Goal: Task Accomplishment & Management: Manage account settings

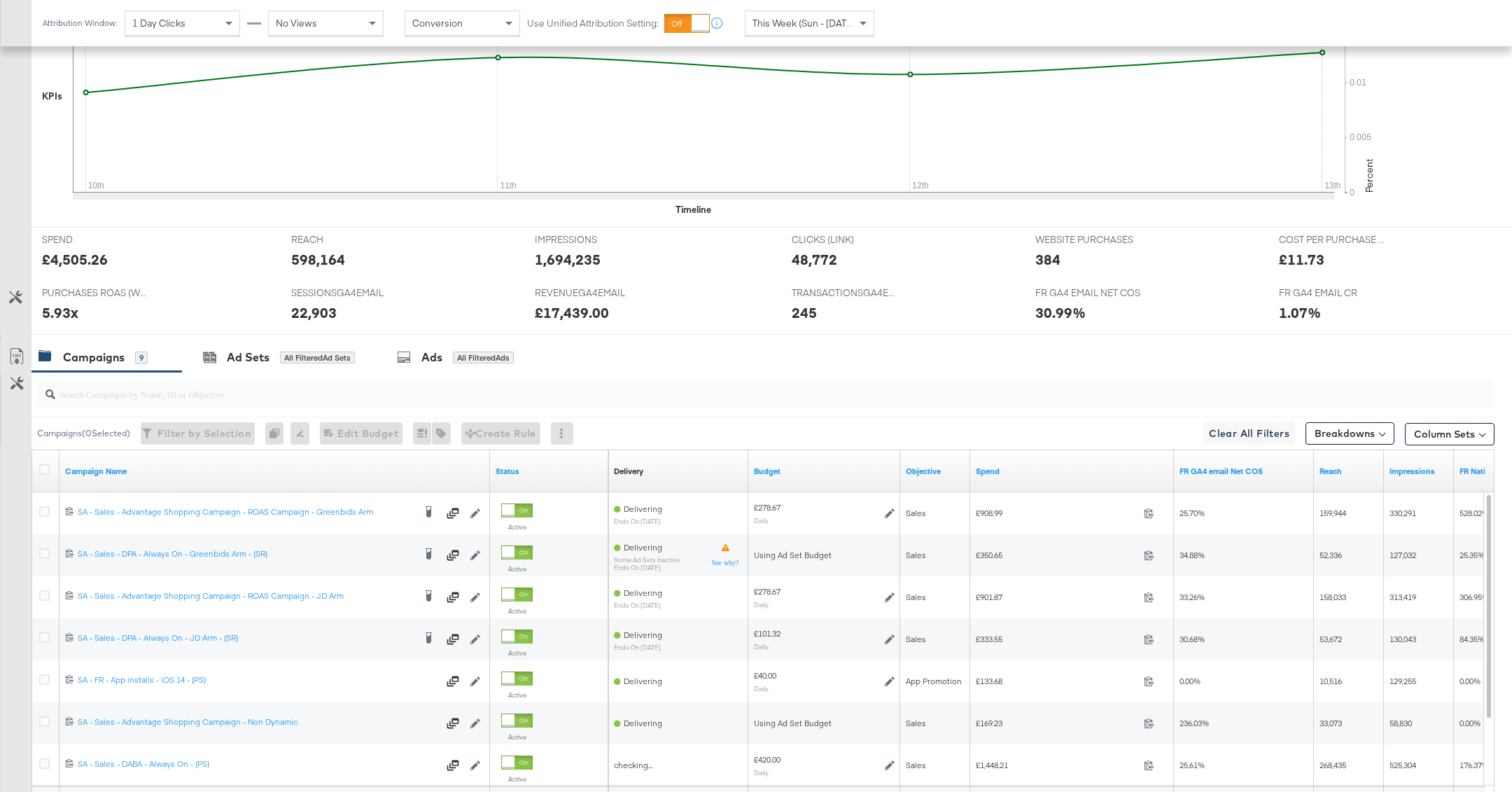
scroll to position [549, 0]
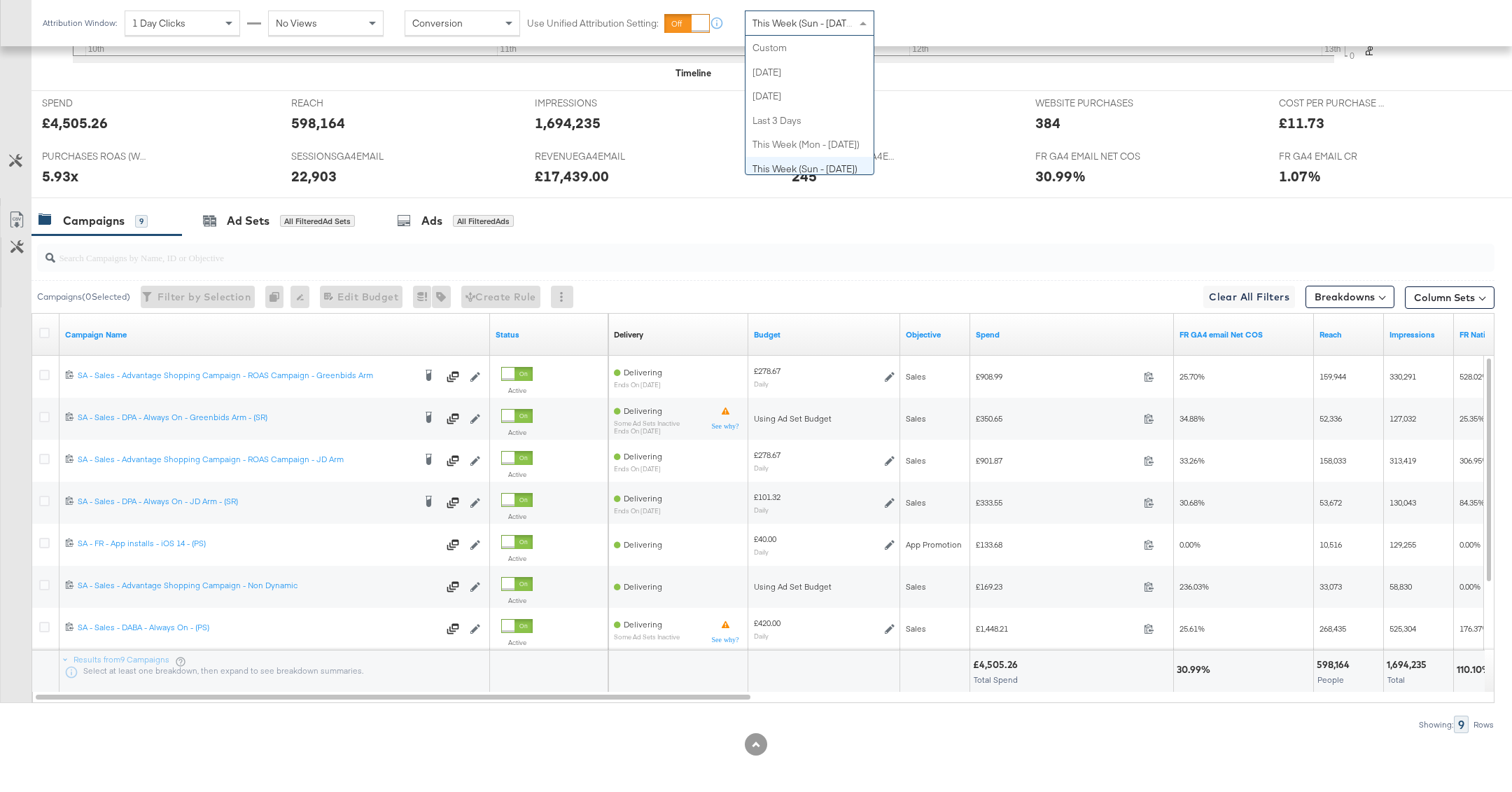
click at [825, 23] on span "This Week (Sun - Today)" at bounding box center [805, 23] width 105 height 13
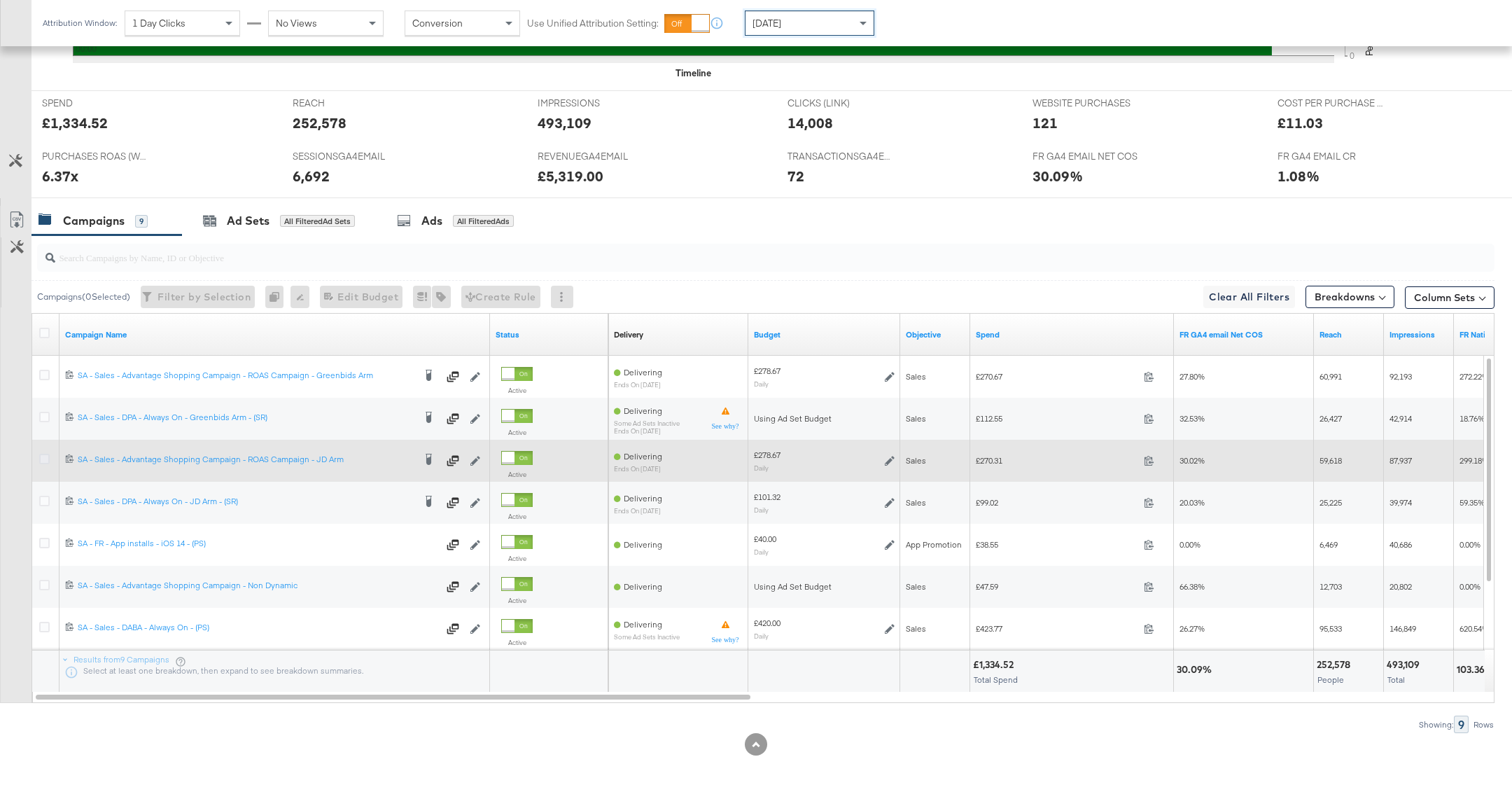
click at [40, 455] on icon at bounding box center [44, 459] width 10 height 10
click at [0, 0] on input "checkbox" at bounding box center [0, 0] width 0 height 0
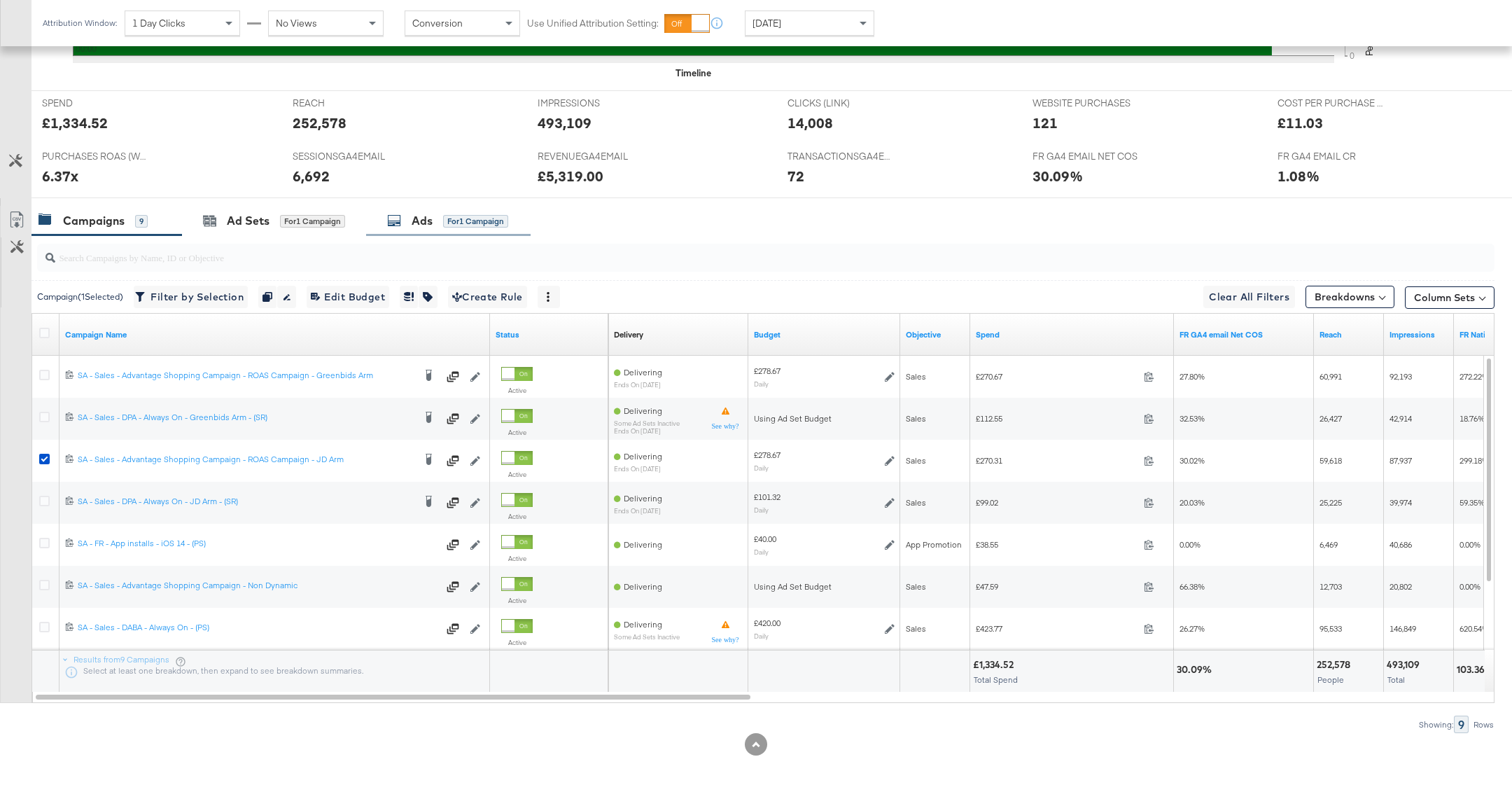
click at [414, 217] on div "Ads" at bounding box center [422, 221] width 21 height 16
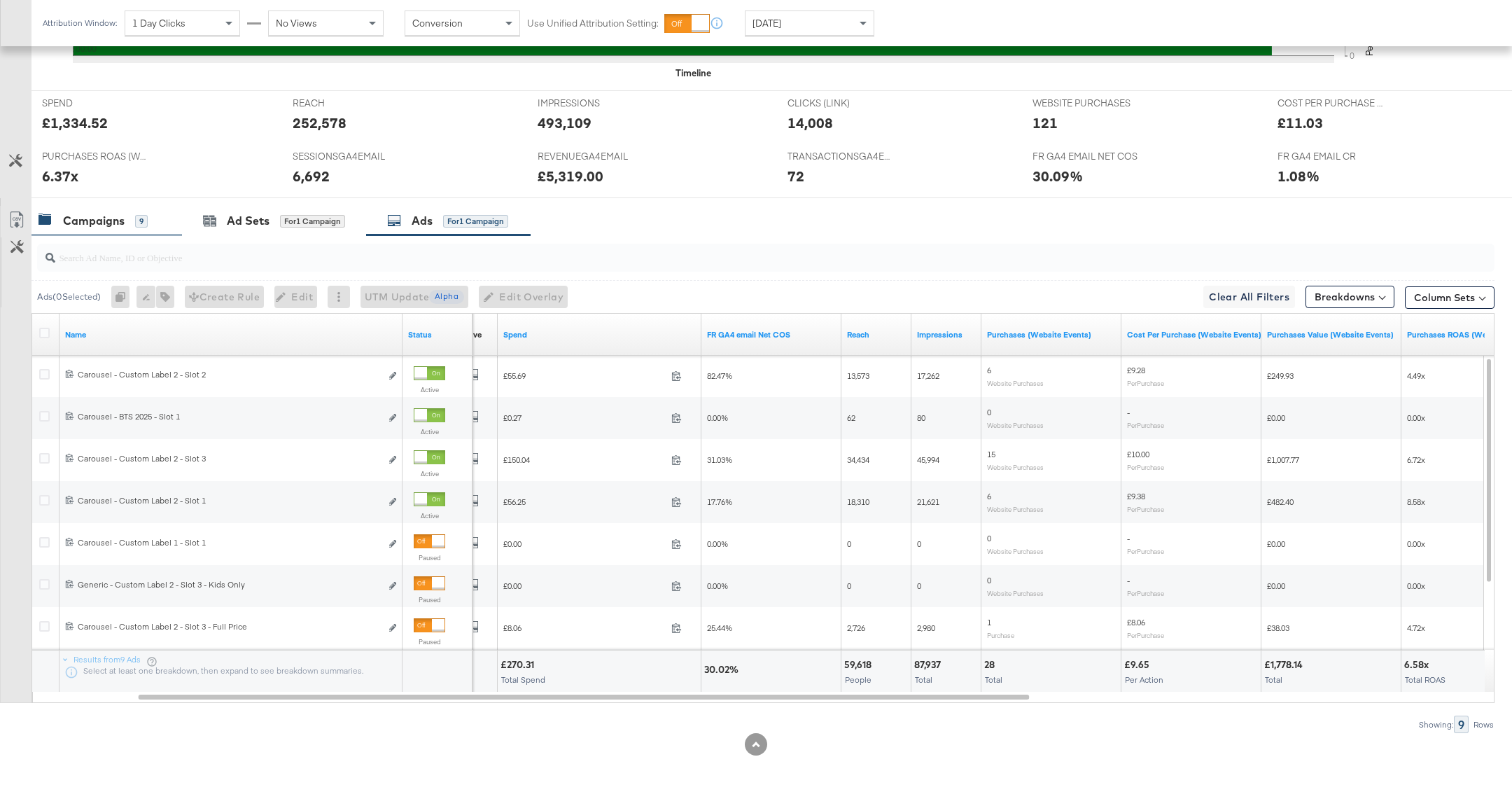
click at [123, 219] on div "Campaigns" at bounding box center [93, 221] width 62 height 16
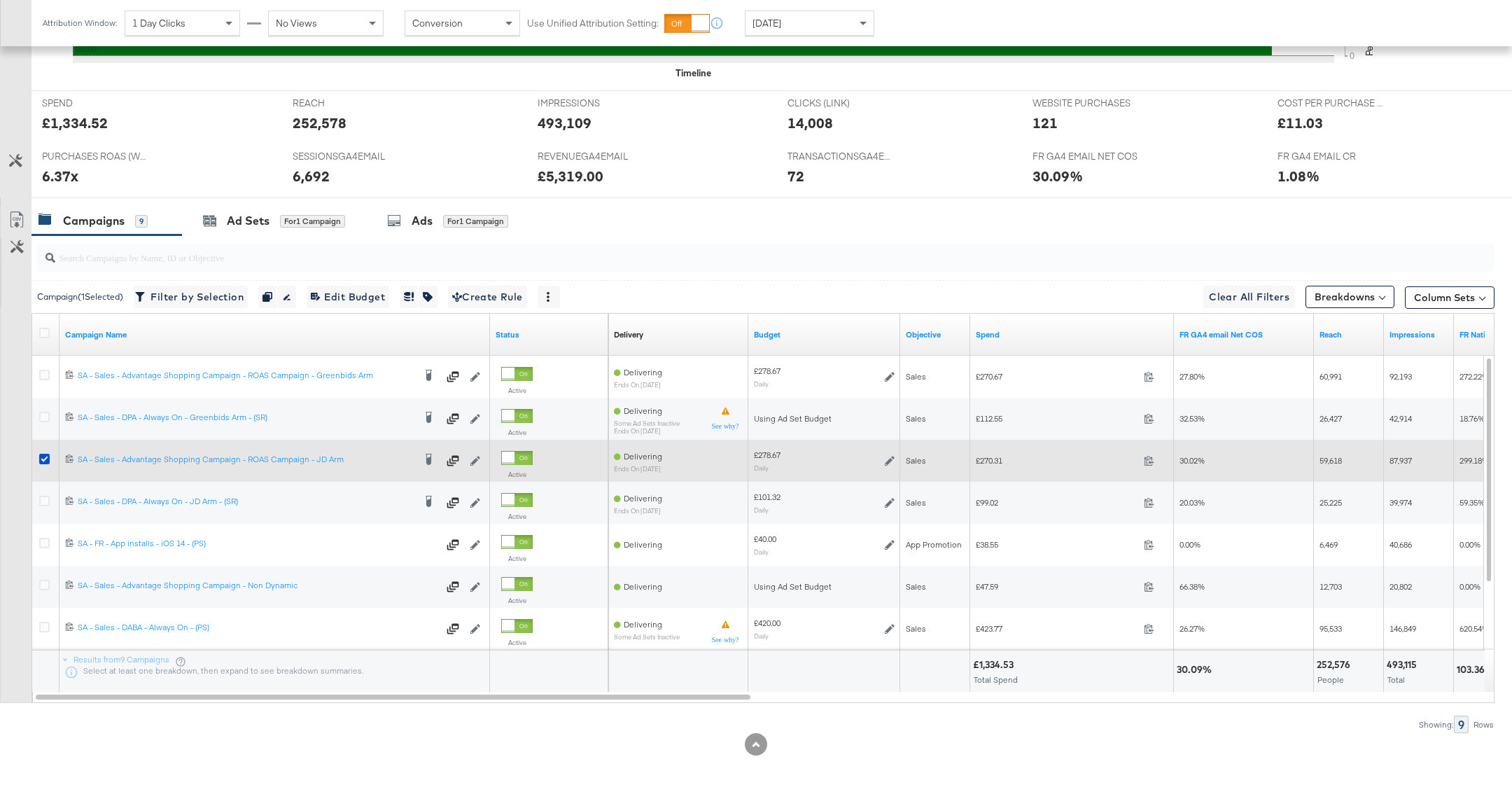
click at [50, 454] on div at bounding box center [46, 461] width 15 height 14
click at [45, 454] on icon at bounding box center [44, 459] width 10 height 10
click at [0, 0] on input "checkbox" at bounding box center [0, 0] width 0 height 0
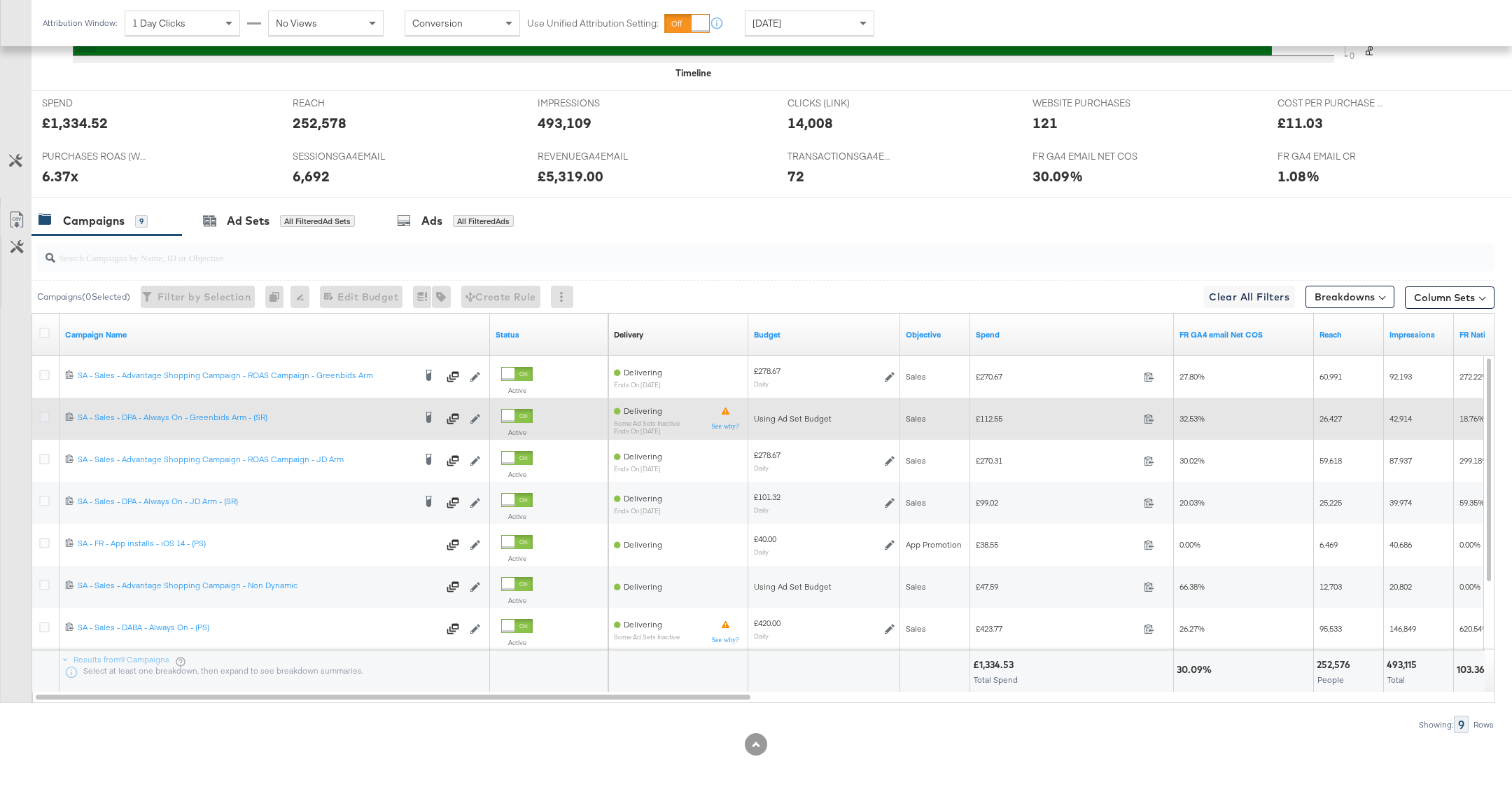
click at [46, 412] on icon at bounding box center [44, 416] width 10 height 10
click at [0, 0] on input "checkbox" at bounding box center [0, 0] width 0 height 0
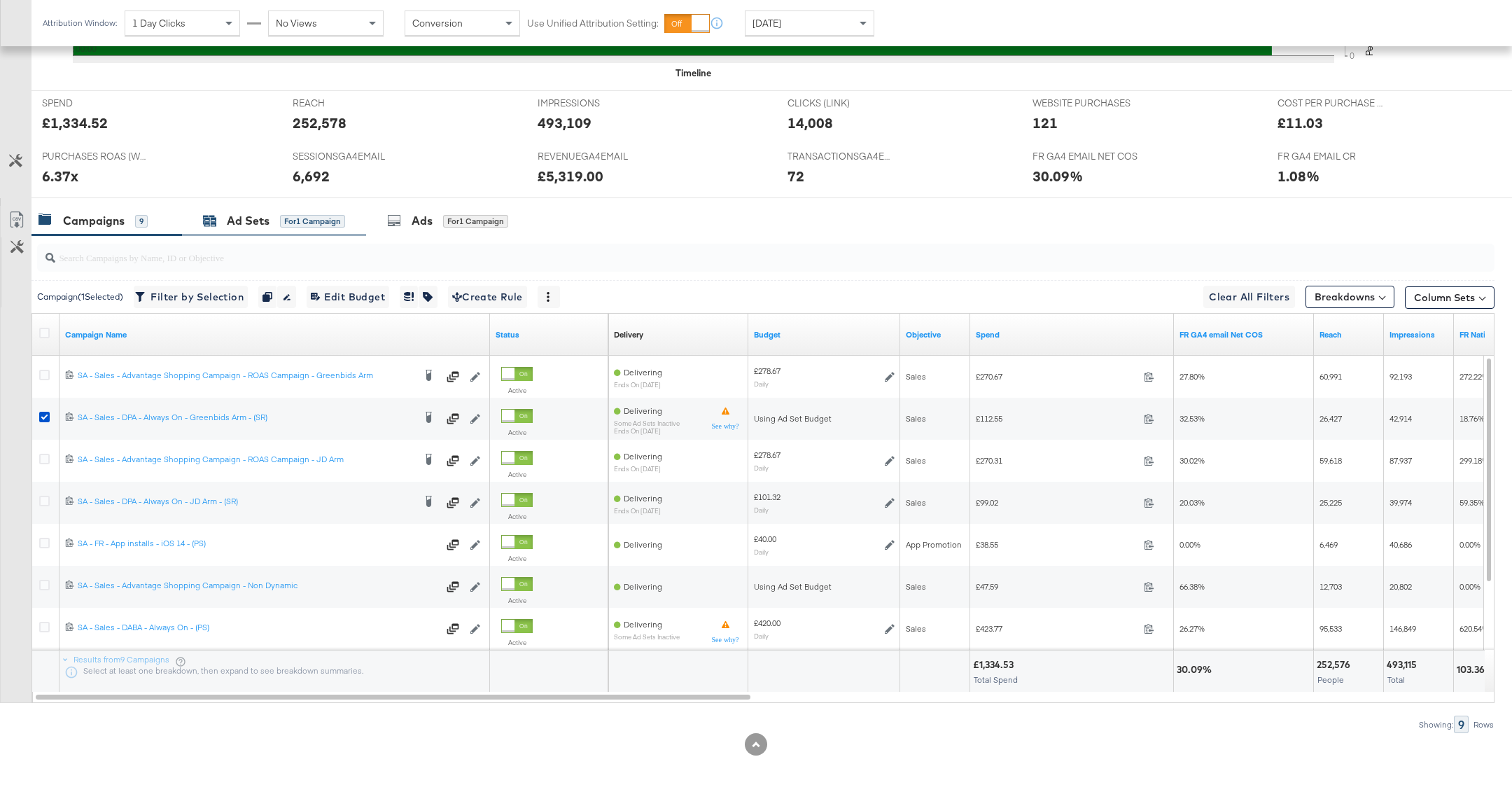
click at [257, 219] on div "Ad Sets" at bounding box center [248, 221] width 43 height 16
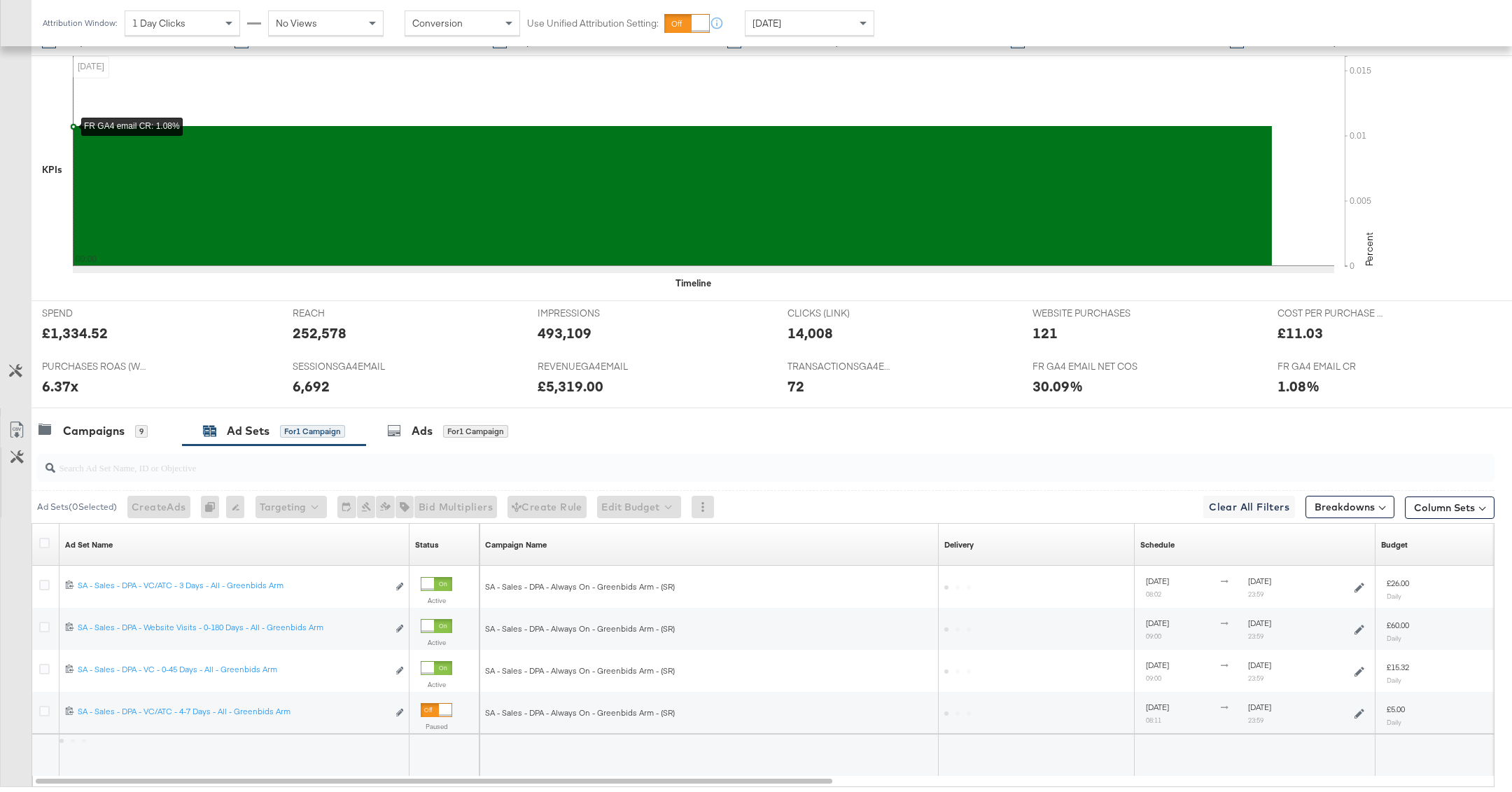
scroll to position [423, 0]
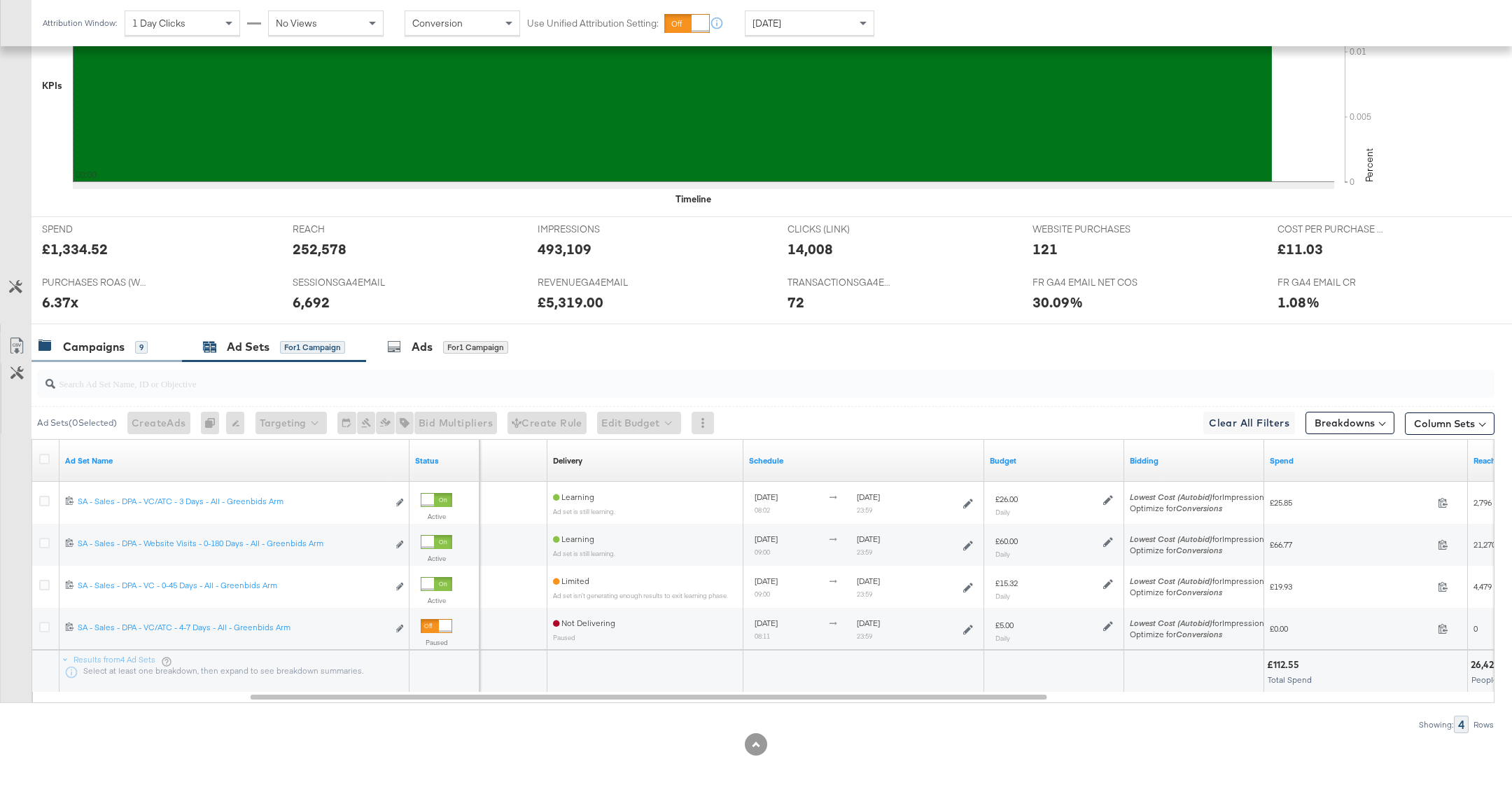
click at [110, 344] on div "Campaigns" at bounding box center [93, 347] width 62 height 16
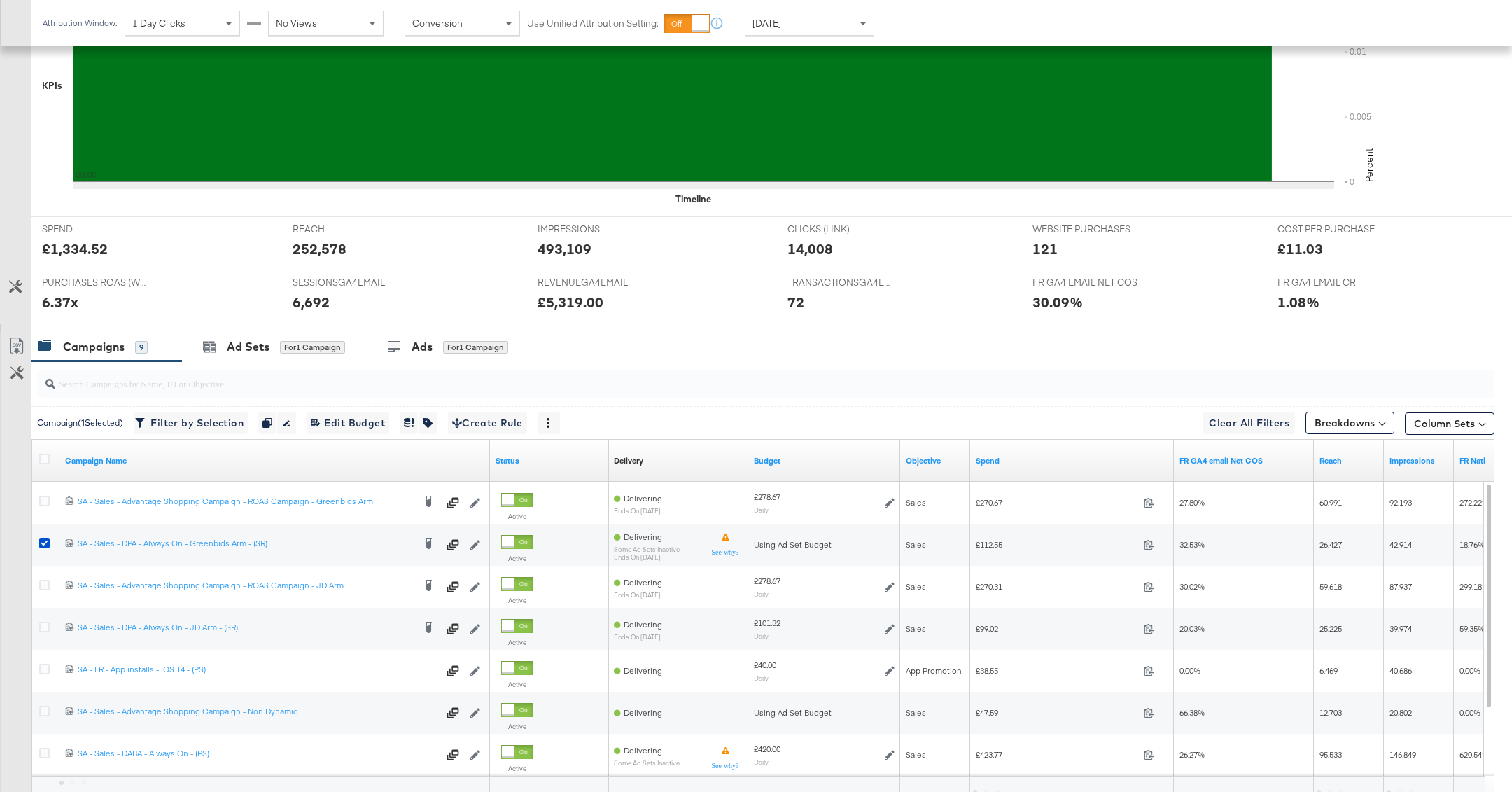
scroll to position [549, 0]
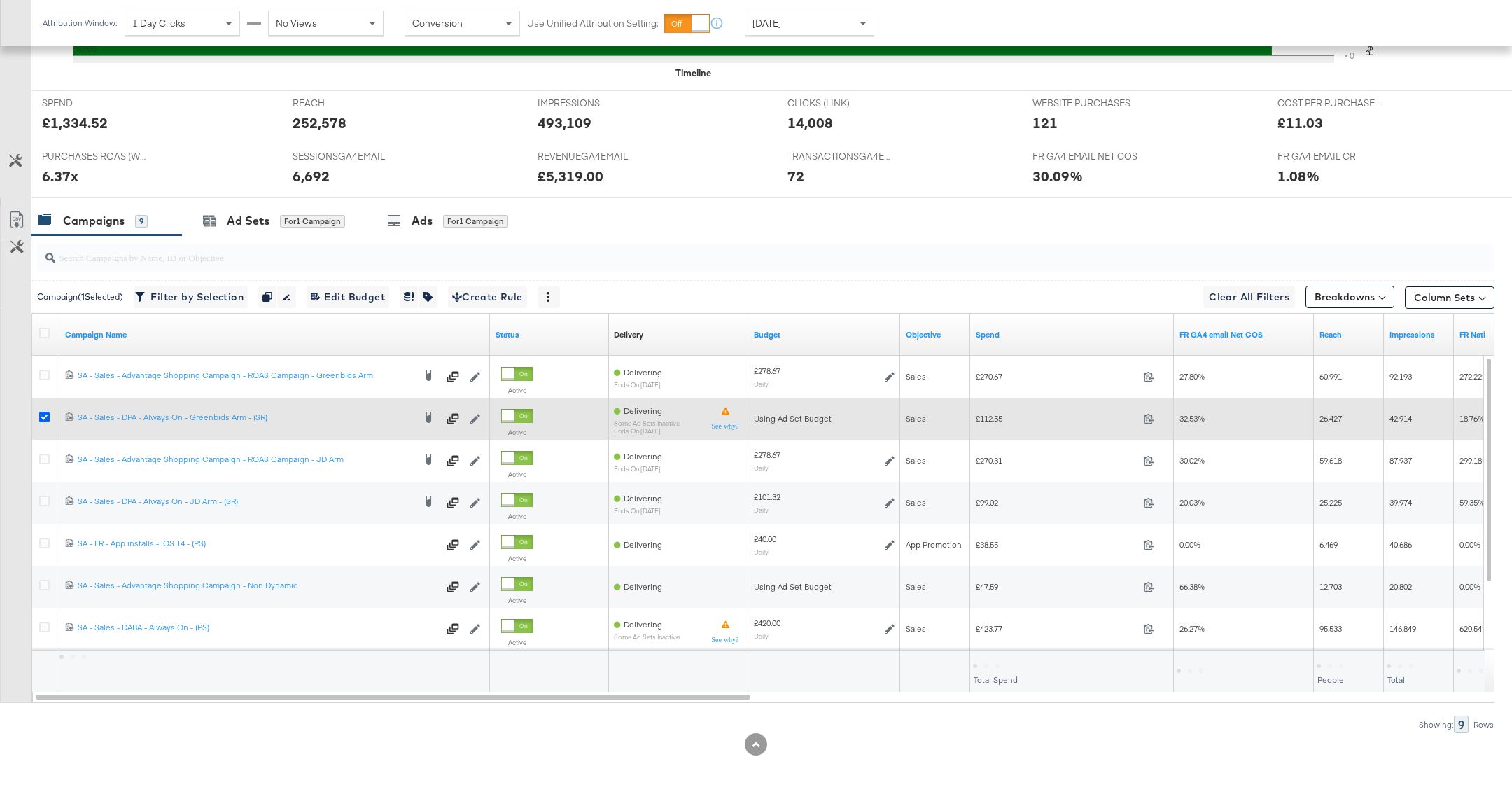
click at [43, 412] on icon at bounding box center [44, 416] width 10 height 10
click at [0, 0] on input "checkbox" at bounding box center [0, 0] width 0 height 0
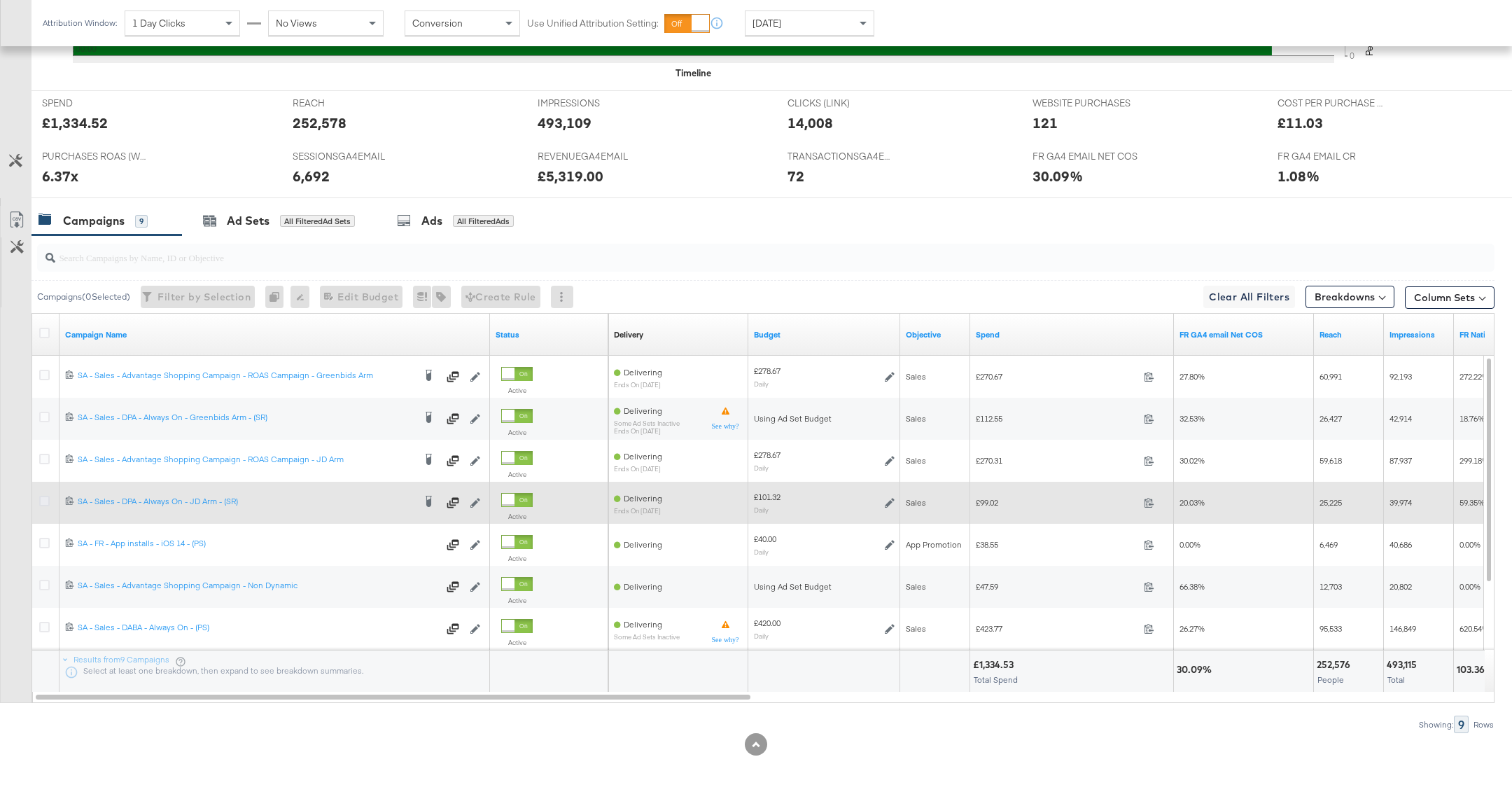
click at [47, 499] on icon at bounding box center [44, 500] width 10 height 10
click at [0, 0] on input "checkbox" at bounding box center [0, 0] width 0 height 0
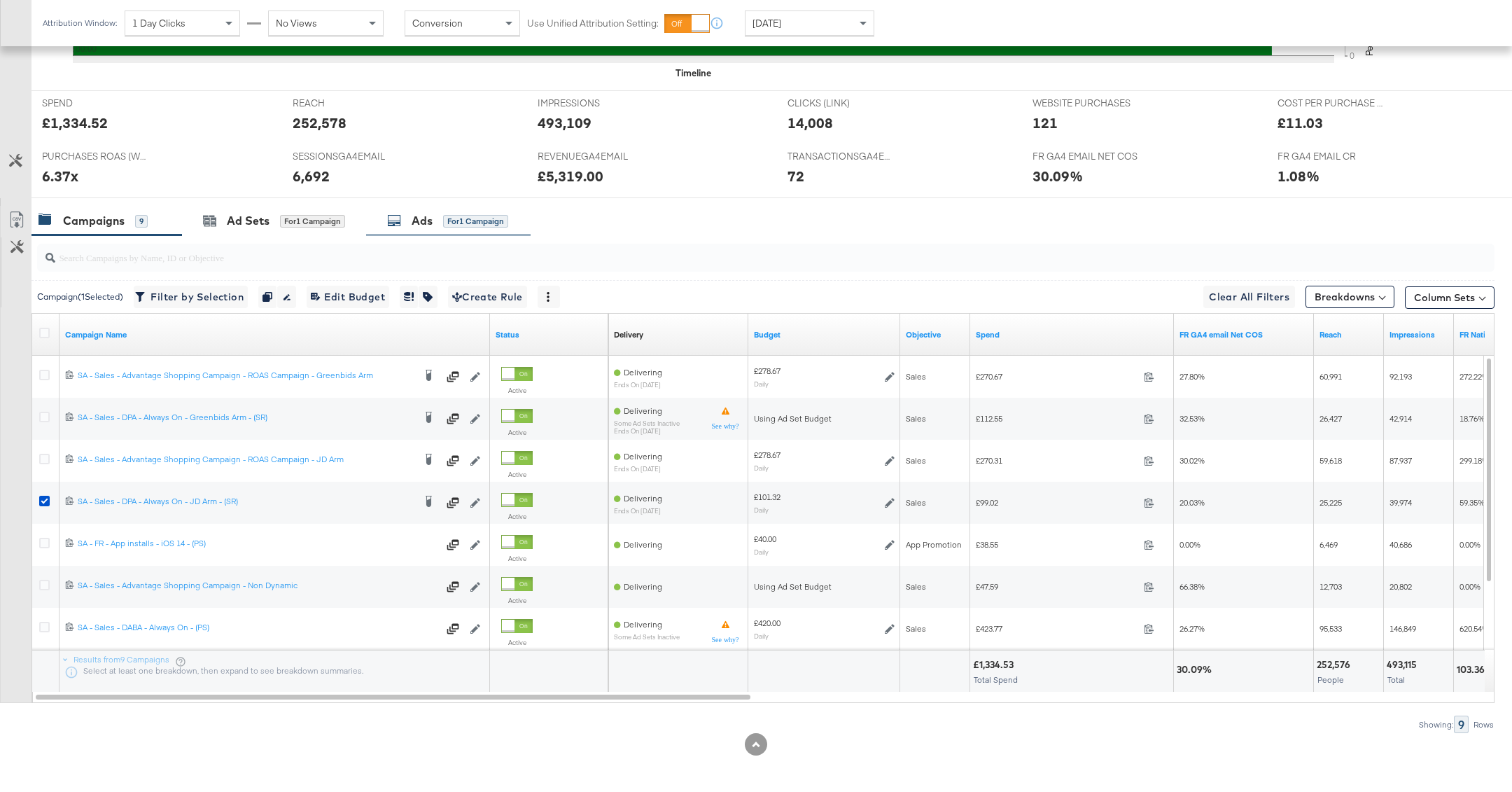
click at [442, 207] on div "Ads for 1 Campaign" at bounding box center [448, 221] width 164 height 30
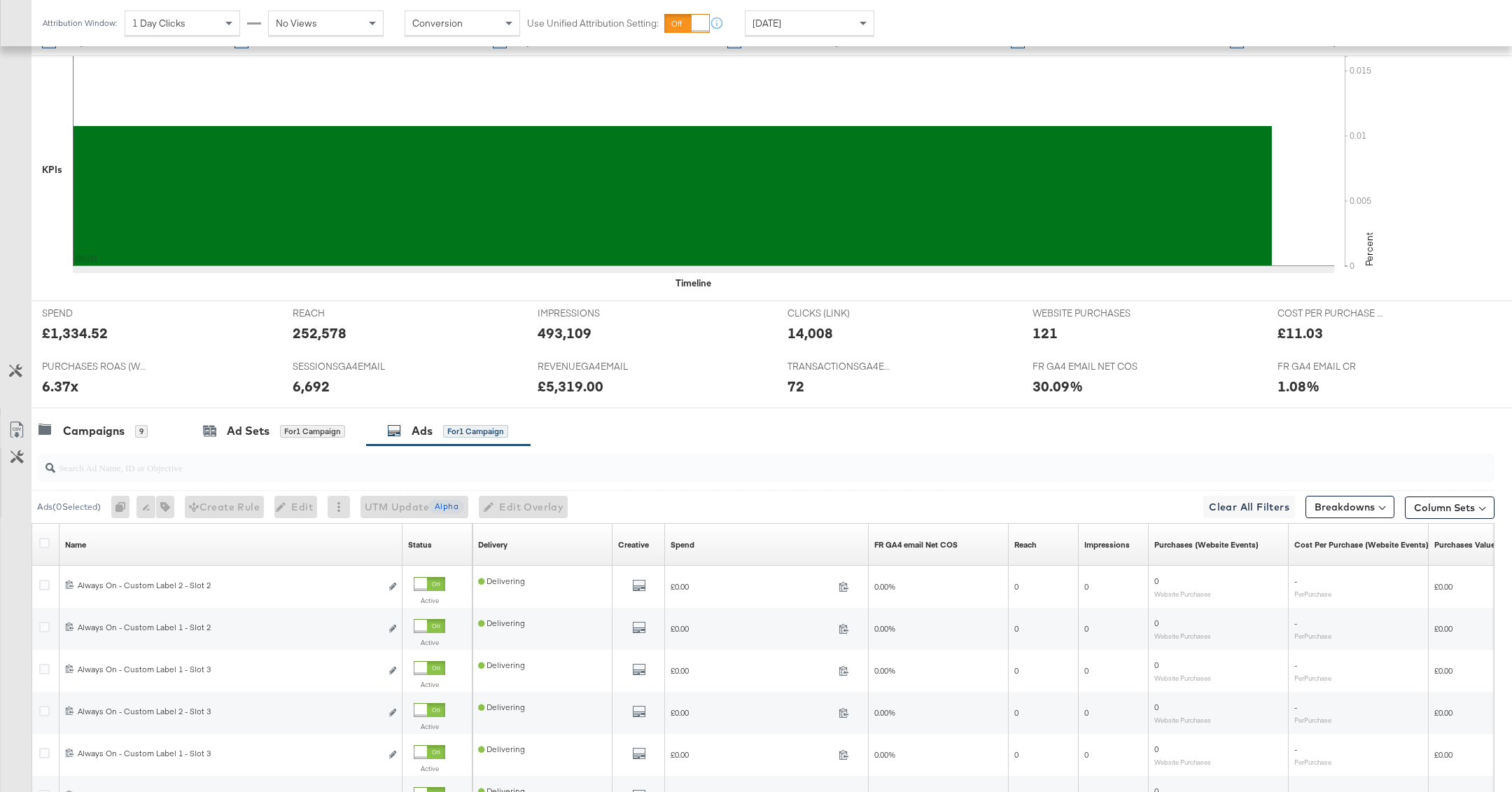
scroll to position [507, 0]
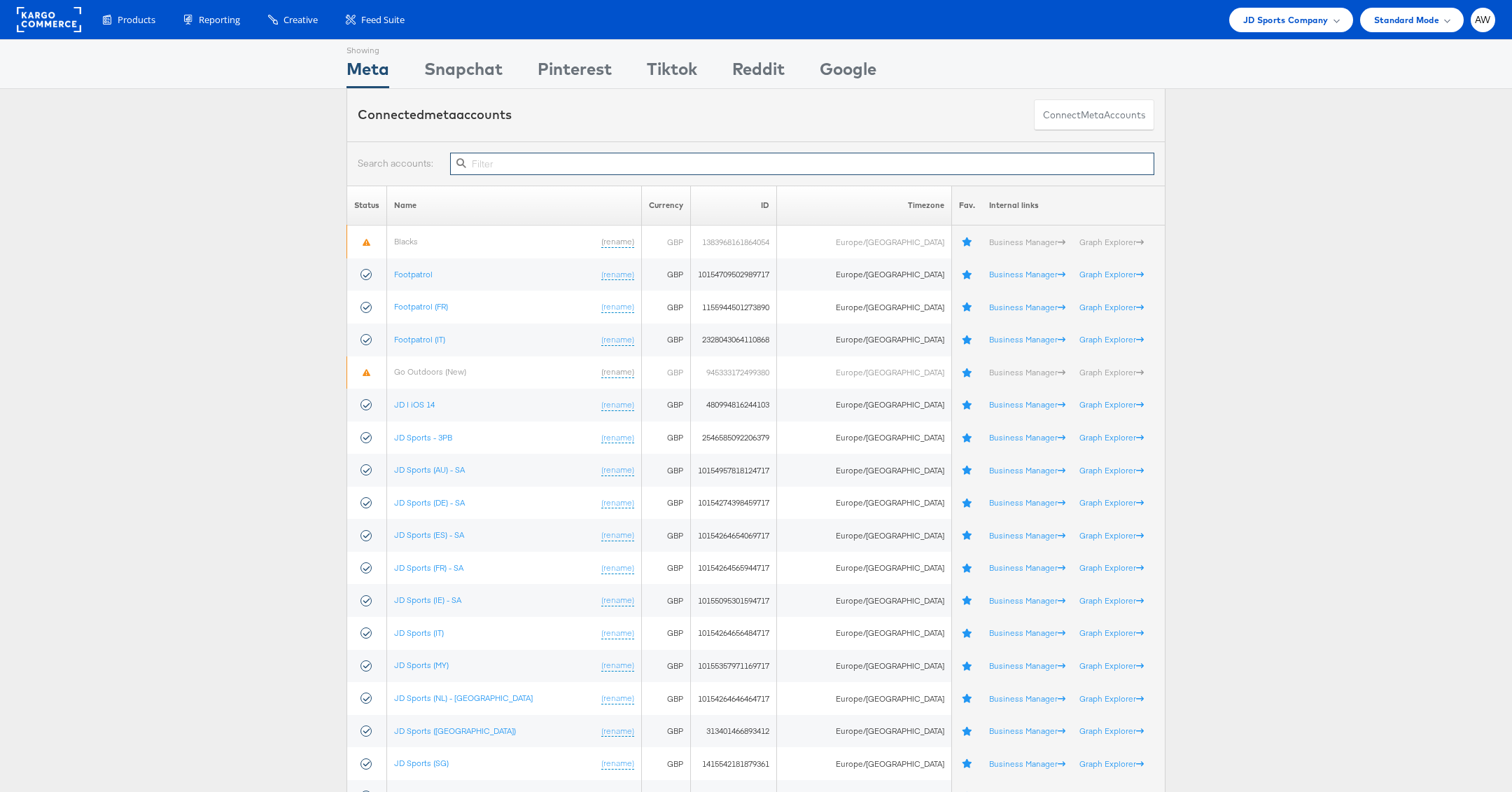
click at [877, 155] on input "text" at bounding box center [802, 164] width 704 height 23
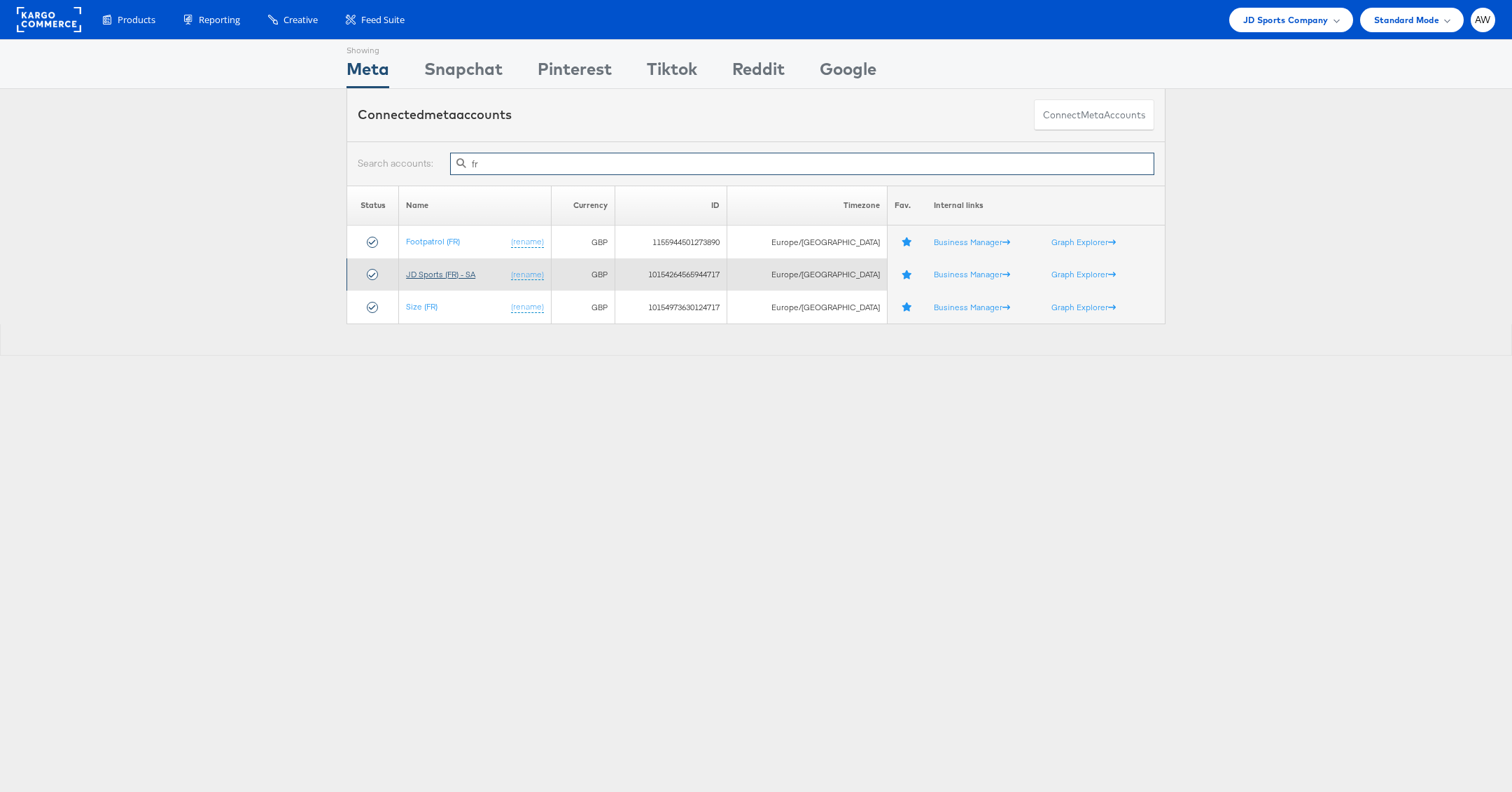
type input "fr"
click at [470, 268] on link "JD Sports (FR) - SA" at bounding box center [441, 273] width 70 height 10
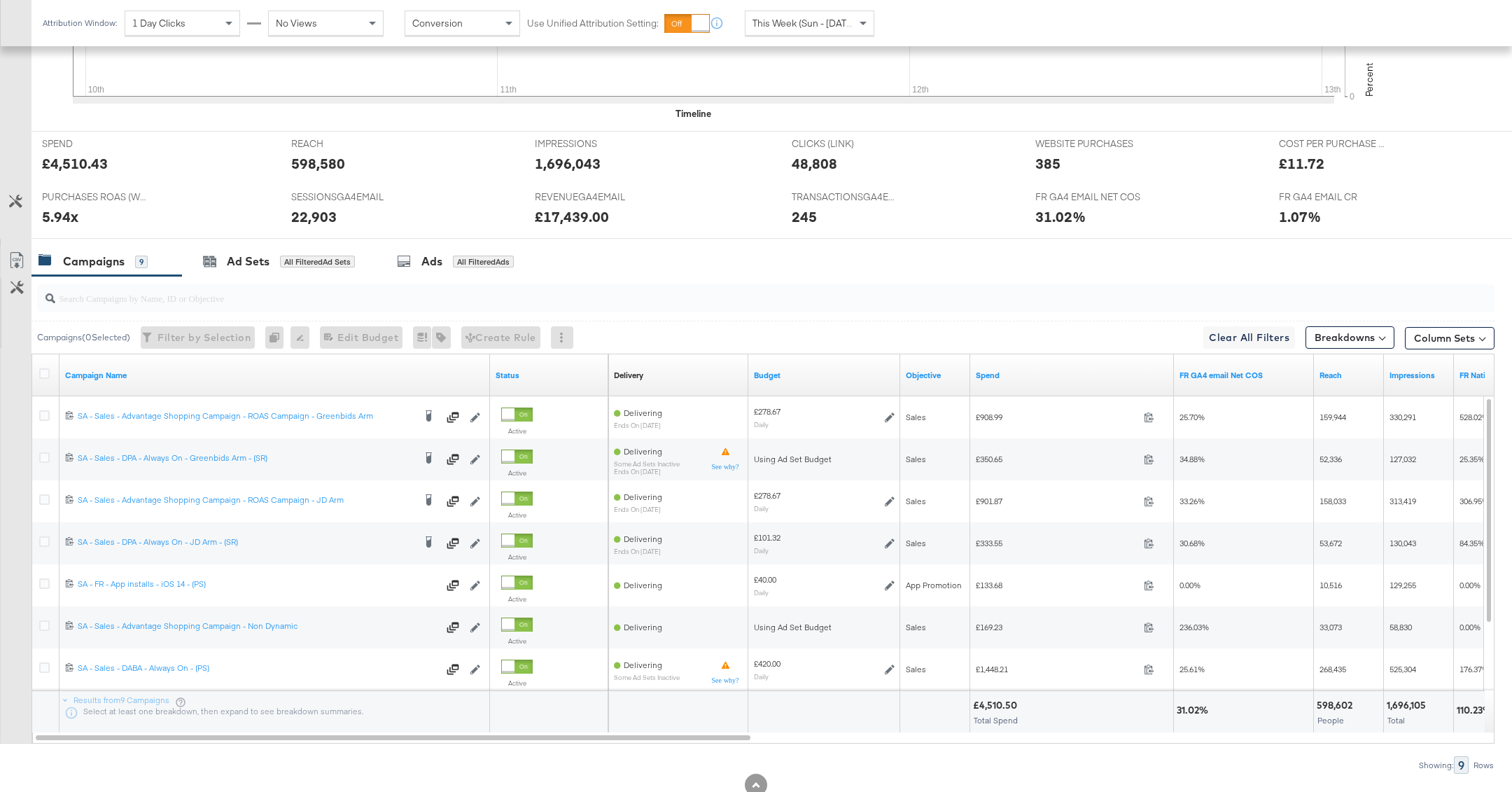
scroll to position [549, 0]
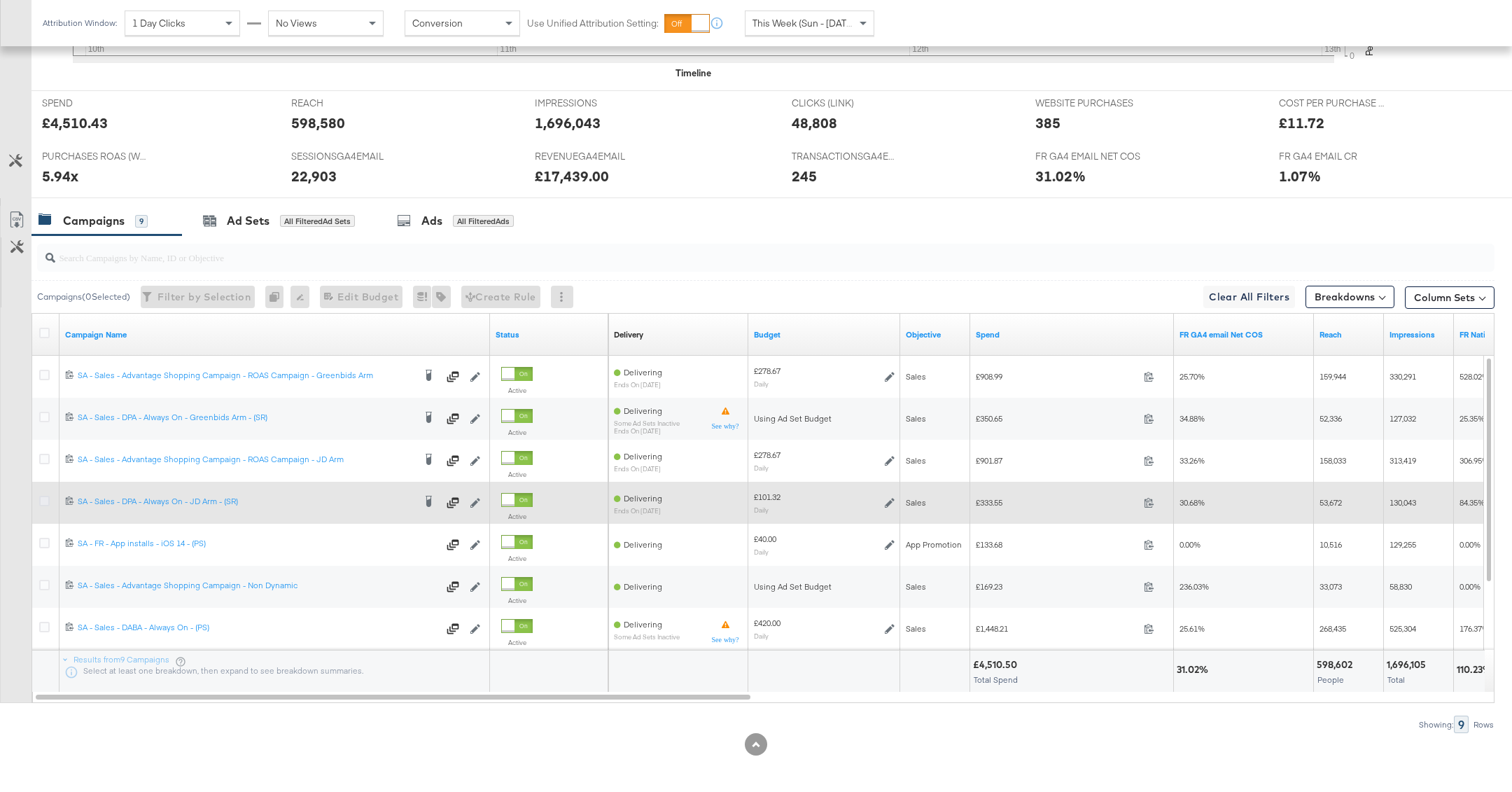
click at [43, 499] on icon at bounding box center [44, 500] width 10 height 10
click at [0, 0] on input "checkbox" at bounding box center [0, 0] width 0 height 0
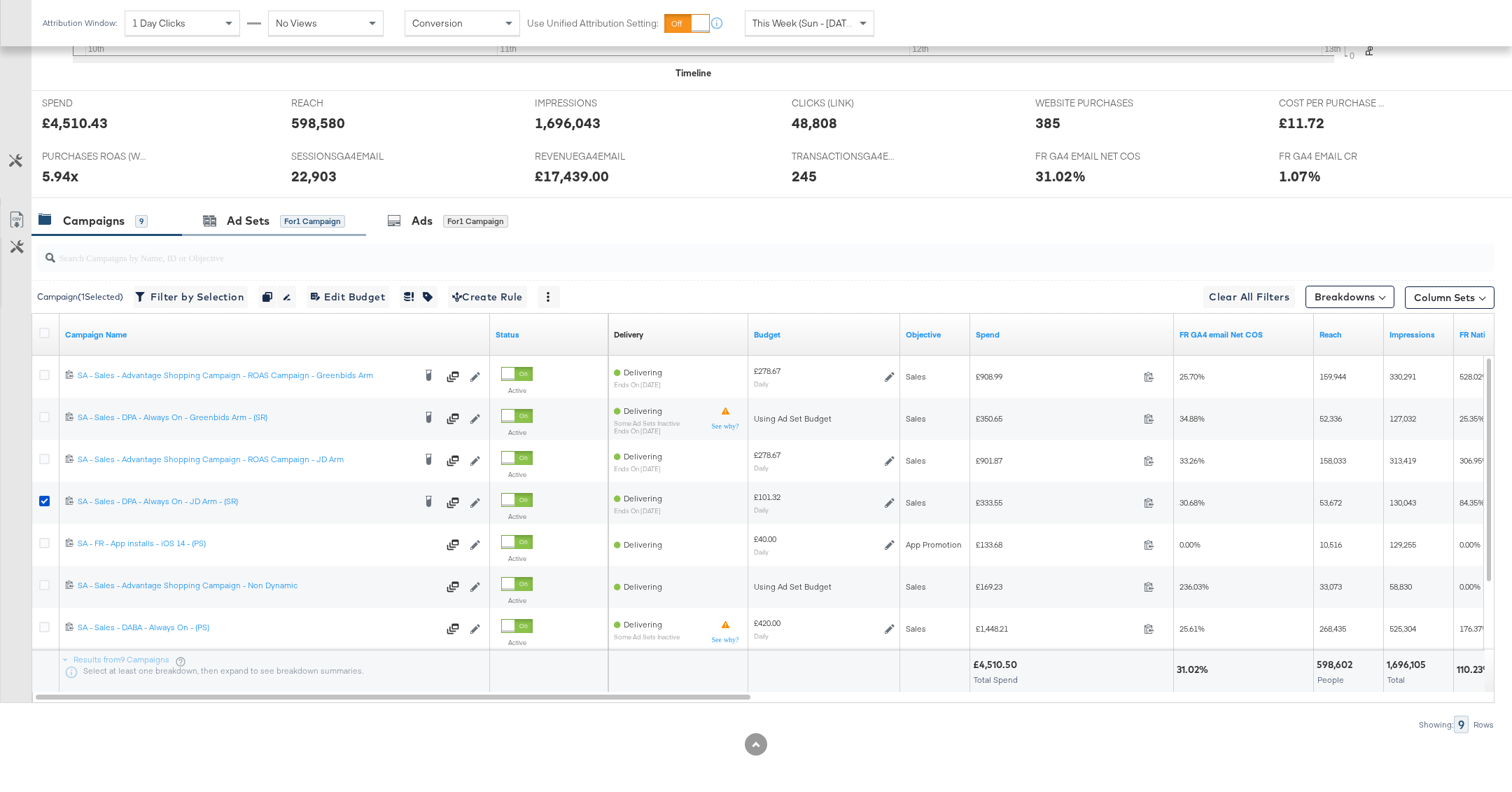
click at [302, 229] on div "Ad Sets for 1 Campaign" at bounding box center [274, 221] width 184 height 30
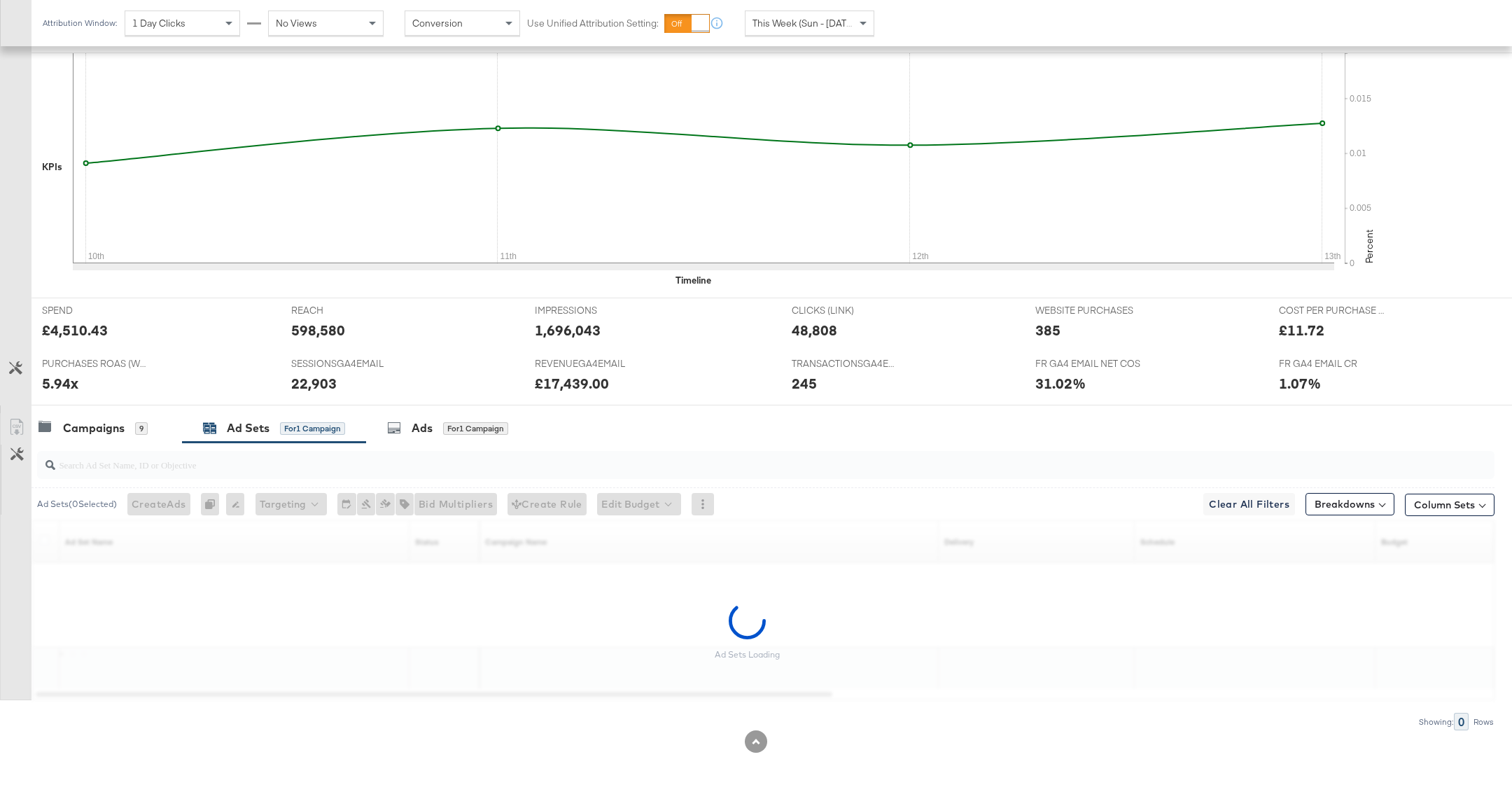
scroll to position [339, 0]
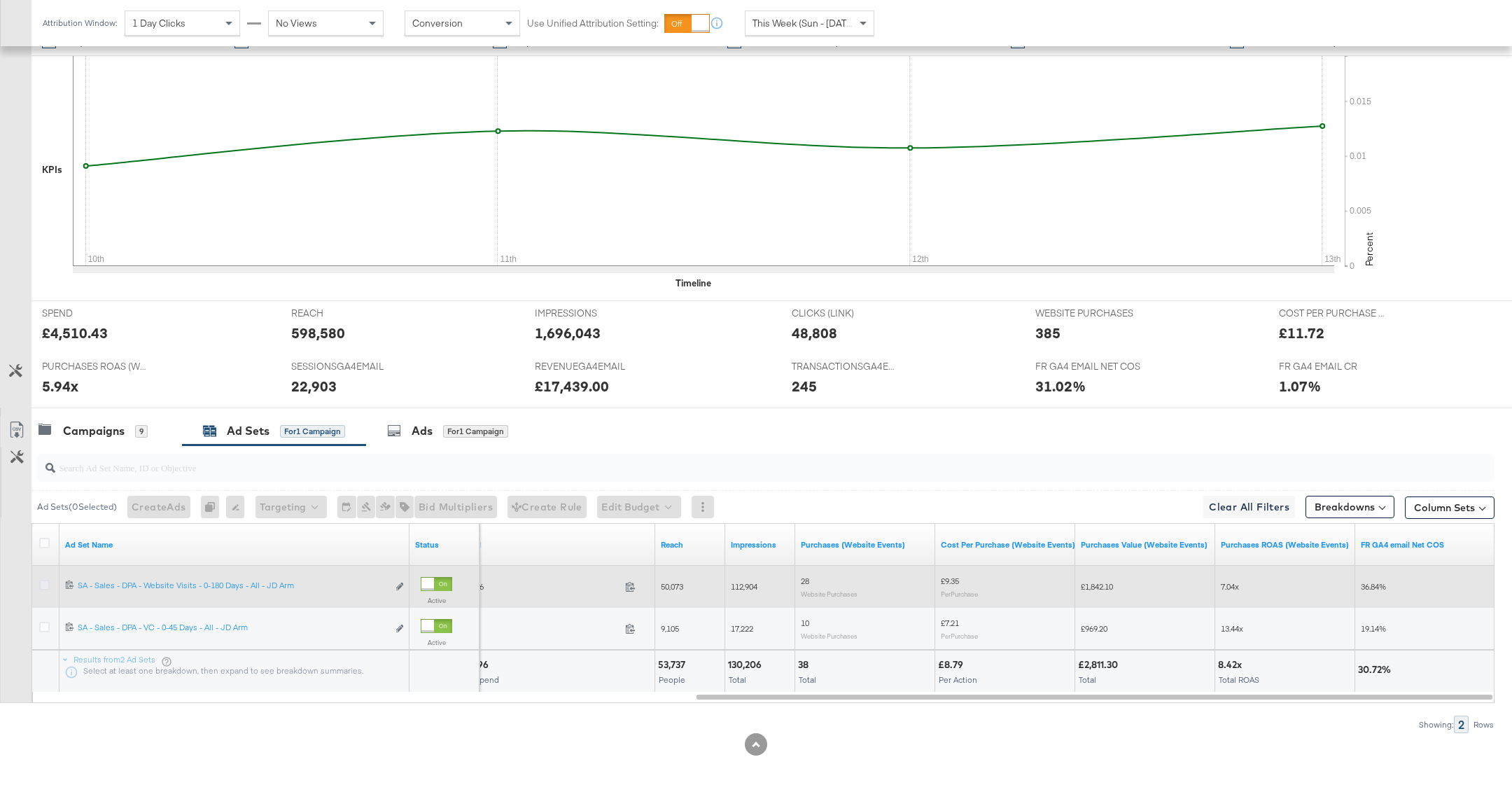
click at [41, 580] on icon at bounding box center [44, 585] width 10 height 10
click at [0, 0] on input "checkbox" at bounding box center [0, 0] width 0 height 0
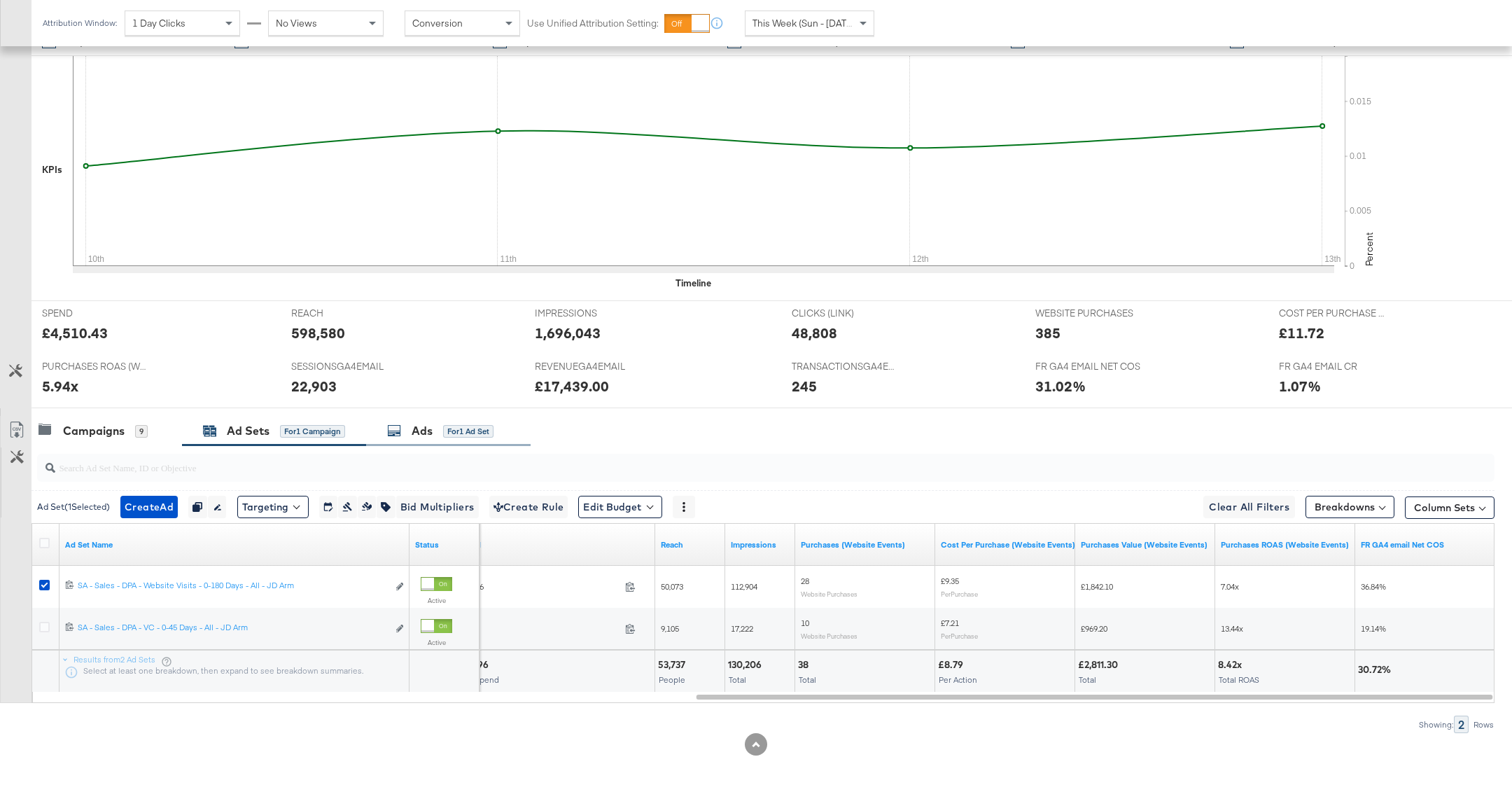
click at [454, 425] on div "for 1 Ad Set" at bounding box center [468, 431] width 50 height 13
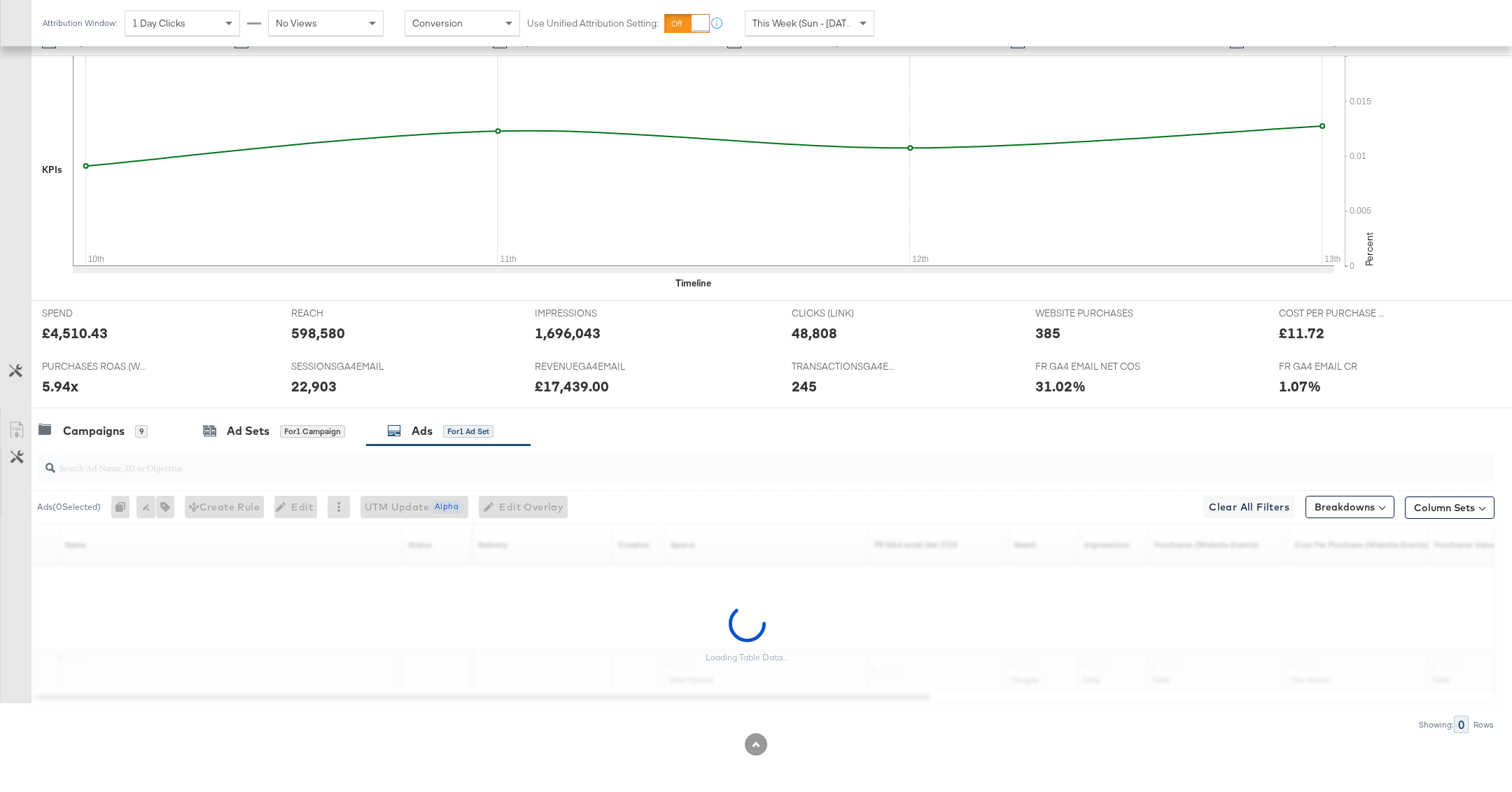
scroll to position [381, 0]
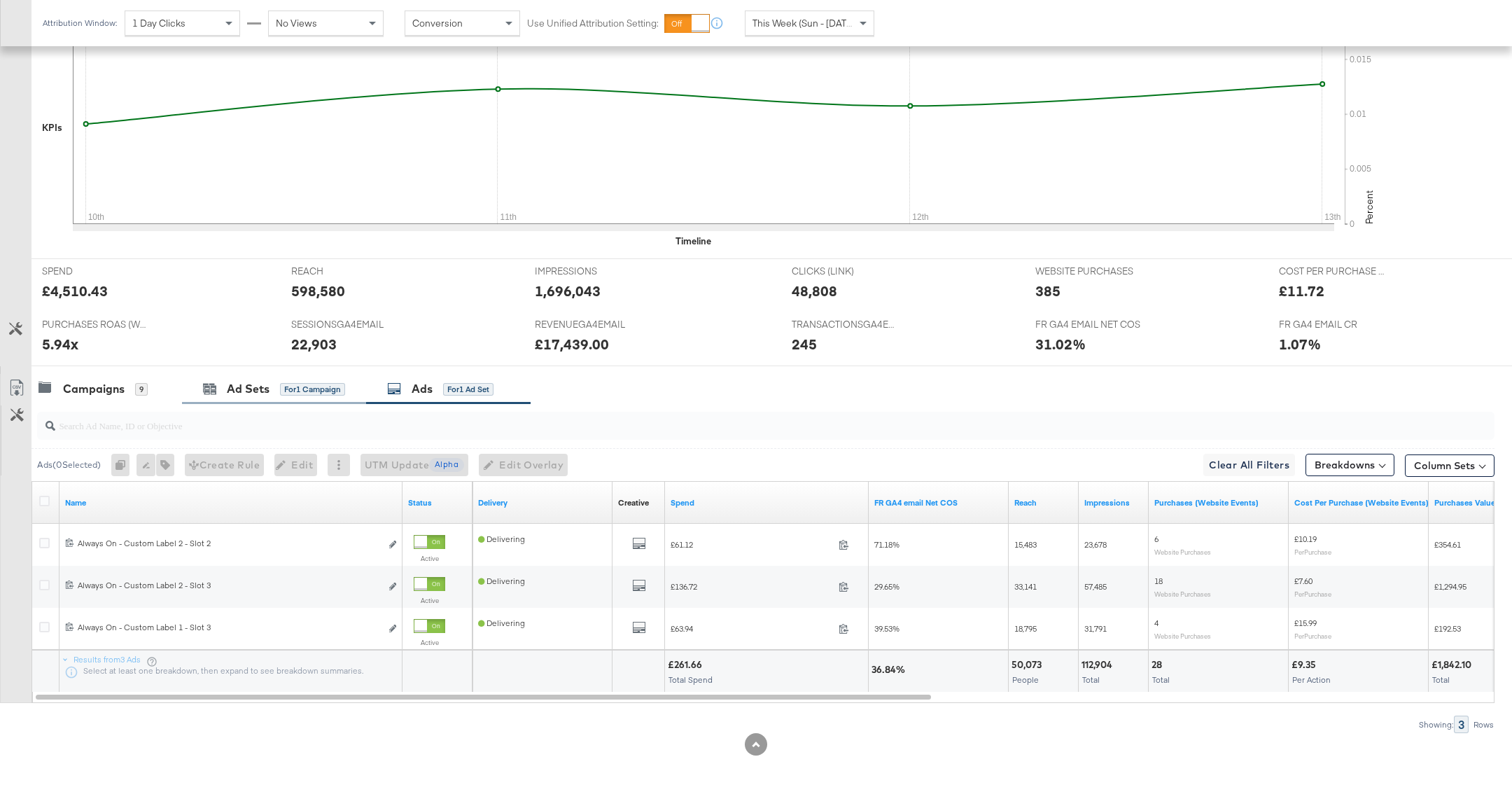
click at [303, 394] on div "Ad Sets for 1 Campaign" at bounding box center [274, 389] width 184 height 30
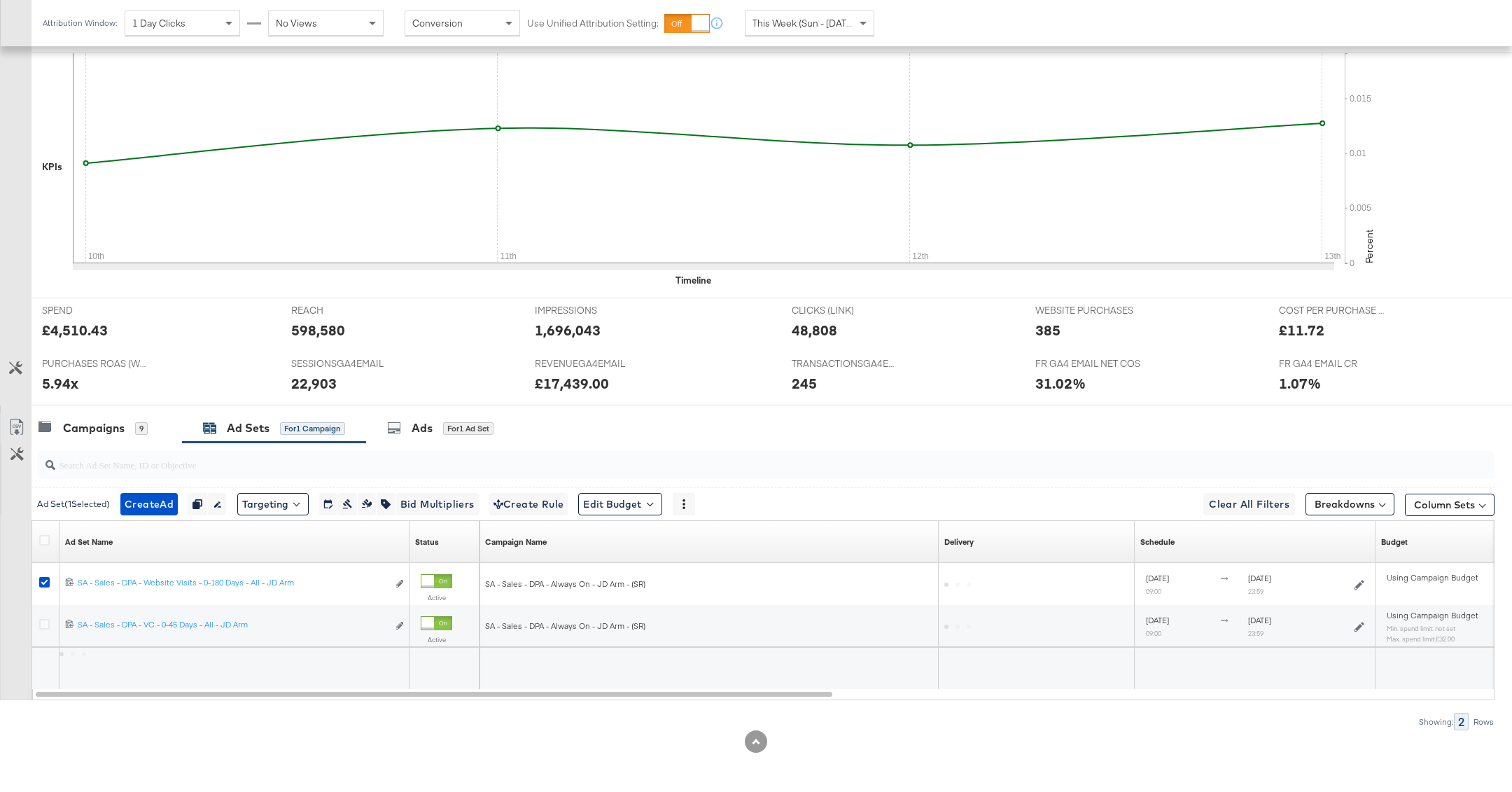
scroll to position [339, 0]
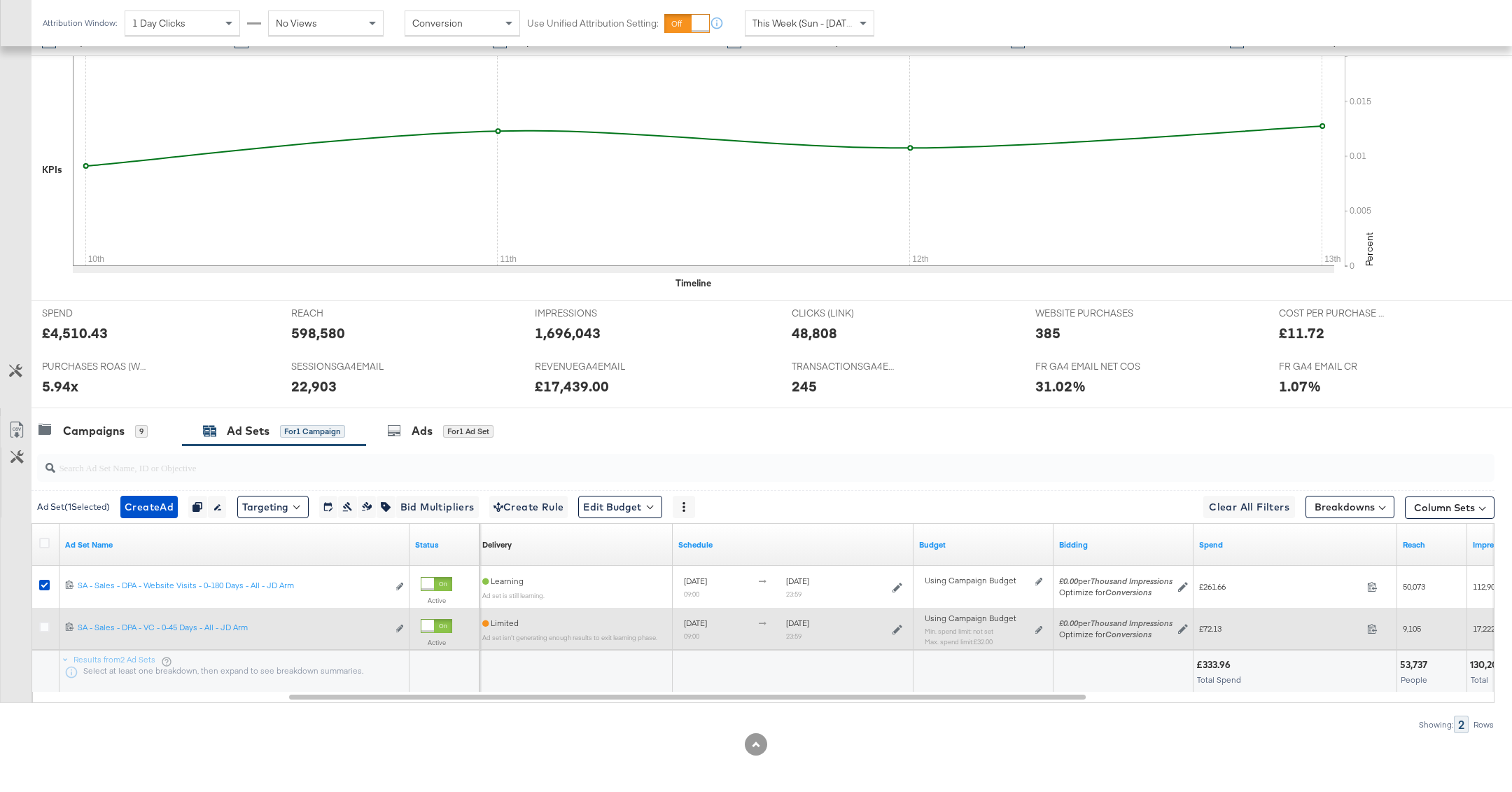
click at [1028, 626] on div "Using Campaign Budget Min. spend limit: not set Max. spend limit : £32.00 Edit …" at bounding box center [984, 635] width 117 height 33
click at [1034, 626] on div "Using Campaign Budget Min. spend limit: not set Max. spend limit : £32.00 Edit …" at bounding box center [984, 635] width 117 height 33
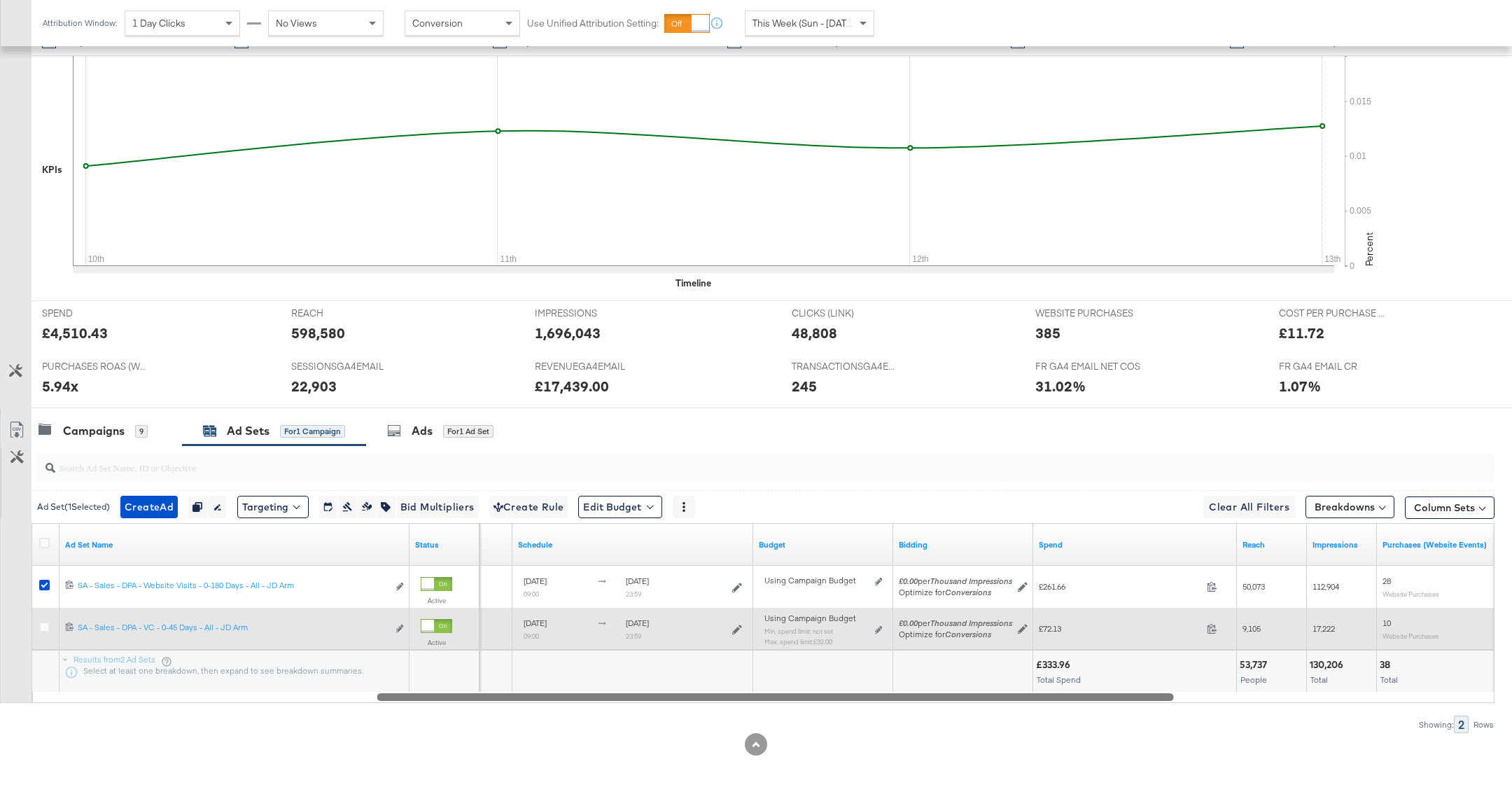
drag, startPoint x: 1157, startPoint y: 693, endPoint x: 841, endPoint y: 695, distance: 316.0
click at [840, 695] on div at bounding box center [776, 696] width 797 height 12
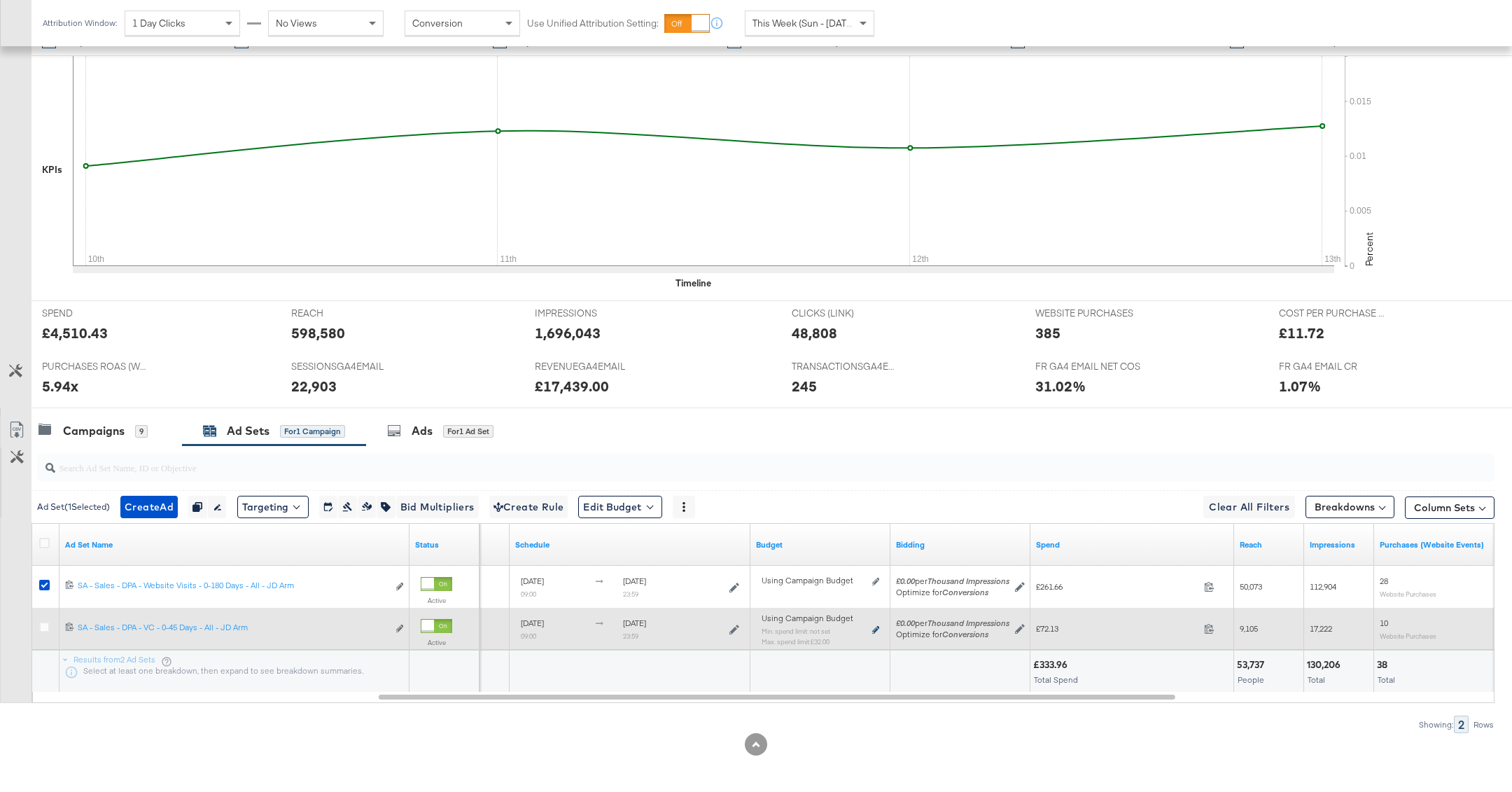
click at [874, 626] on icon at bounding box center [875, 630] width 7 height 8
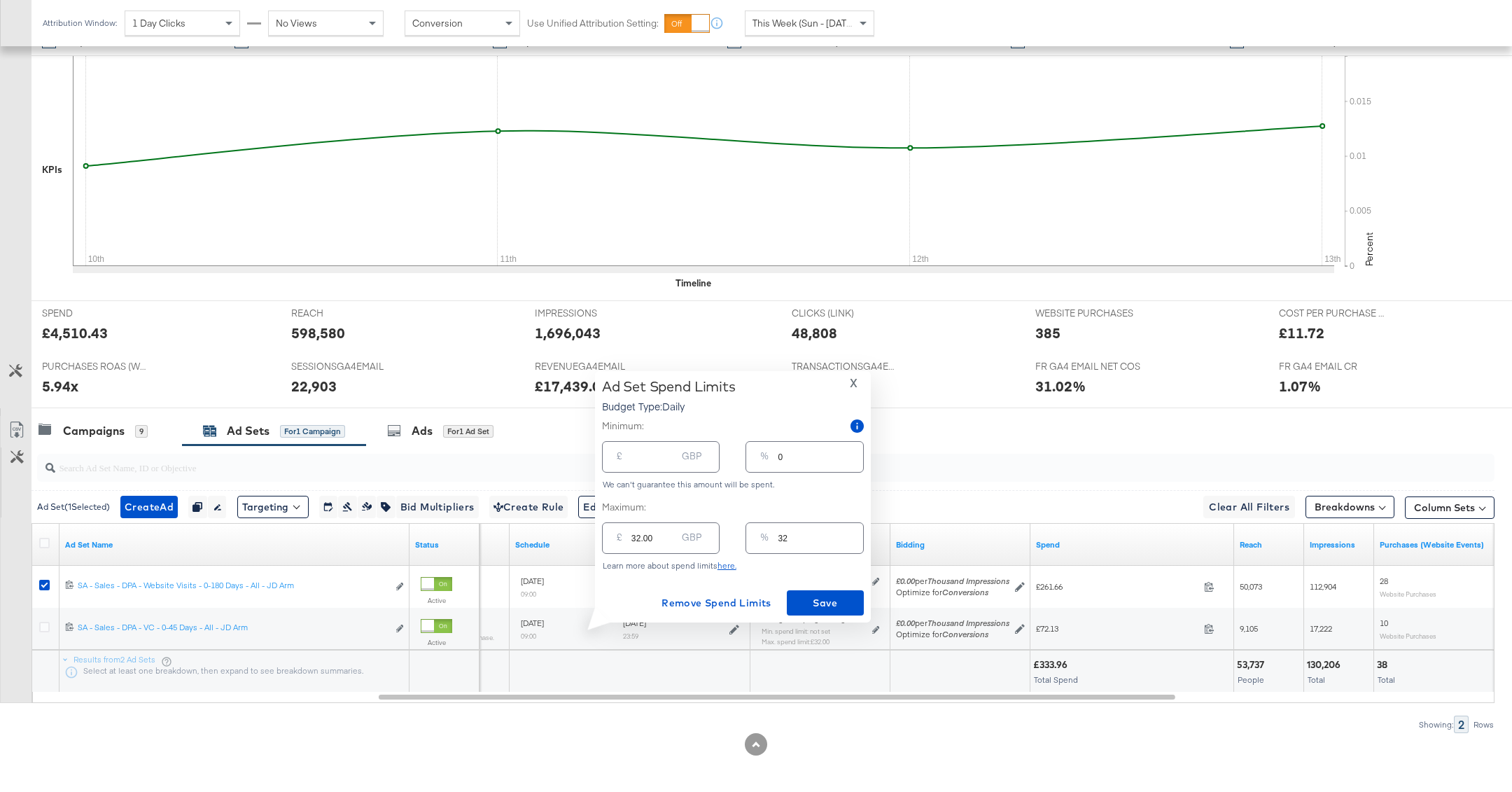
click at [814, 530] on input "32" at bounding box center [821, 532] width 85 height 30
click at [814, 540] on input "32" at bounding box center [821, 532] width 85 height 30
type input "3"
type input "3.04"
type input "35"
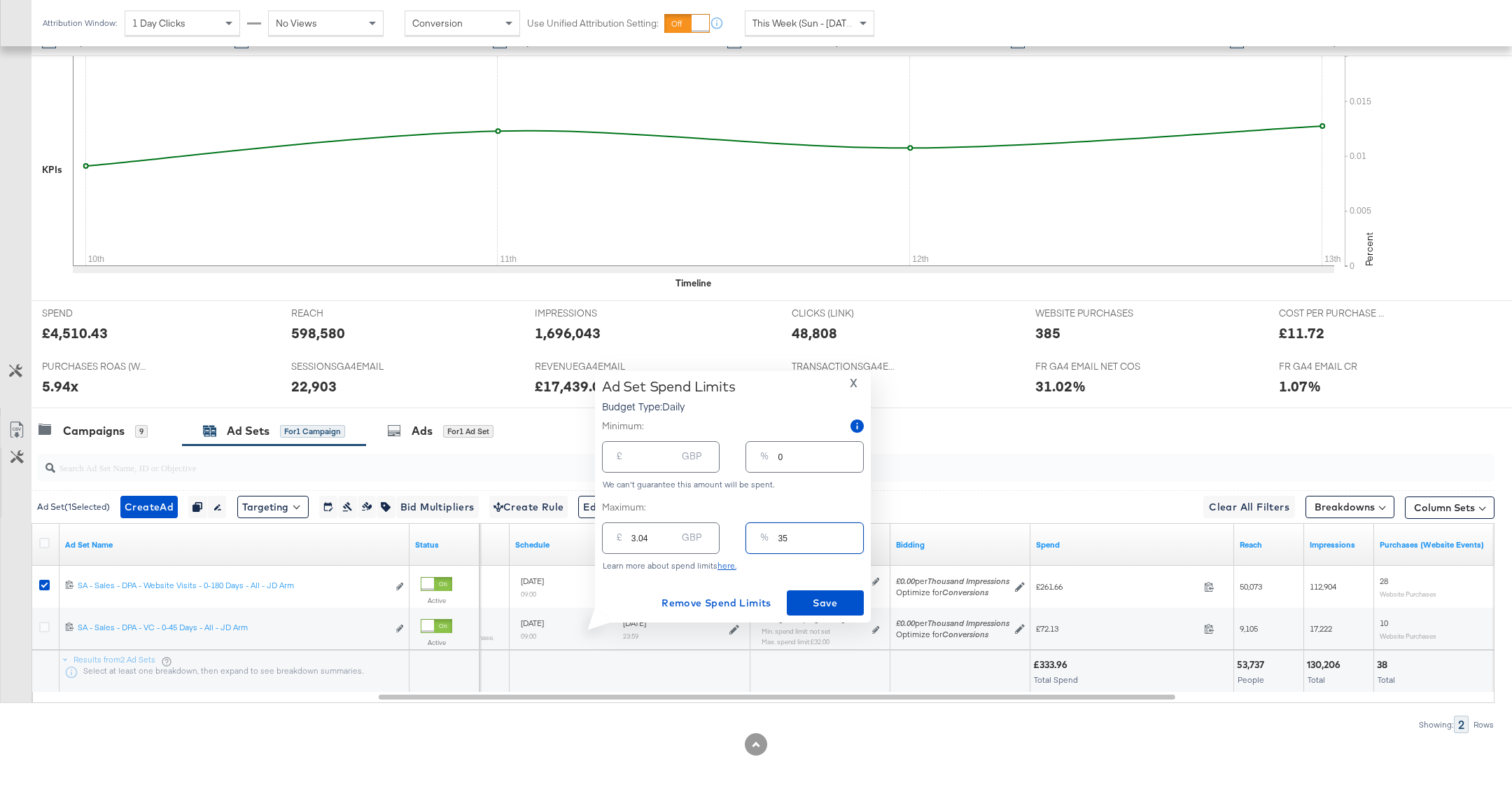
type input "35.46"
type input "35"
click at [661, 534] on input "35.46" at bounding box center [653, 532] width 45 height 30
type input "35.4"
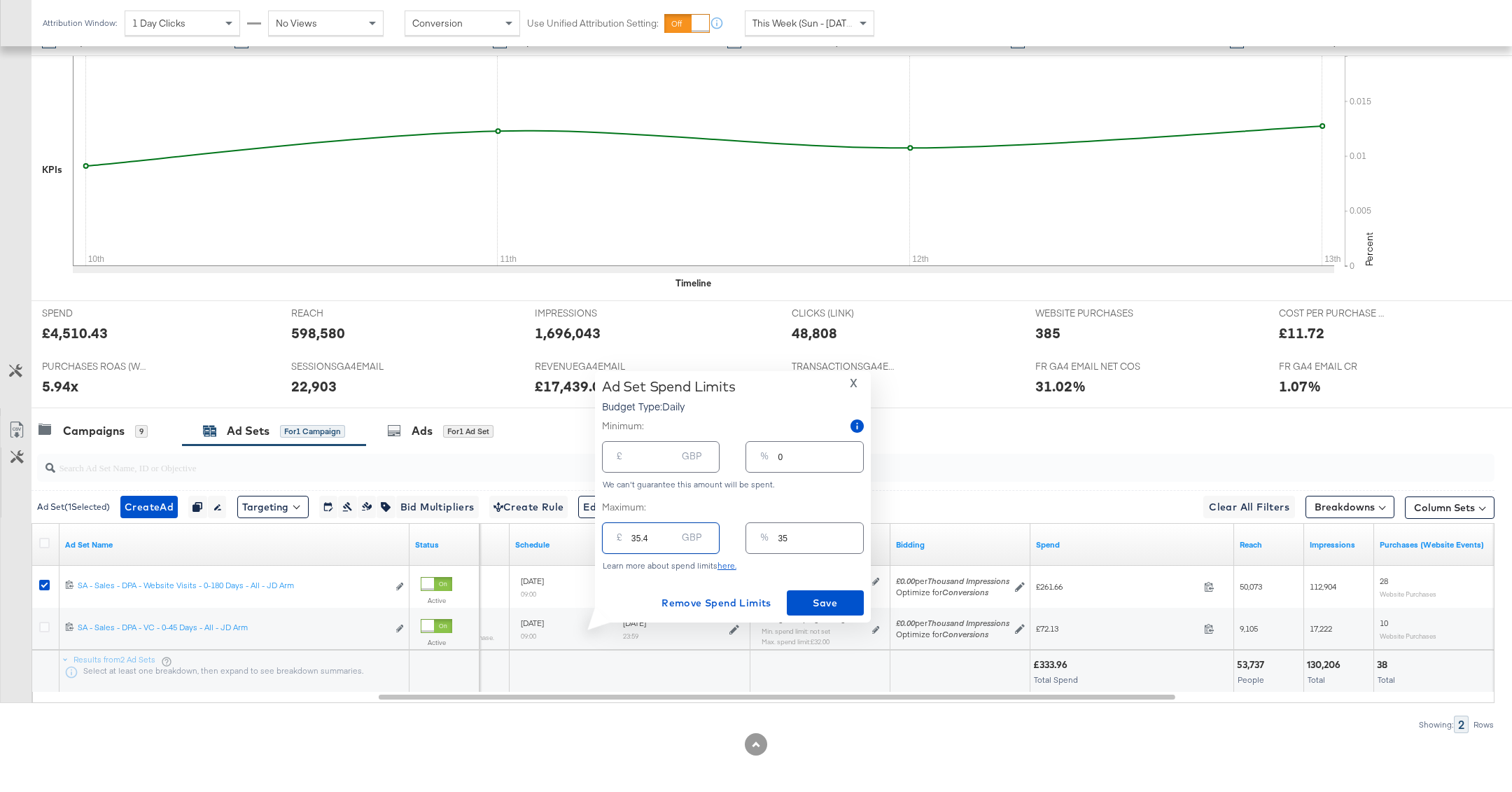
type input "35"
type input "3"
type input "36"
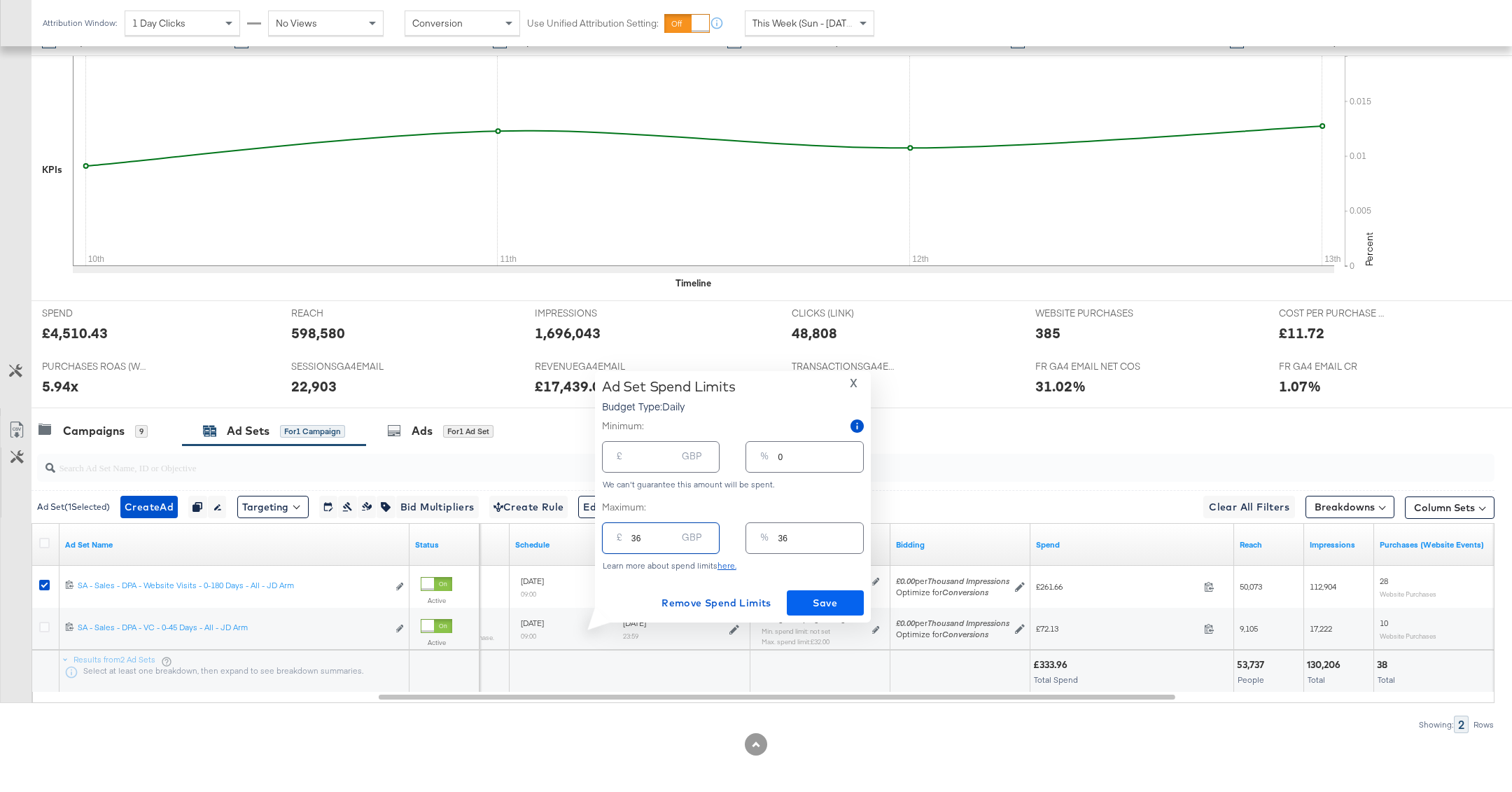
type input "36"
click at [811, 597] on span "Save" at bounding box center [826, 603] width 66 height 17
type input "36.00"
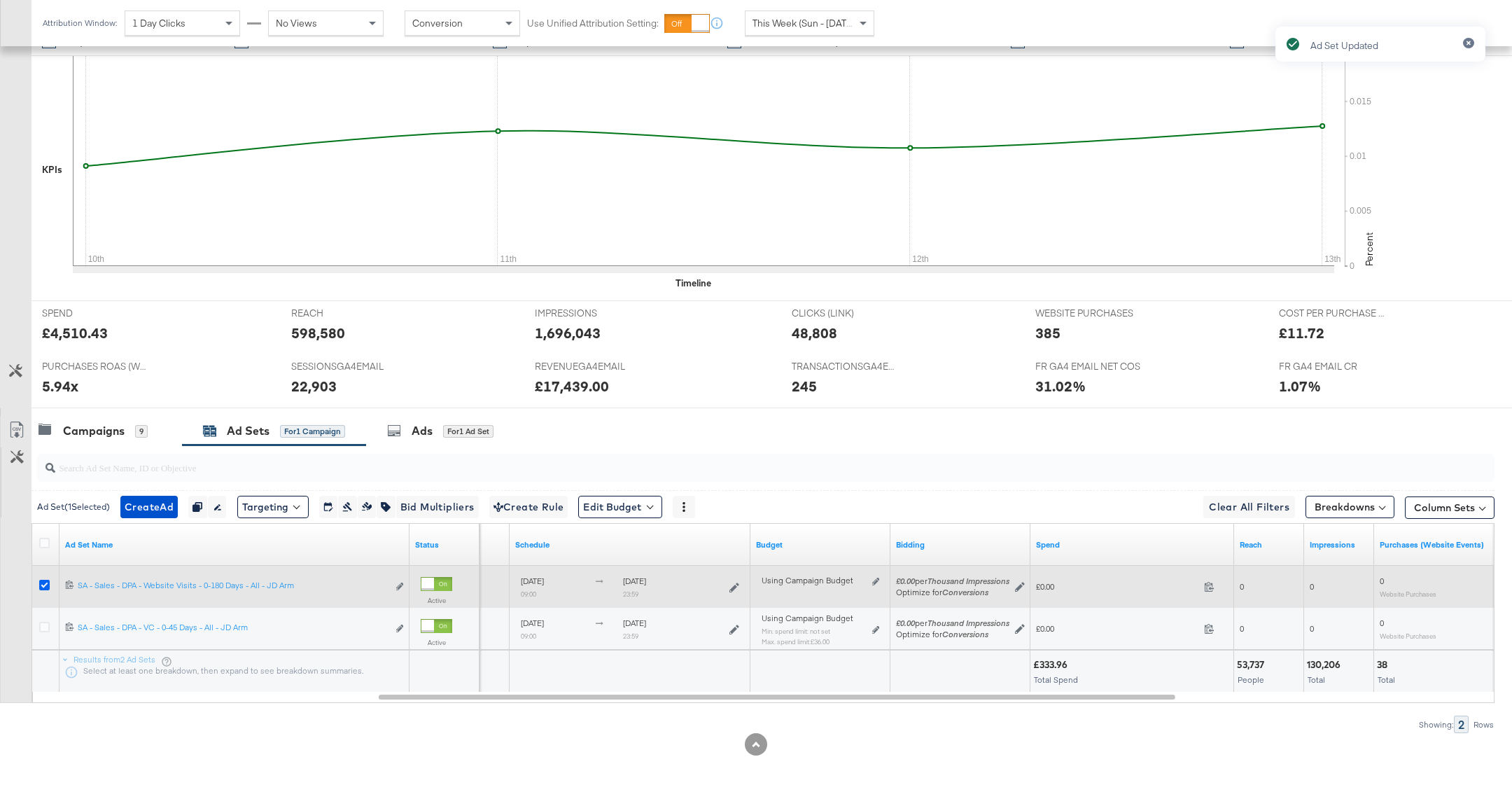
click at [45, 580] on icon at bounding box center [44, 585] width 10 height 10
click at [0, 0] on input "checkbox" at bounding box center [0, 0] width 0 height 0
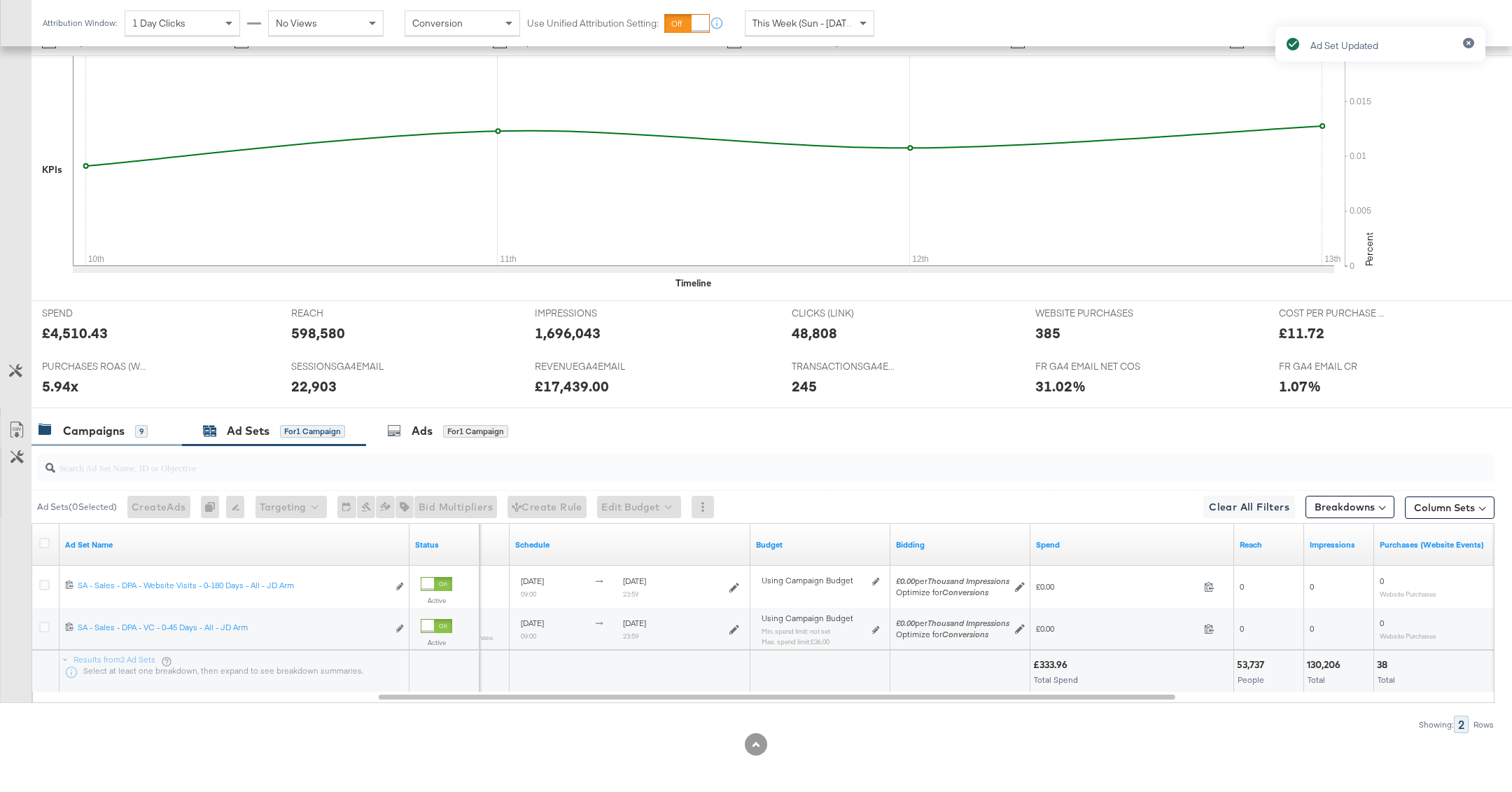
click at [127, 438] on div "Campaigns 9" at bounding box center [106, 430] width 150 height 30
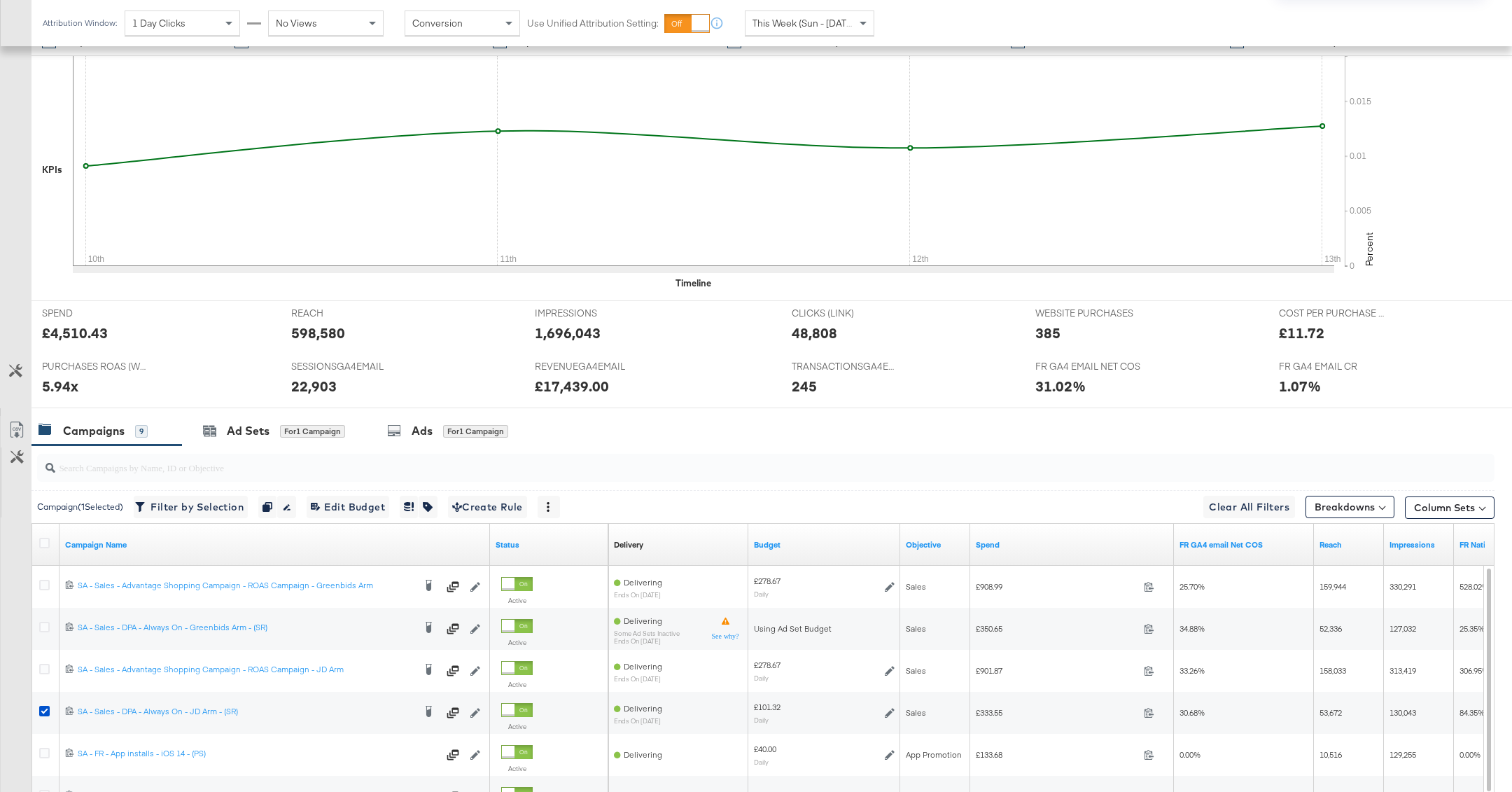
scroll to position [524, 0]
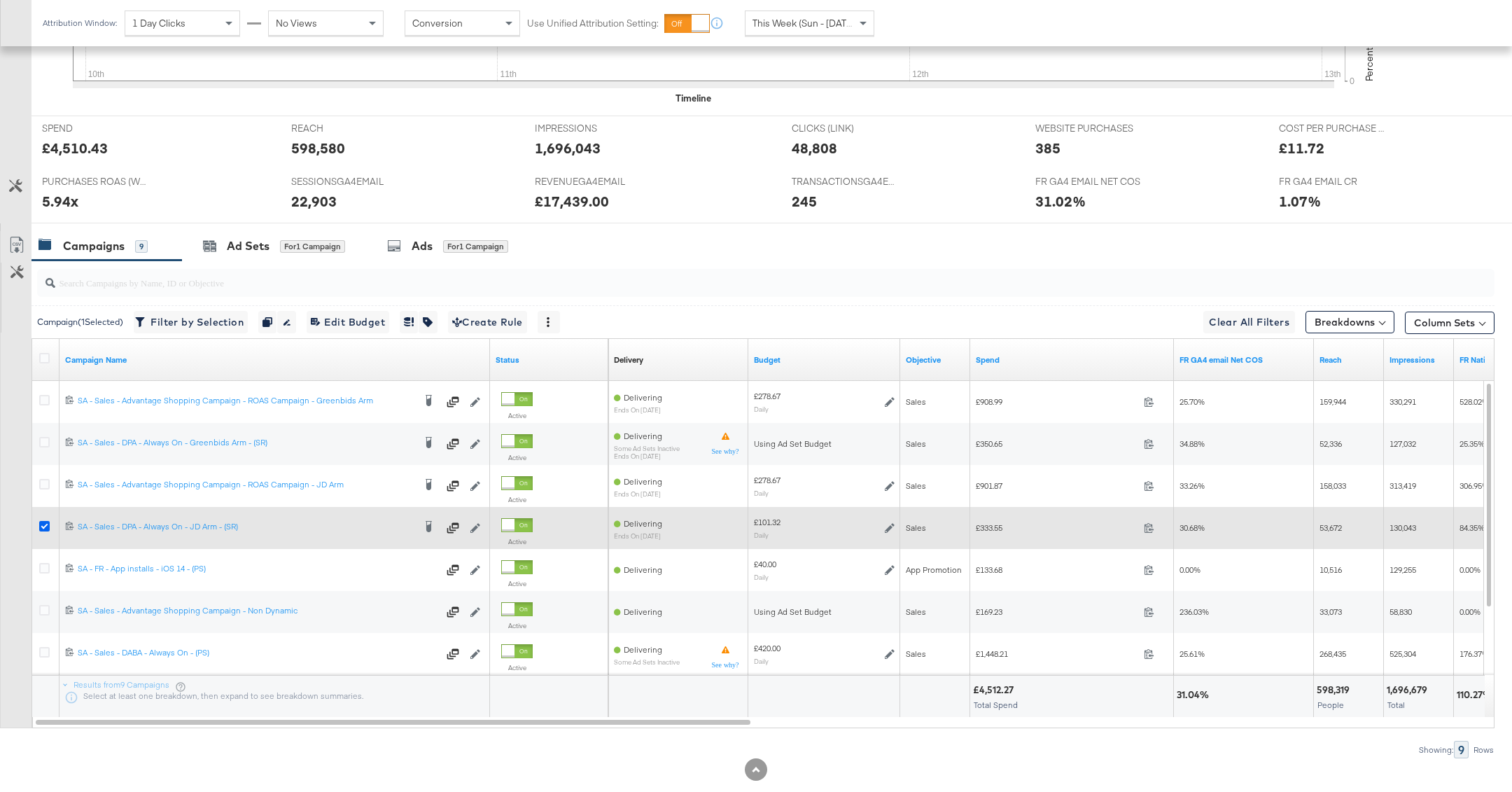
click at [49, 524] on icon at bounding box center [44, 525] width 10 height 10
click at [0, 0] on input "checkbox" at bounding box center [0, 0] width 0 height 0
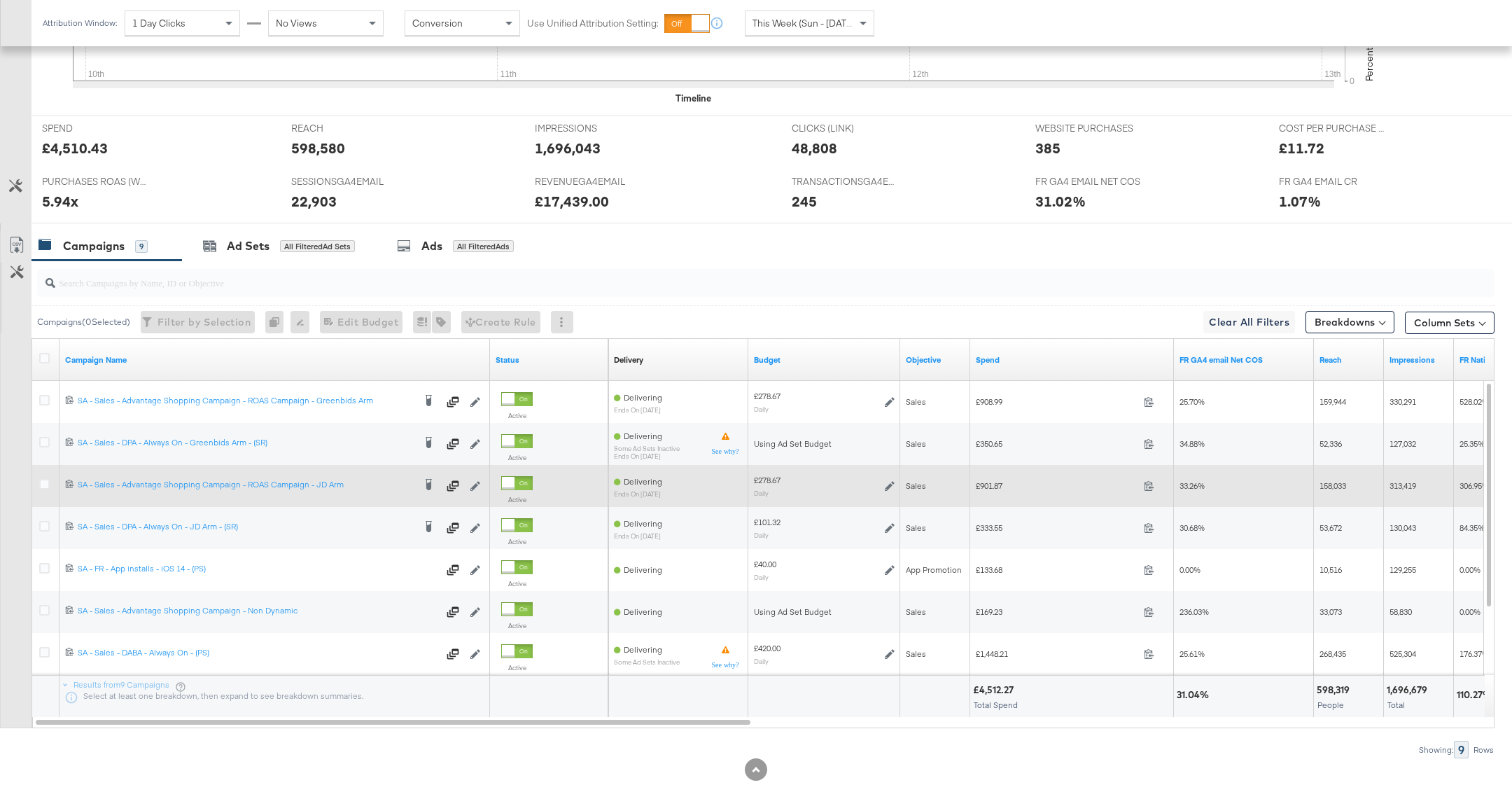
click at [50, 479] on div at bounding box center [46, 486] width 15 height 14
click at [47, 479] on icon at bounding box center [44, 484] width 10 height 10
click at [0, 0] on input "checkbox" at bounding box center [0, 0] width 0 height 0
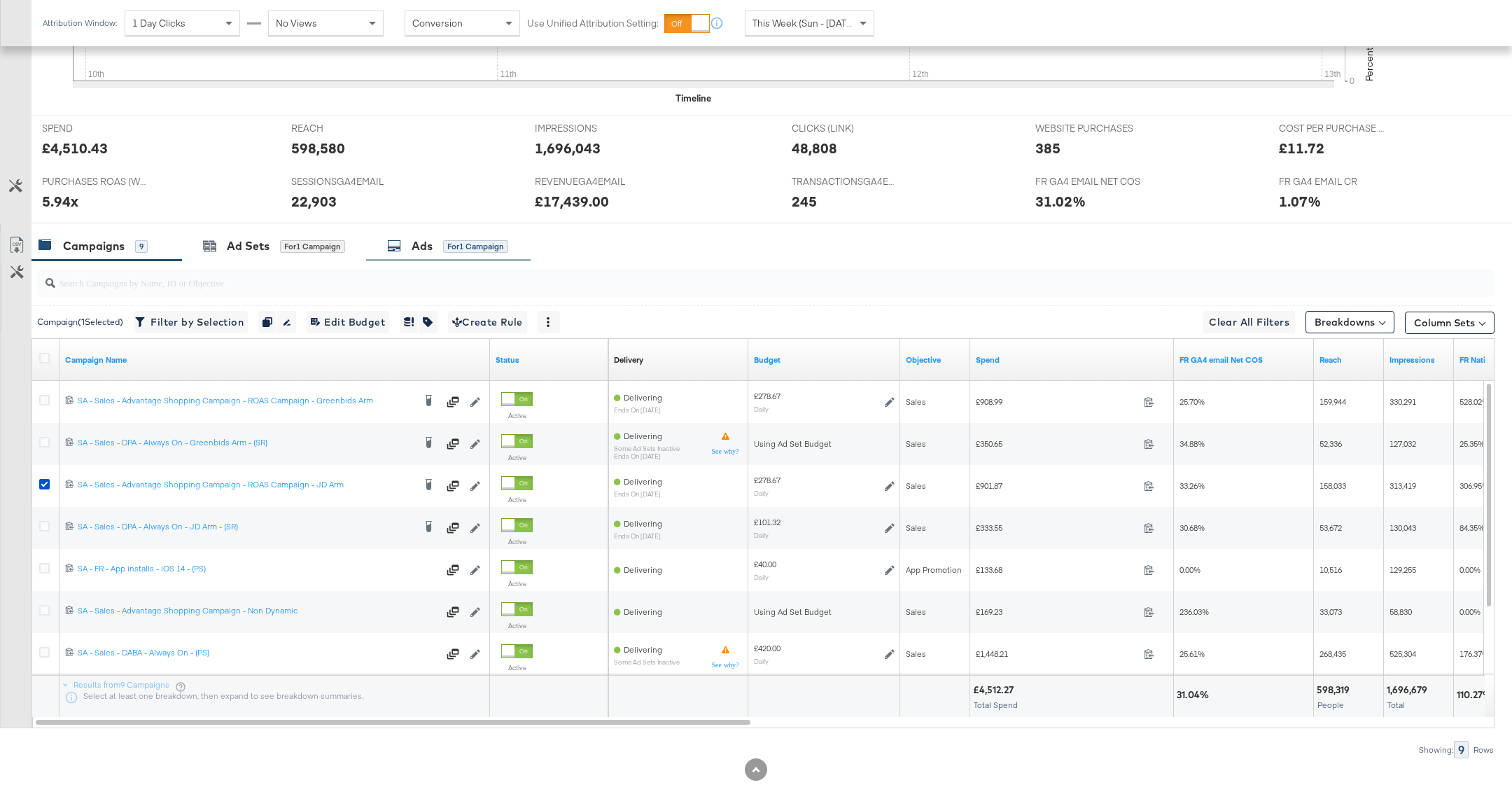
click at [417, 254] on div "Ads for 1 Campaign" at bounding box center [448, 246] width 164 height 30
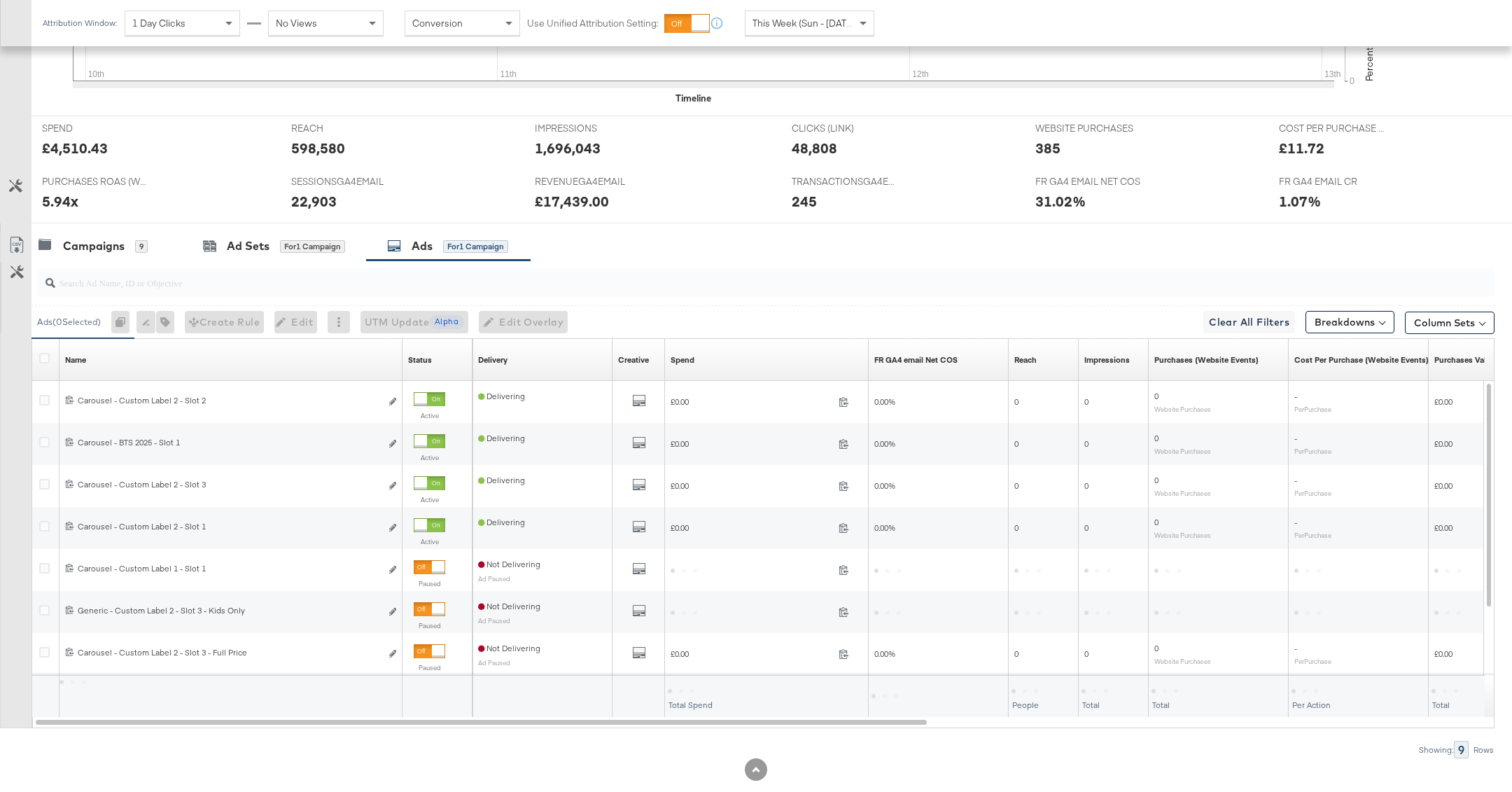
scroll to position [526, 0]
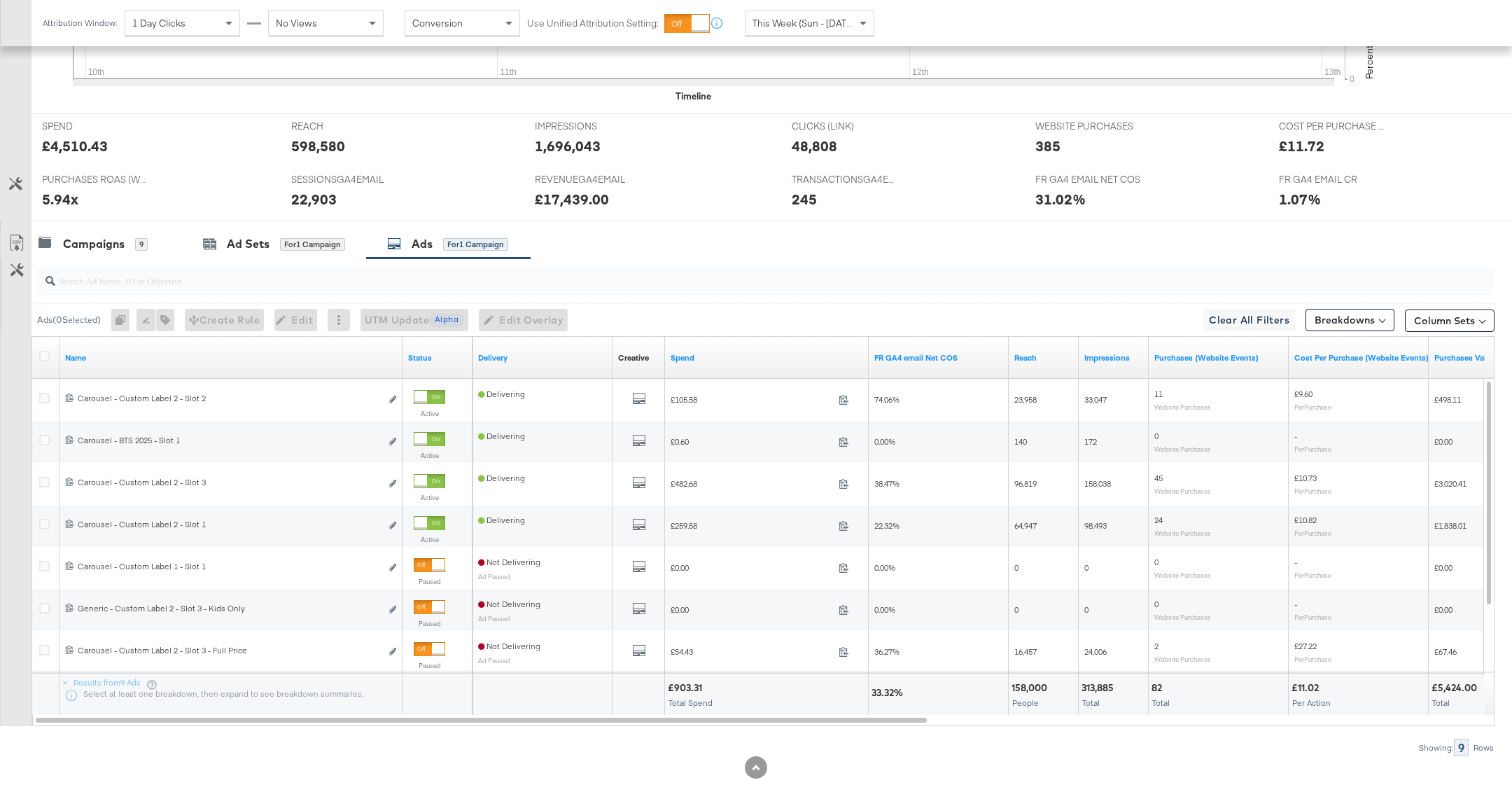
click at [851, 20] on span "This Week (Sun - [DATE])" at bounding box center [805, 23] width 105 height 13
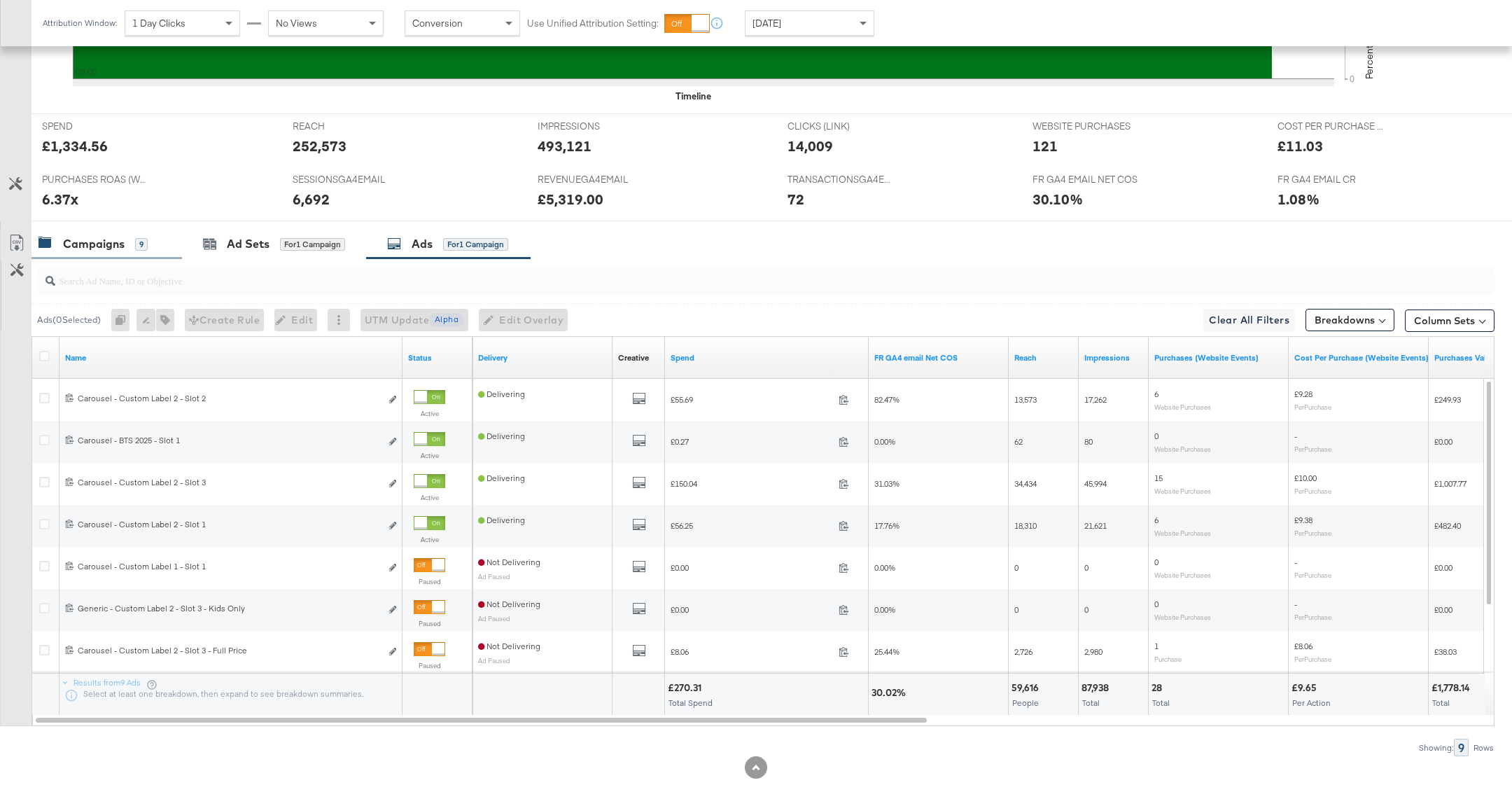
click at [144, 246] on div "9" at bounding box center [142, 244] width 13 height 13
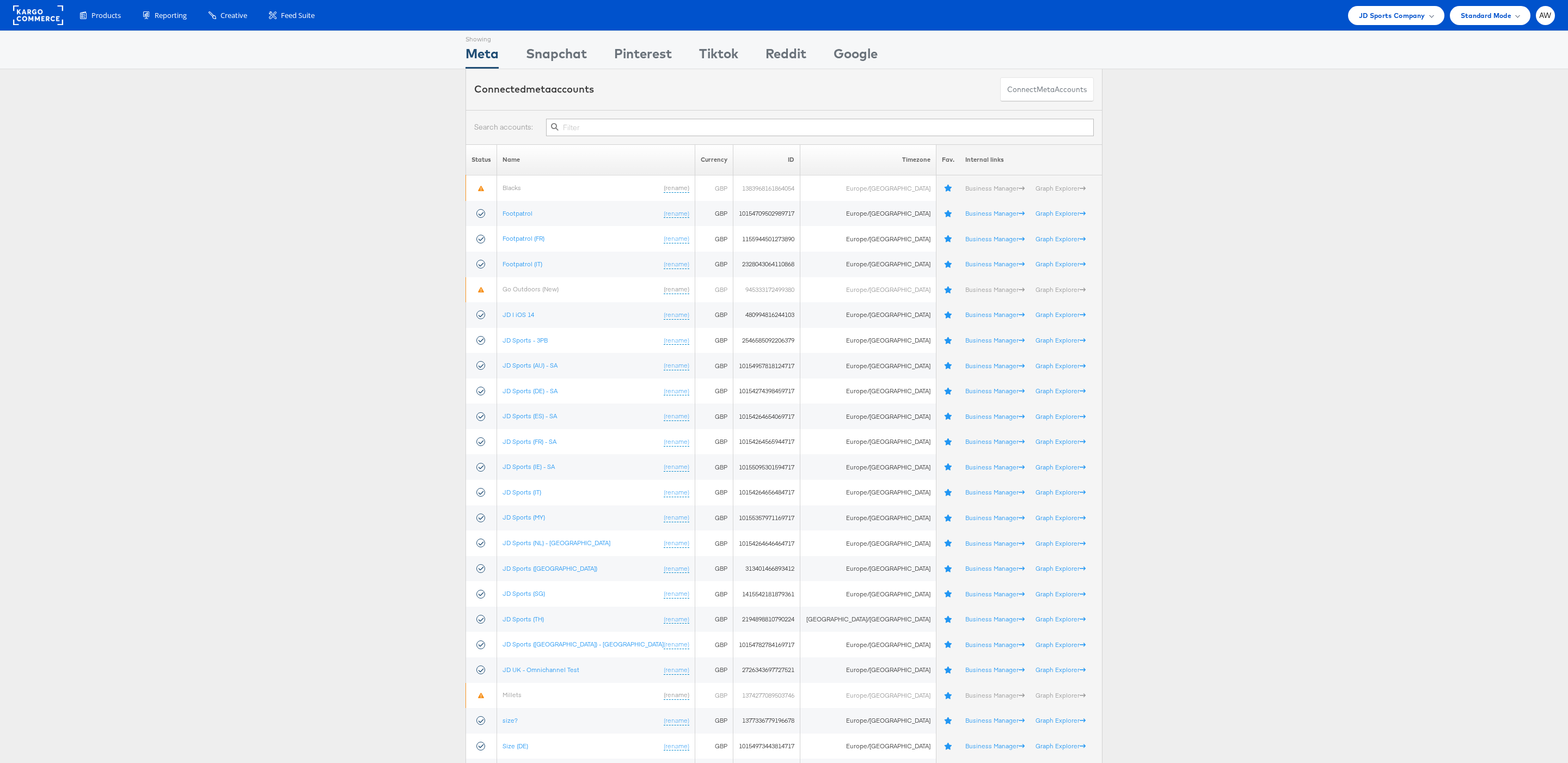
click at [677, 132] on input "text" at bounding box center [820, 127] width 548 height 18
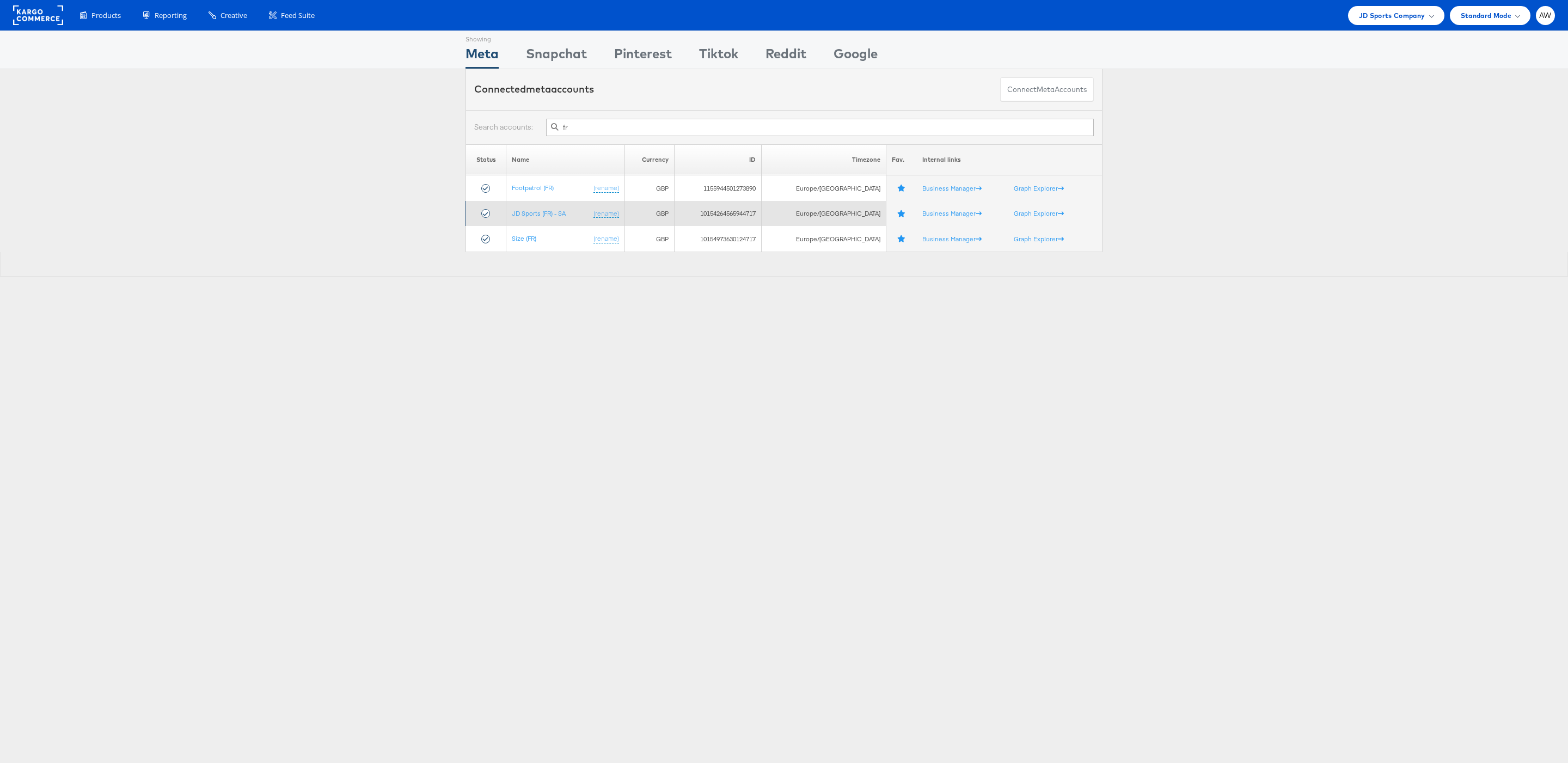
type input "fr"
click at [570, 212] on td "JD Sports (FR) - SA (rename)" at bounding box center [565, 214] width 118 height 26
click at [555, 214] on link "JD Sports (FR) - SA" at bounding box center [539, 213] width 54 height 8
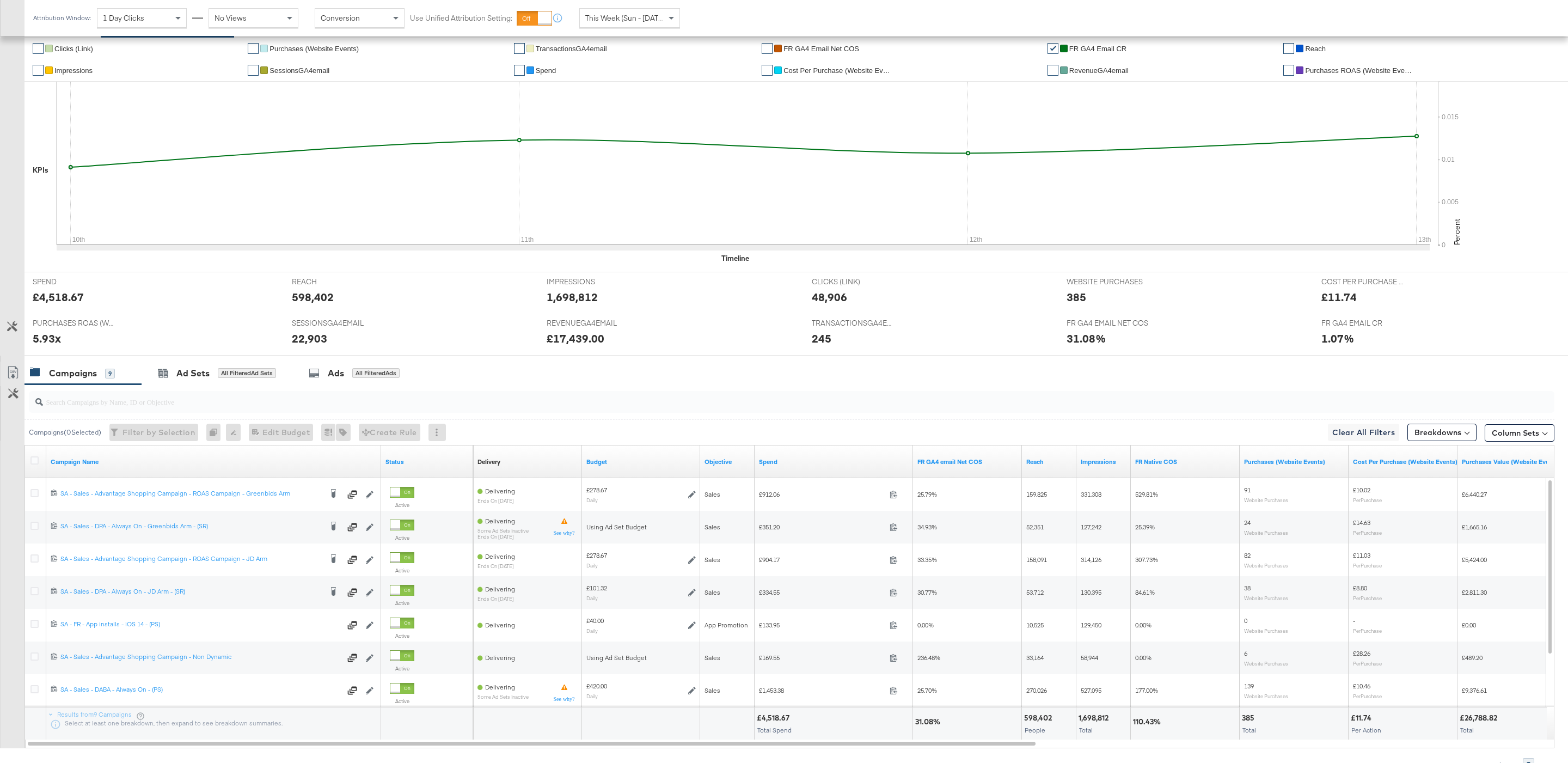
scroll to position [236, 0]
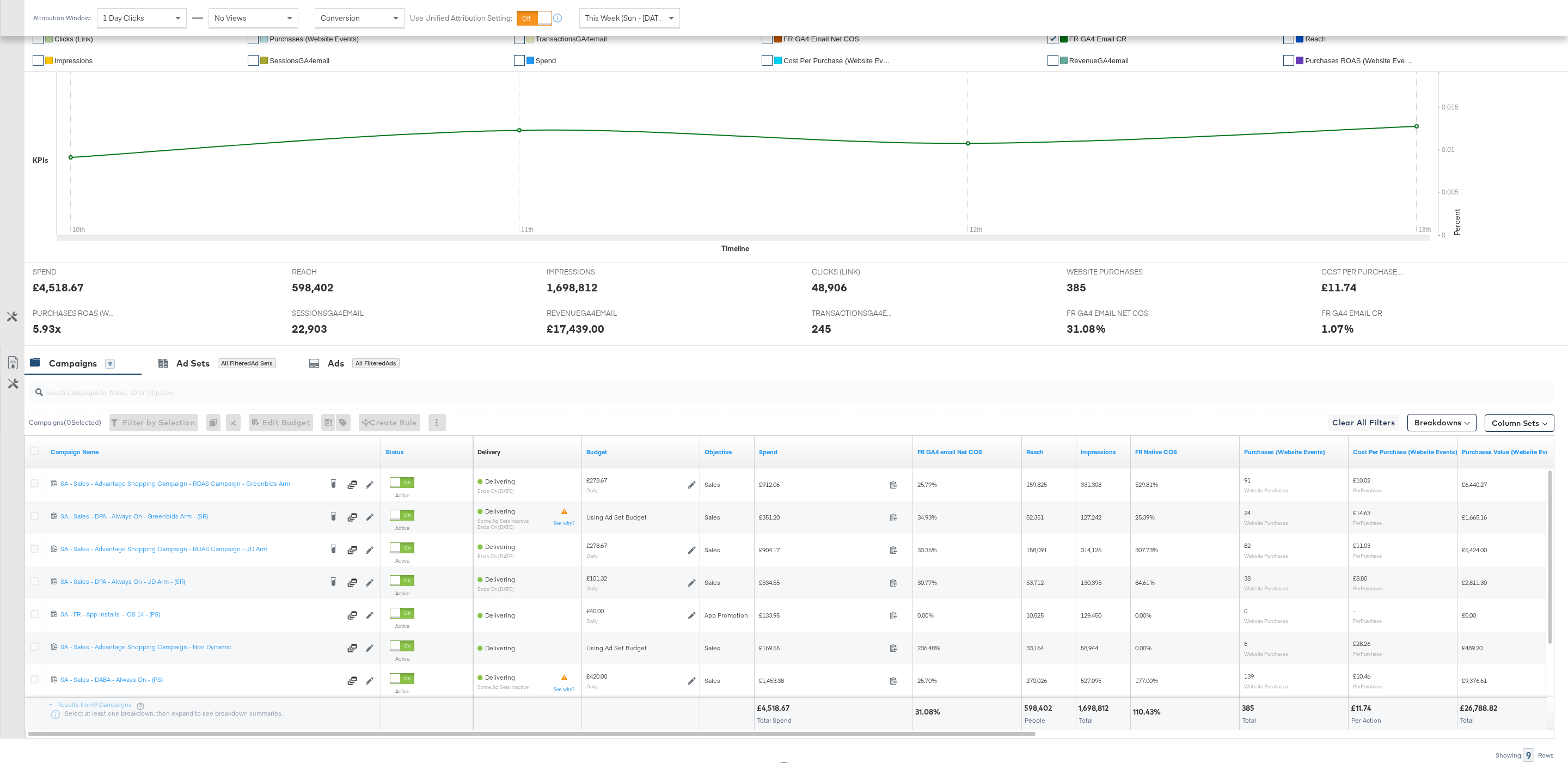
click at [619, 18] on span "This Week (Sun - [DATE])" at bounding box center [626, 18] width 82 height 10
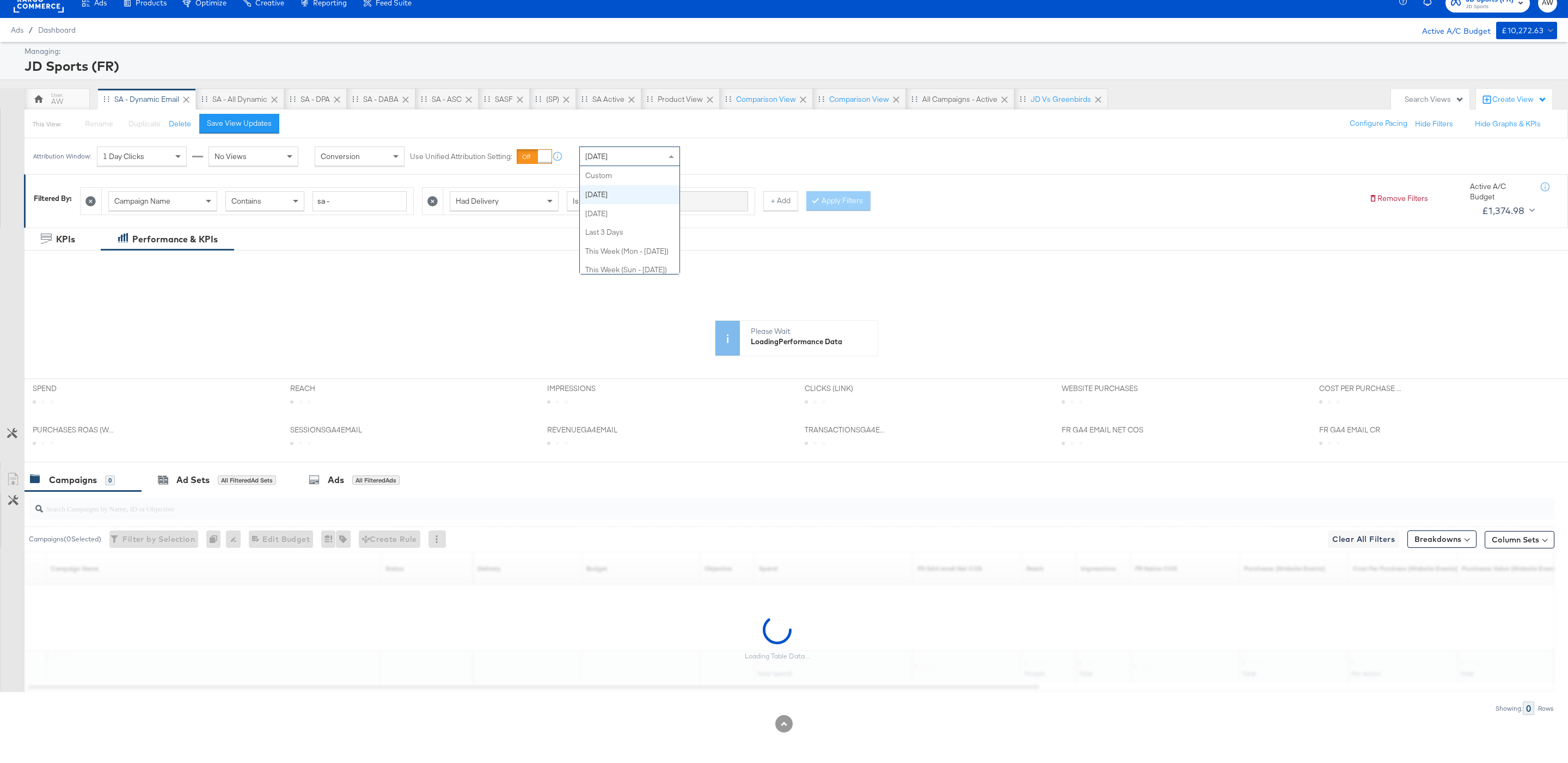
click at [619, 18] on div "Ads Products Optimize Creative Reporting Feed Suite JD Sports (FR) JD Sports AW…" at bounding box center [784, 375] width 1568 height 776
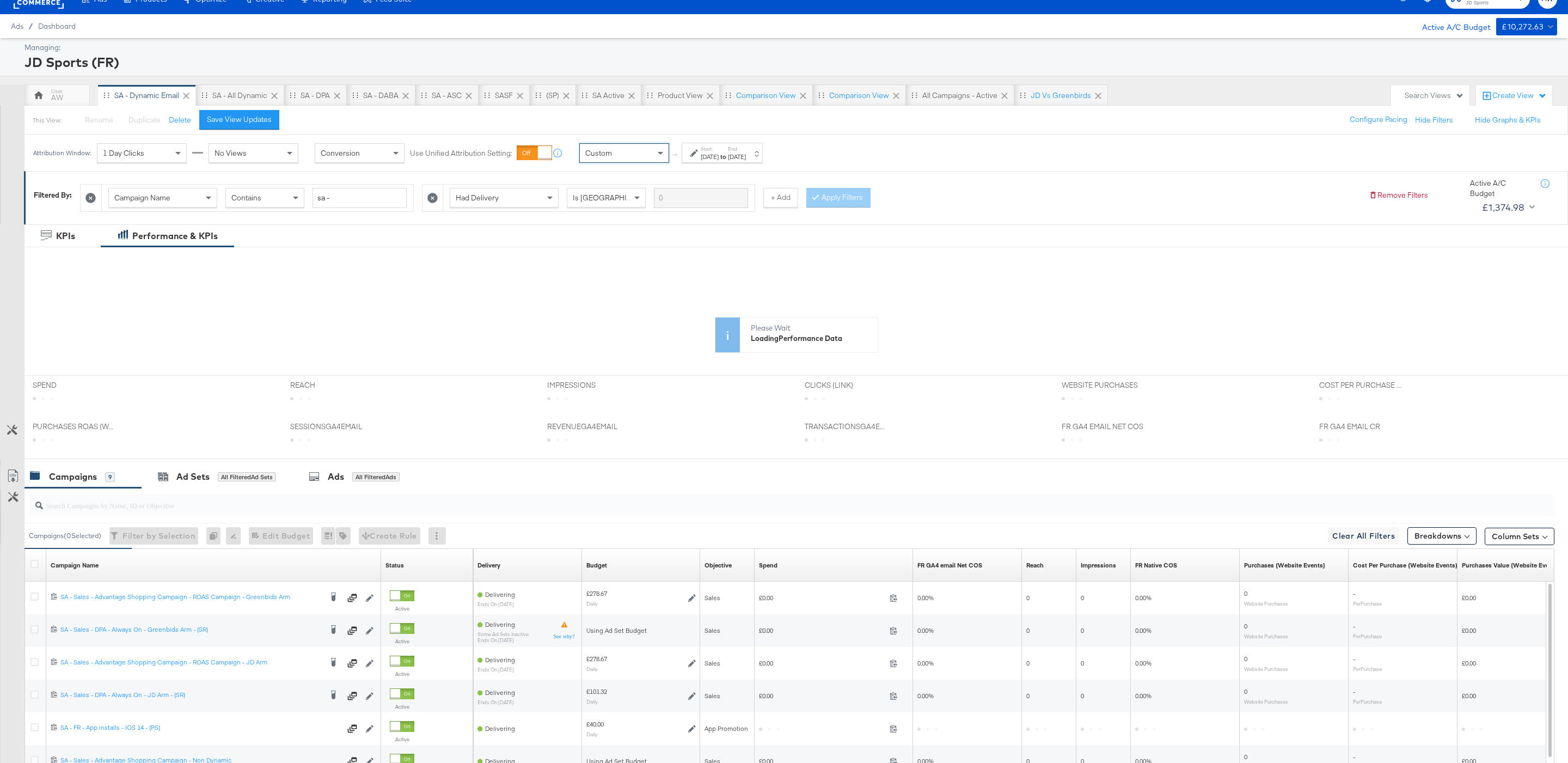
click at [715, 147] on label "Start:" at bounding box center [710, 149] width 18 height 7
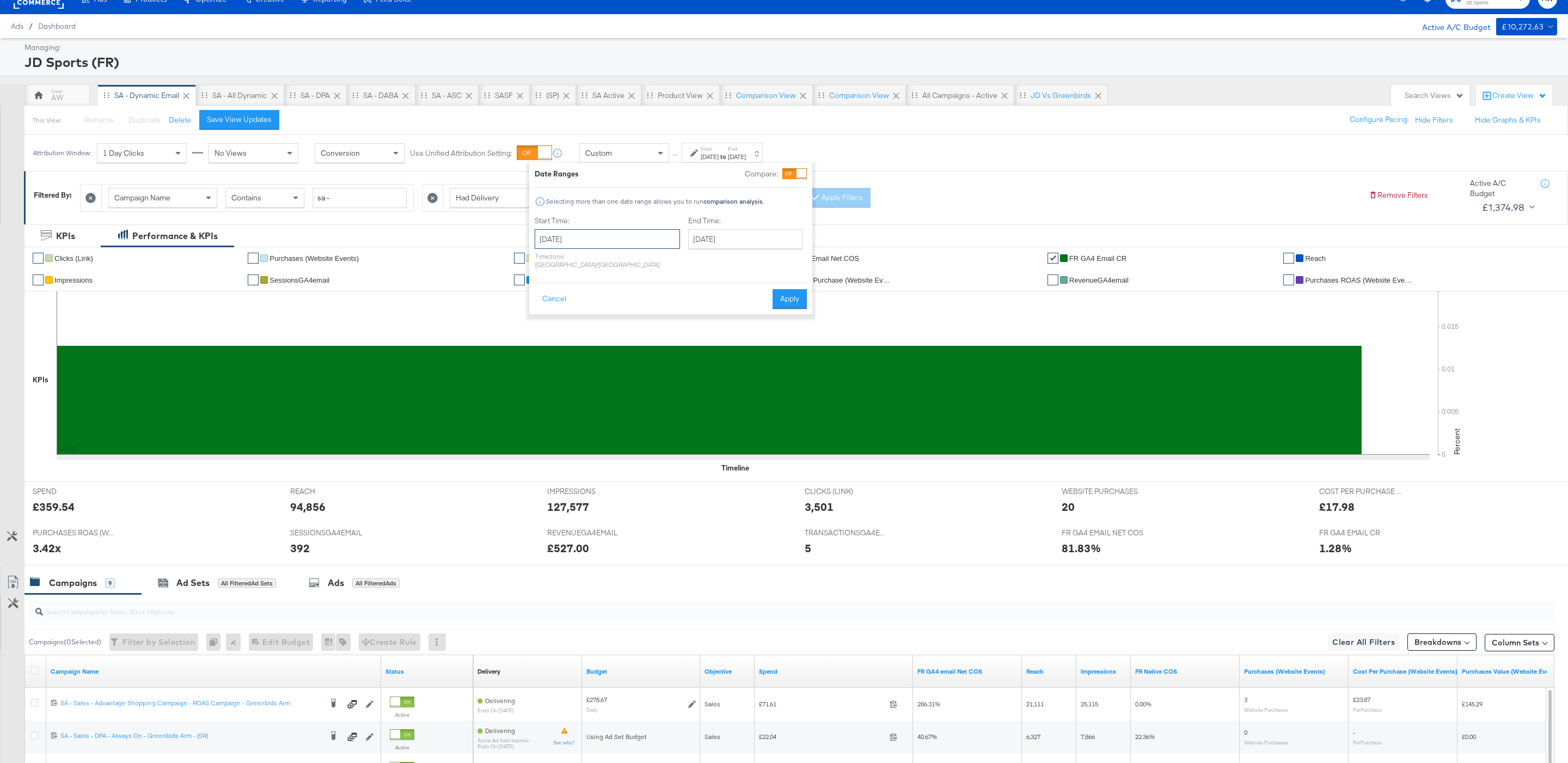
click at [599, 242] on input "August 13th 2025" at bounding box center [607, 239] width 145 height 19
click at [640, 297] on td "1" at bounding box center [640, 294] width 18 height 15
type input "August 1st 2025"
click at [706, 249] on input "August 13th 2025" at bounding box center [741, 239] width 114 height 19
click at [743, 326] on td "13" at bounding box center [752, 325] width 18 height 15
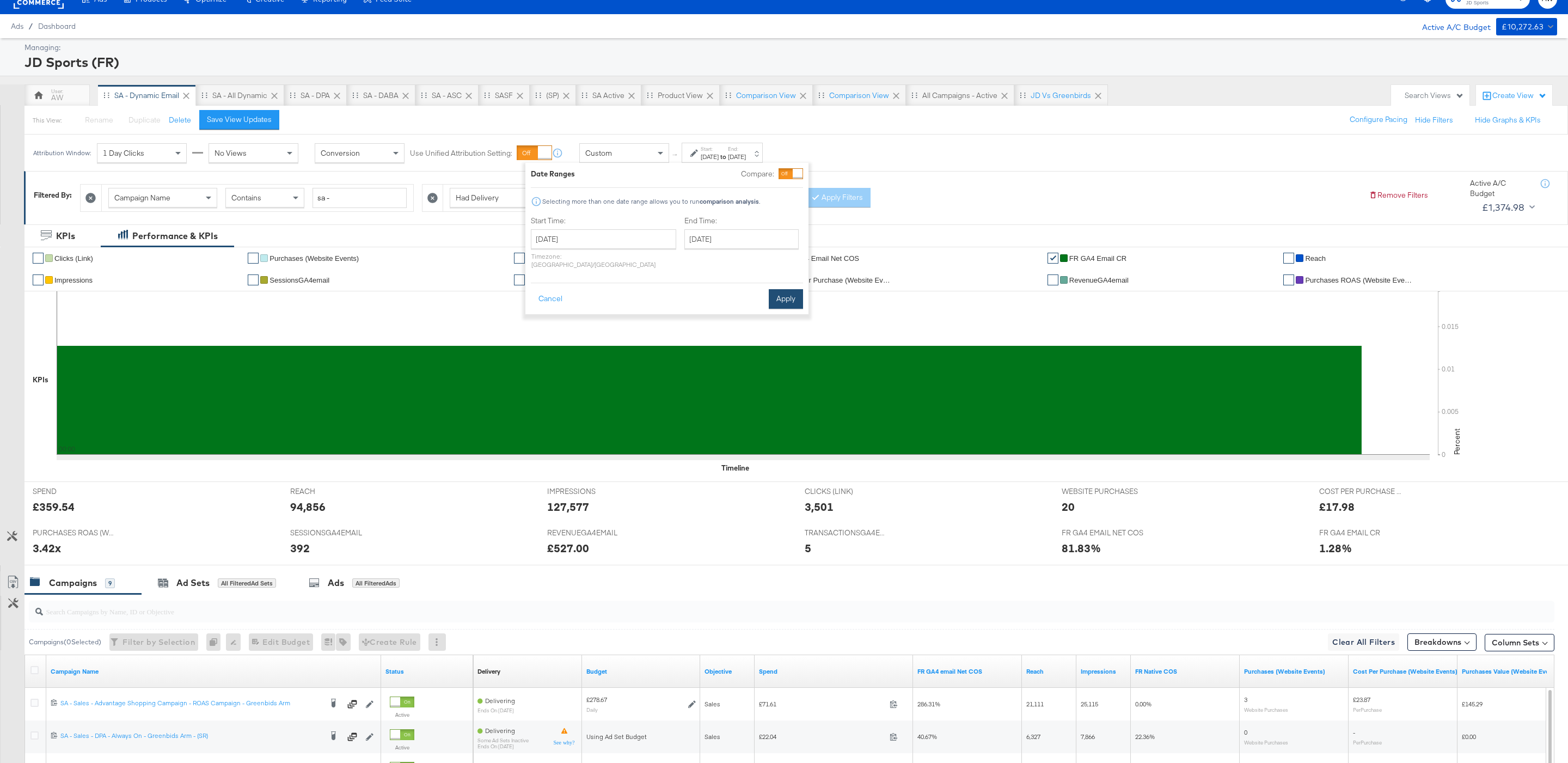
click at [786, 289] on button "Apply" at bounding box center [786, 299] width 34 height 19
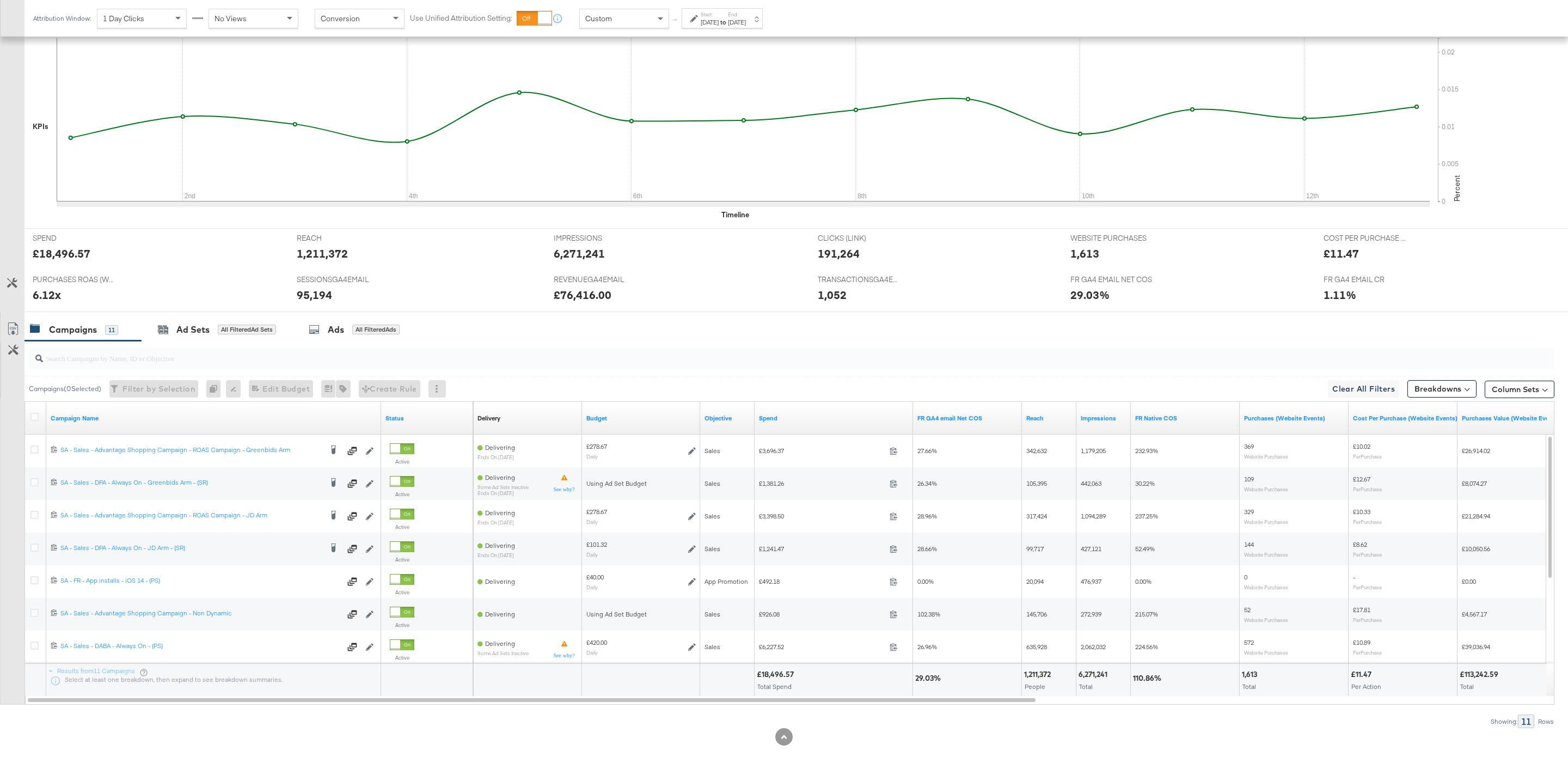
scroll to position [286, 0]
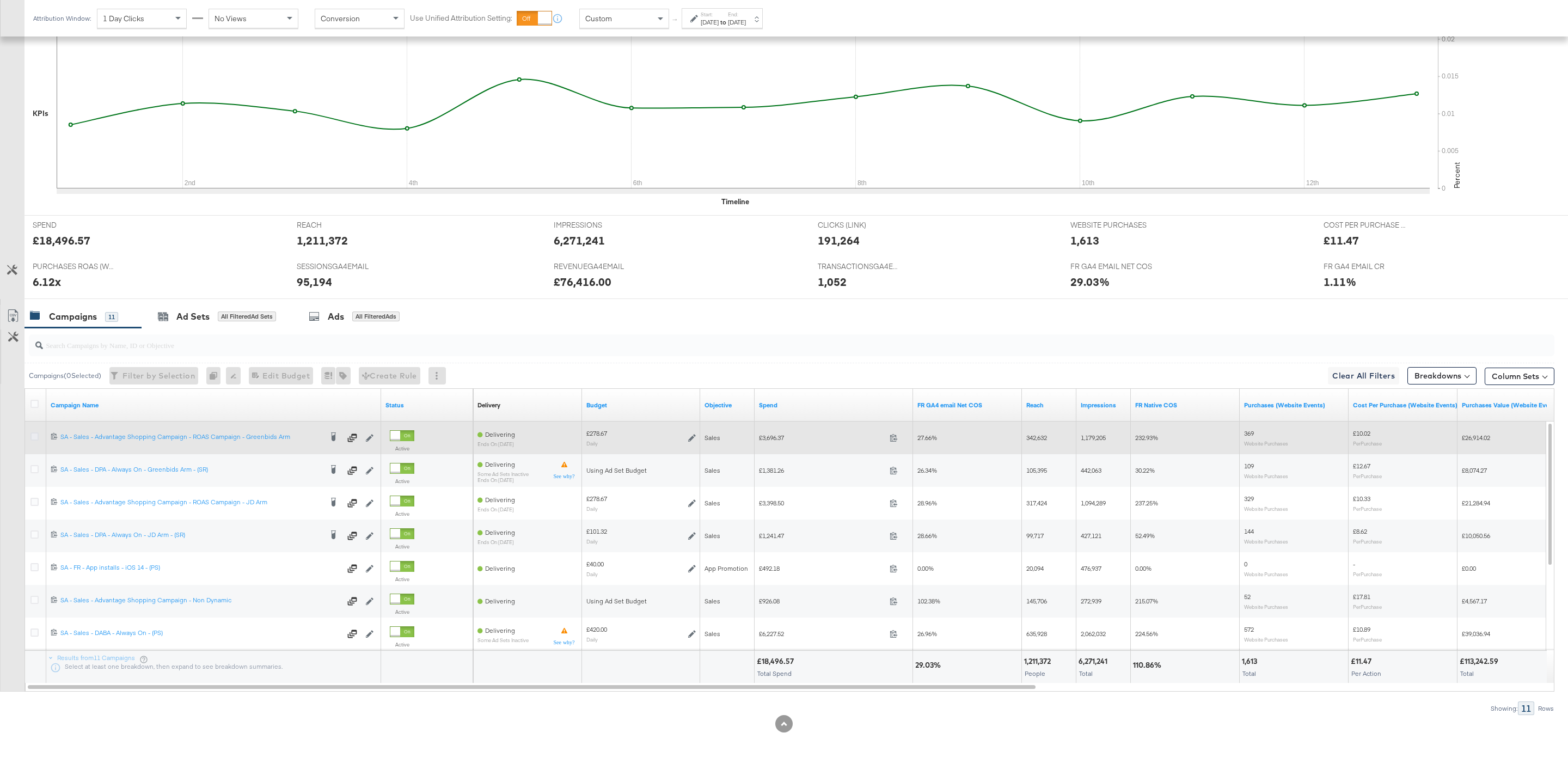
click at [33, 437] on icon at bounding box center [34, 436] width 8 height 8
click at [0, 0] on input "checkbox" at bounding box center [0, 0] width 0 height 0
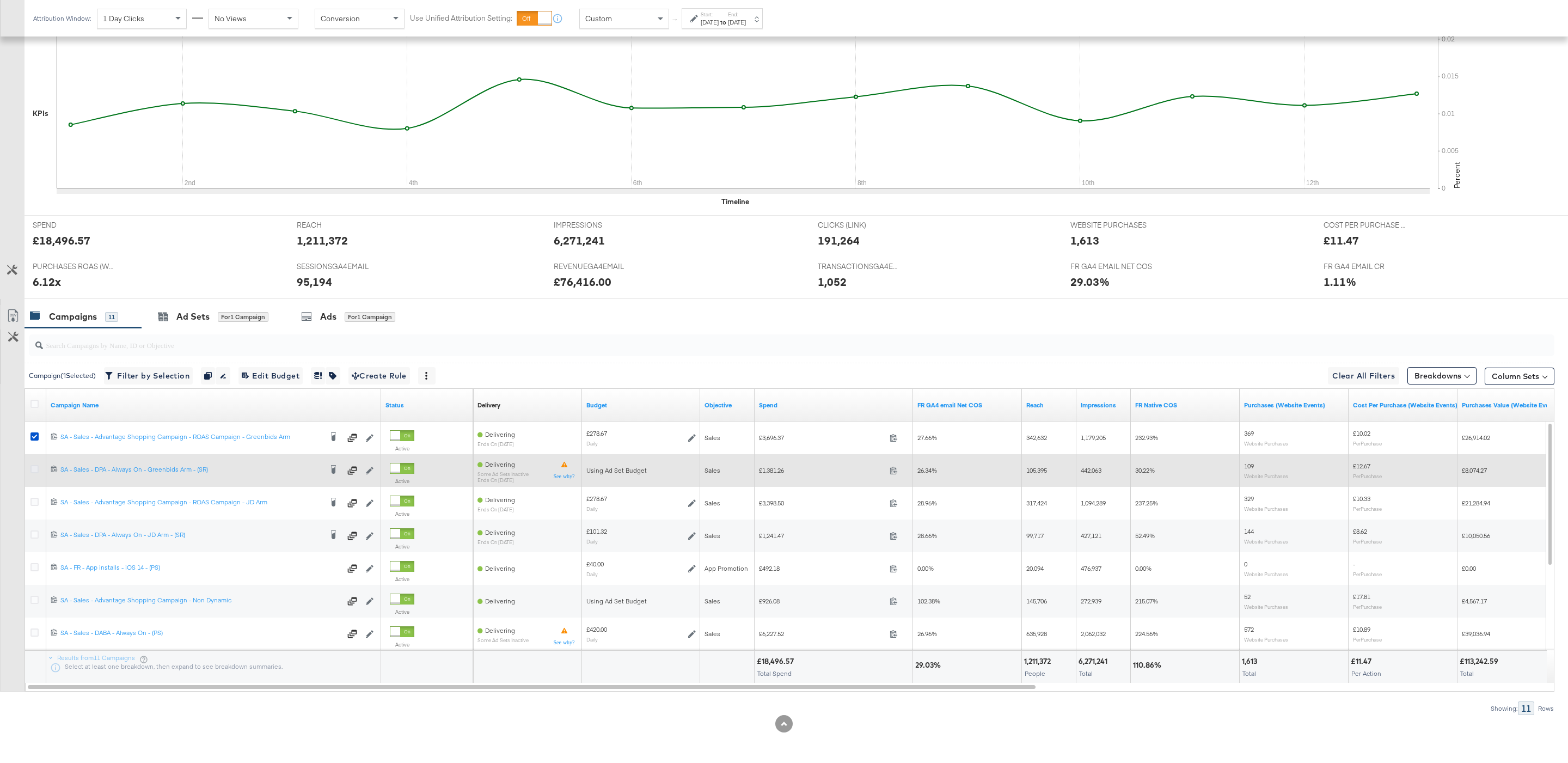
click at [34, 466] on icon at bounding box center [34, 469] width 8 height 8
click at [0, 0] on input "checkbox" at bounding box center [0, 0] width 0 height 0
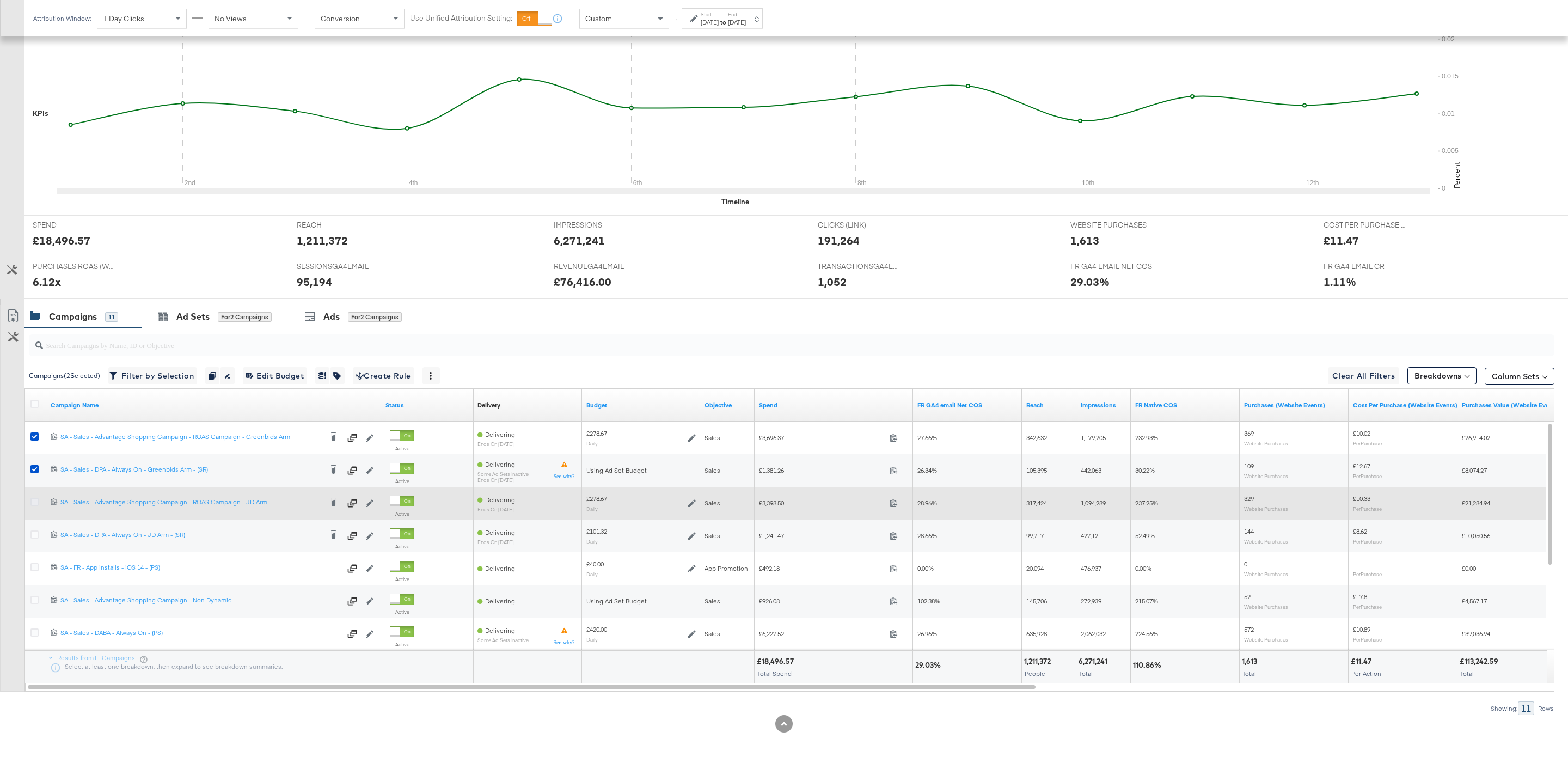
click at [34, 498] on icon at bounding box center [34, 502] width 8 height 8
click at [0, 0] on input "checkbox" at bounding box center [0, 0] width 0 height 0
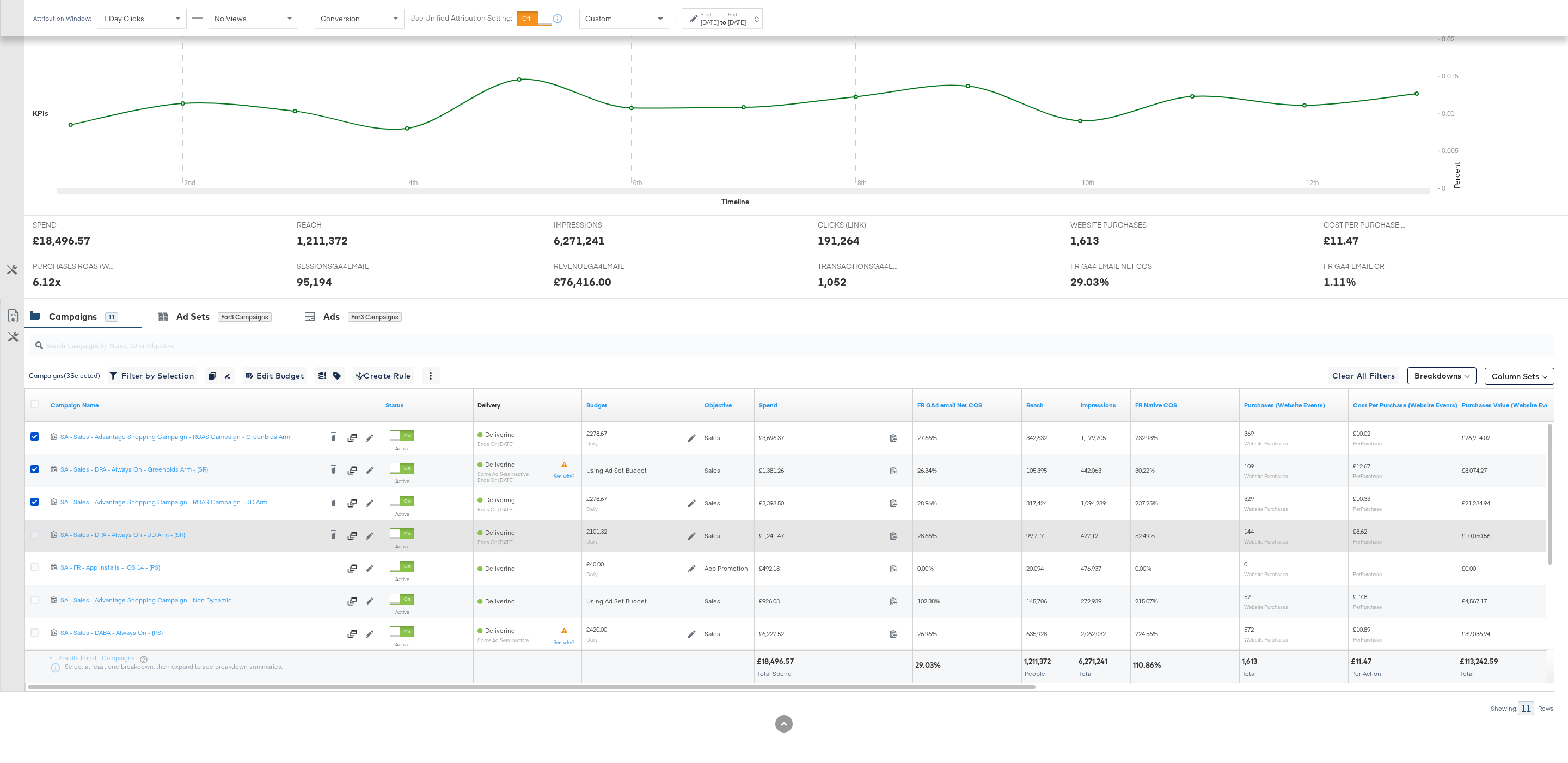
click at [37, 535] on icon at bounding box center [34, 534] width 8 height 8
click at [0, 0] on input "checkbox" at bounding box center [0, 0] width 0 height 0
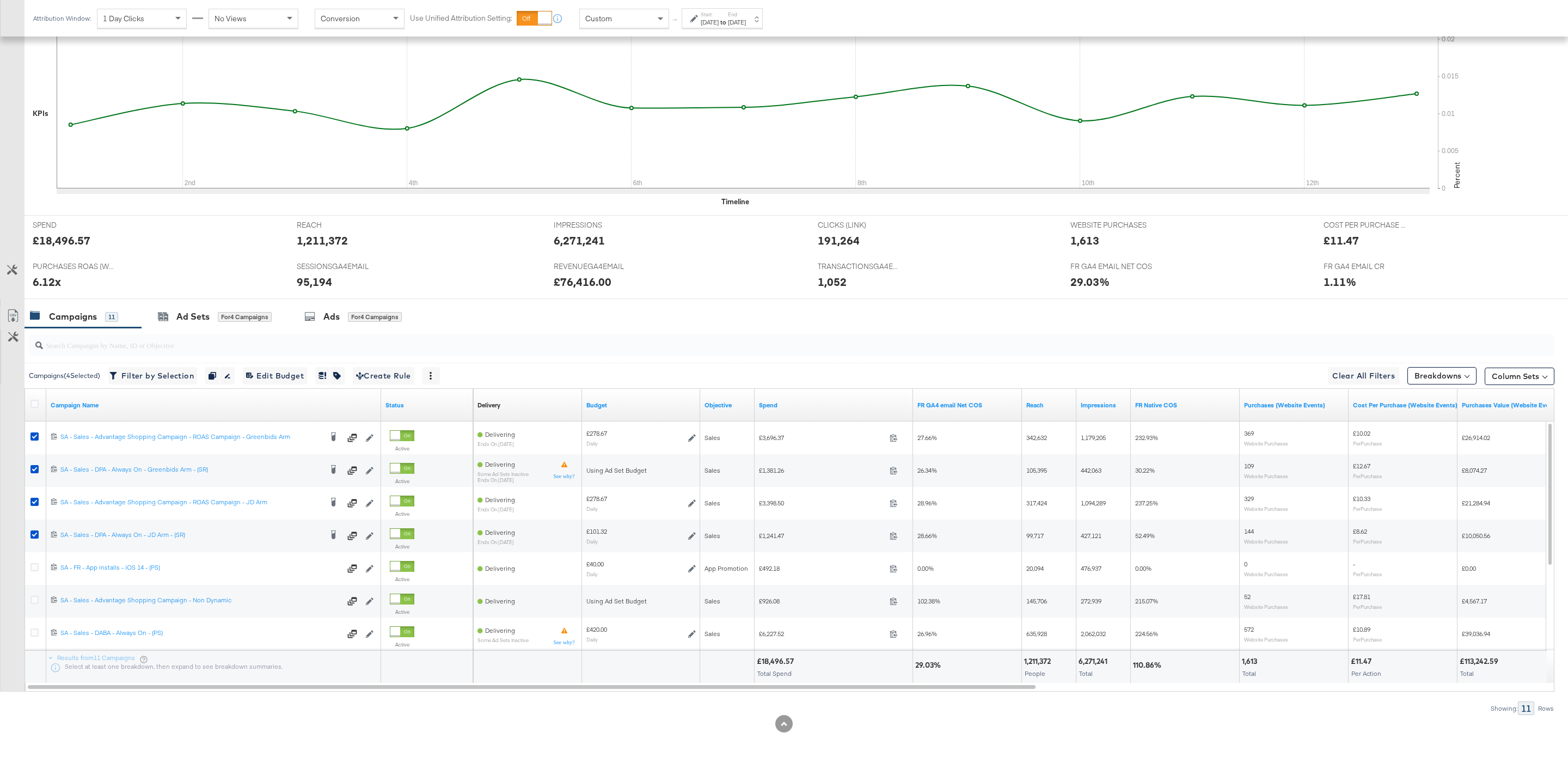
click at [173, 388] on div at bounding box center [769, 389] width 1489 height 1
click at [157, 373] on span "Filter by Selection Filter 4 campaigns" at bounding box center [152, 376] width 82 height 13
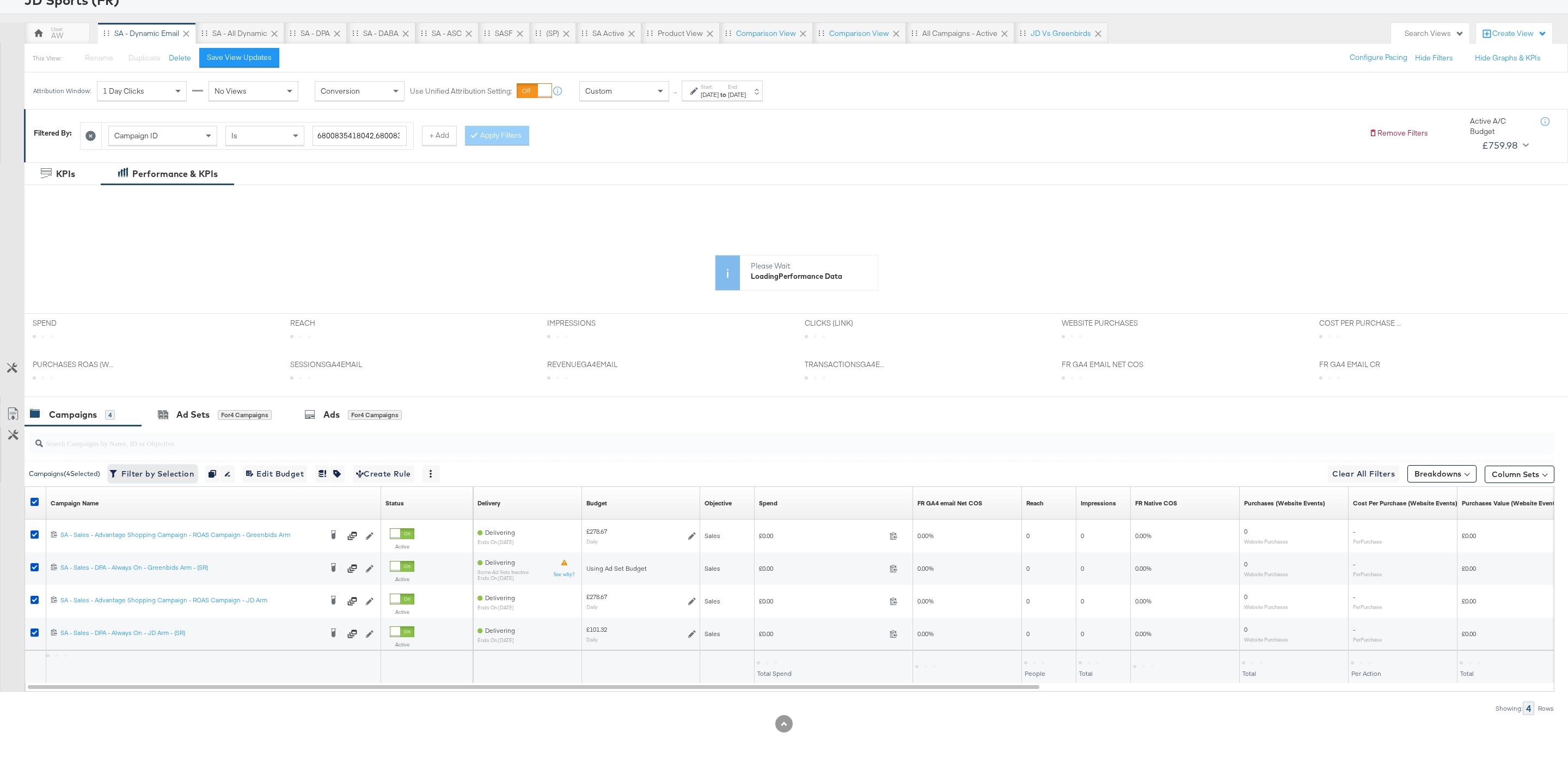
scroll to position [82, 0]
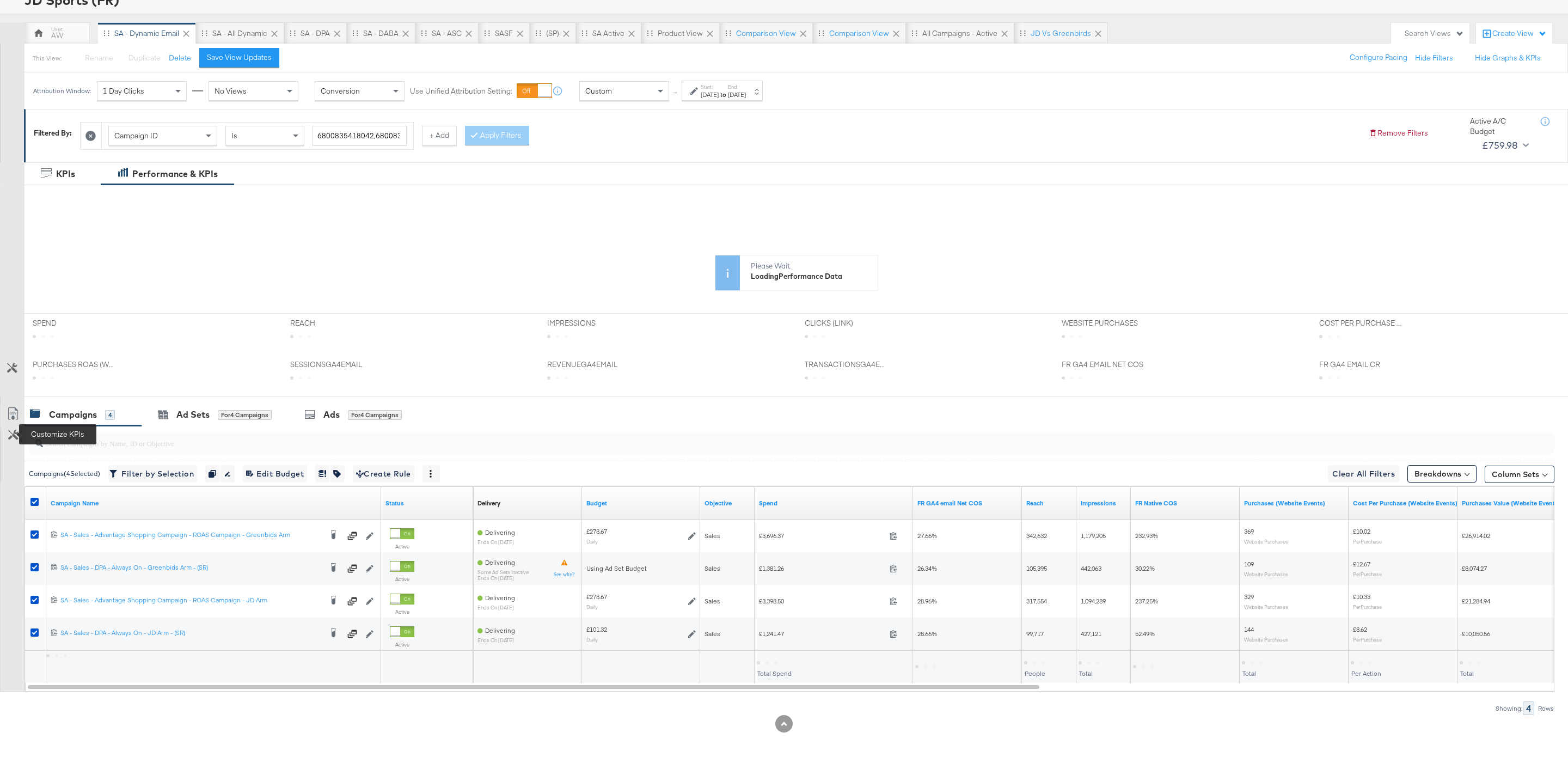
click at [17, 430] on icon at bounding box center [13, 435] width 10 height 10
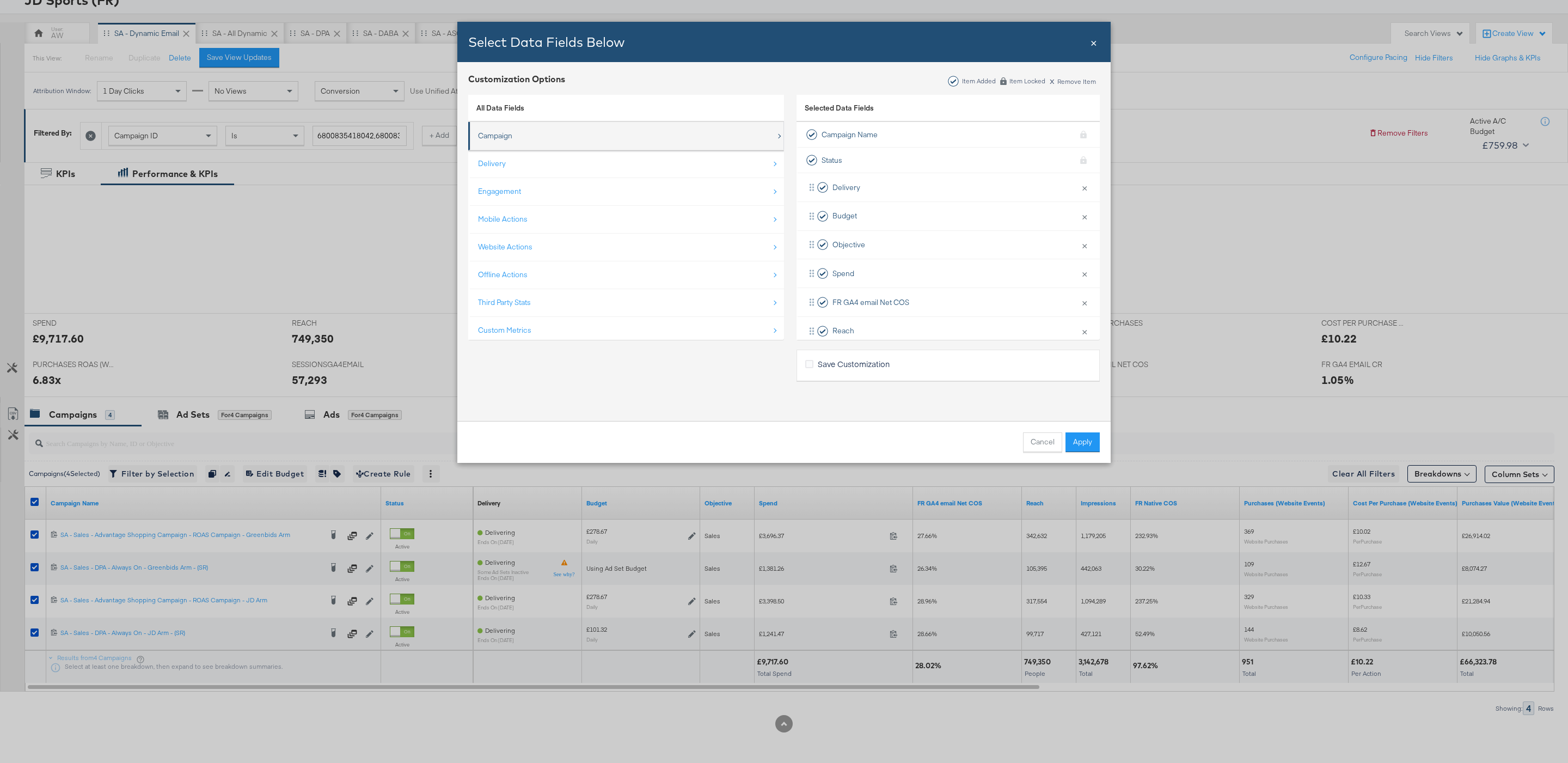
click at [488, 136] on div "Campaign" at bounding box center [495, 136] width 34 height 10
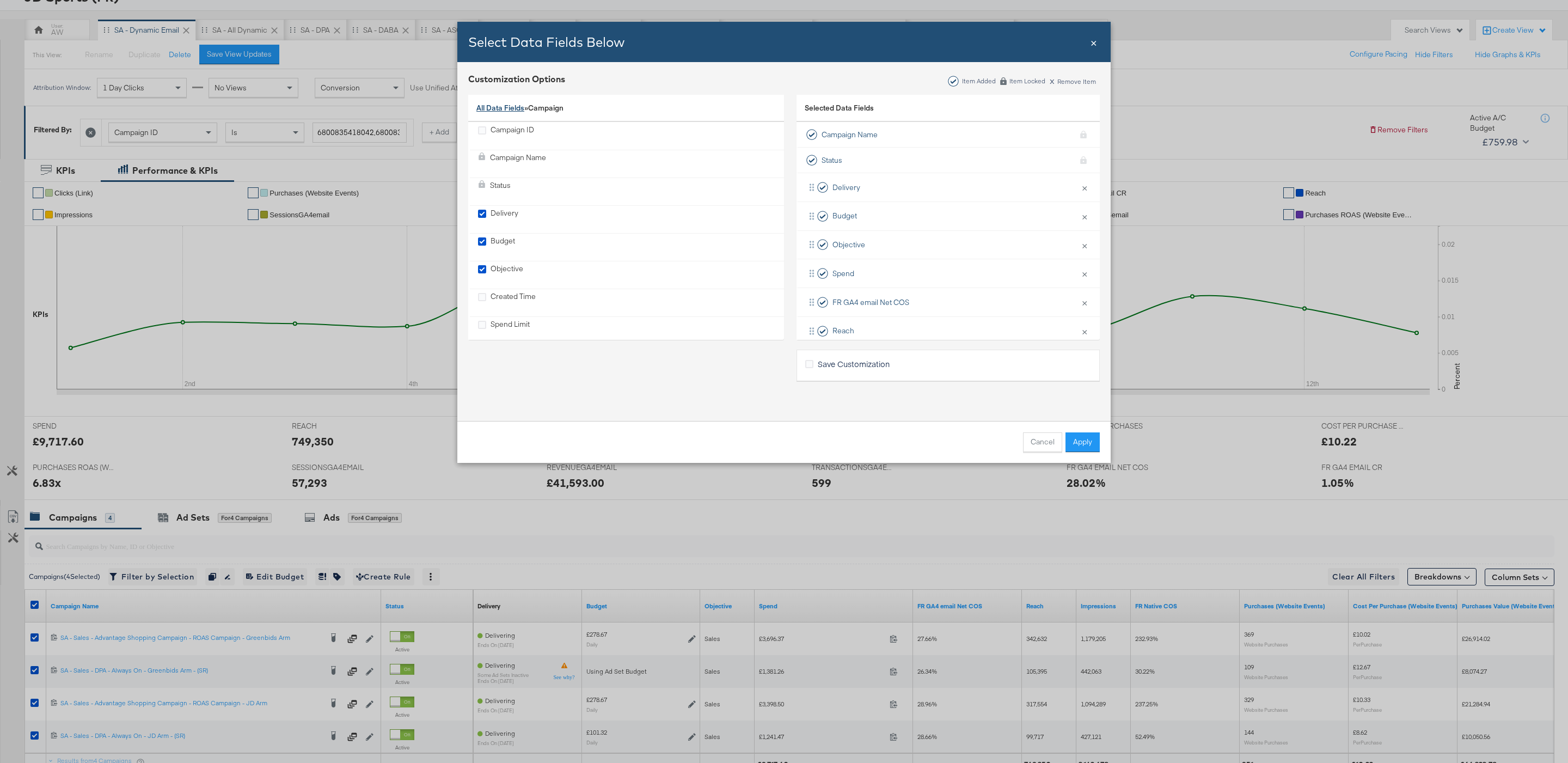
click at [495, 105] on link "All Data Fields" at bounding box center [500, 108] width 48 height 10
click at [536, 305] on div "Third Party Stats" at bounding box center [626, 303] width 298 height 23
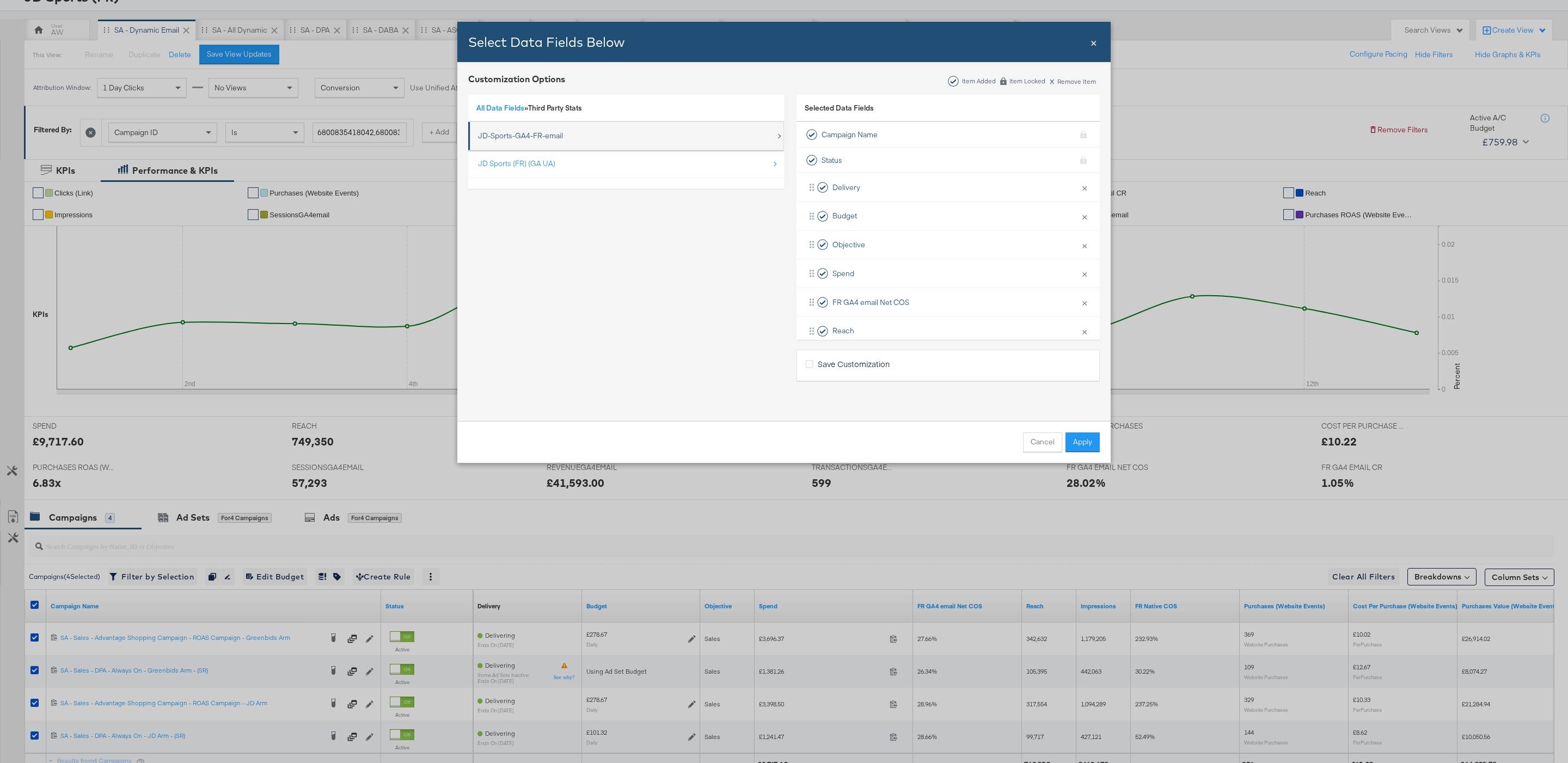
click at [547, 144] on div "JD-Sports-GA4-FR-email" at bounding box center [626, 136] width 298 height 23
click at [530, 114] on div "All Data Fields » Third Party Stats » JD-Sports-GA4-FR-email" at bounding box center [626, 109] width 316 height 28
click at [519, 113] on div "All Data Fields » Third Party Stats » JD-Sports-GA4-FR-email" at bounding box center [626, 109] width 316 height 28
click at [505, 112] on link "All Data Fields" at bounding box center [500, 108] width 48 height 10
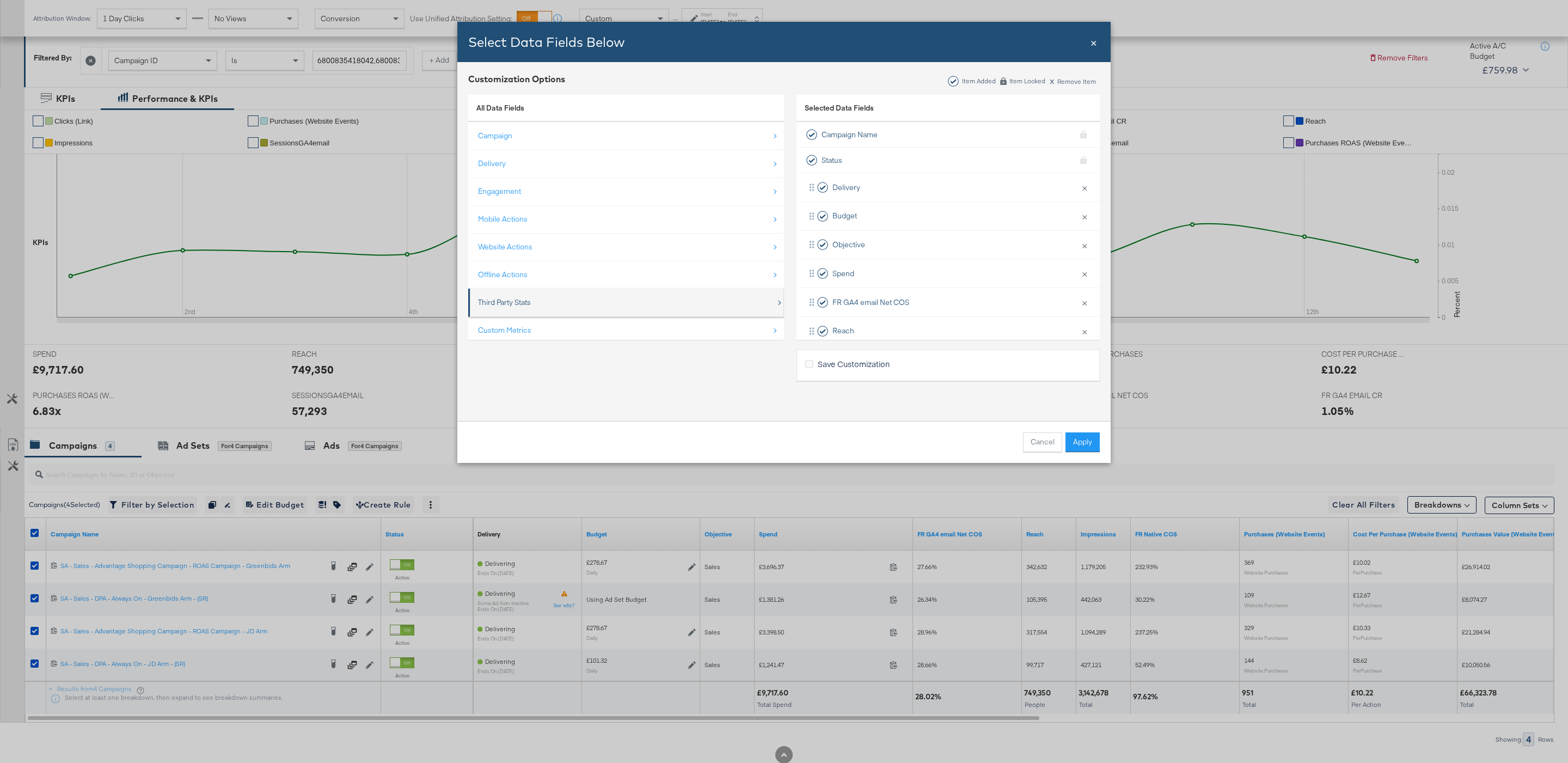
scroll to position [18, 0]
click at [544, 314] on div "Custom Metrics" at bounding box center [626, 314] width 298 height 23
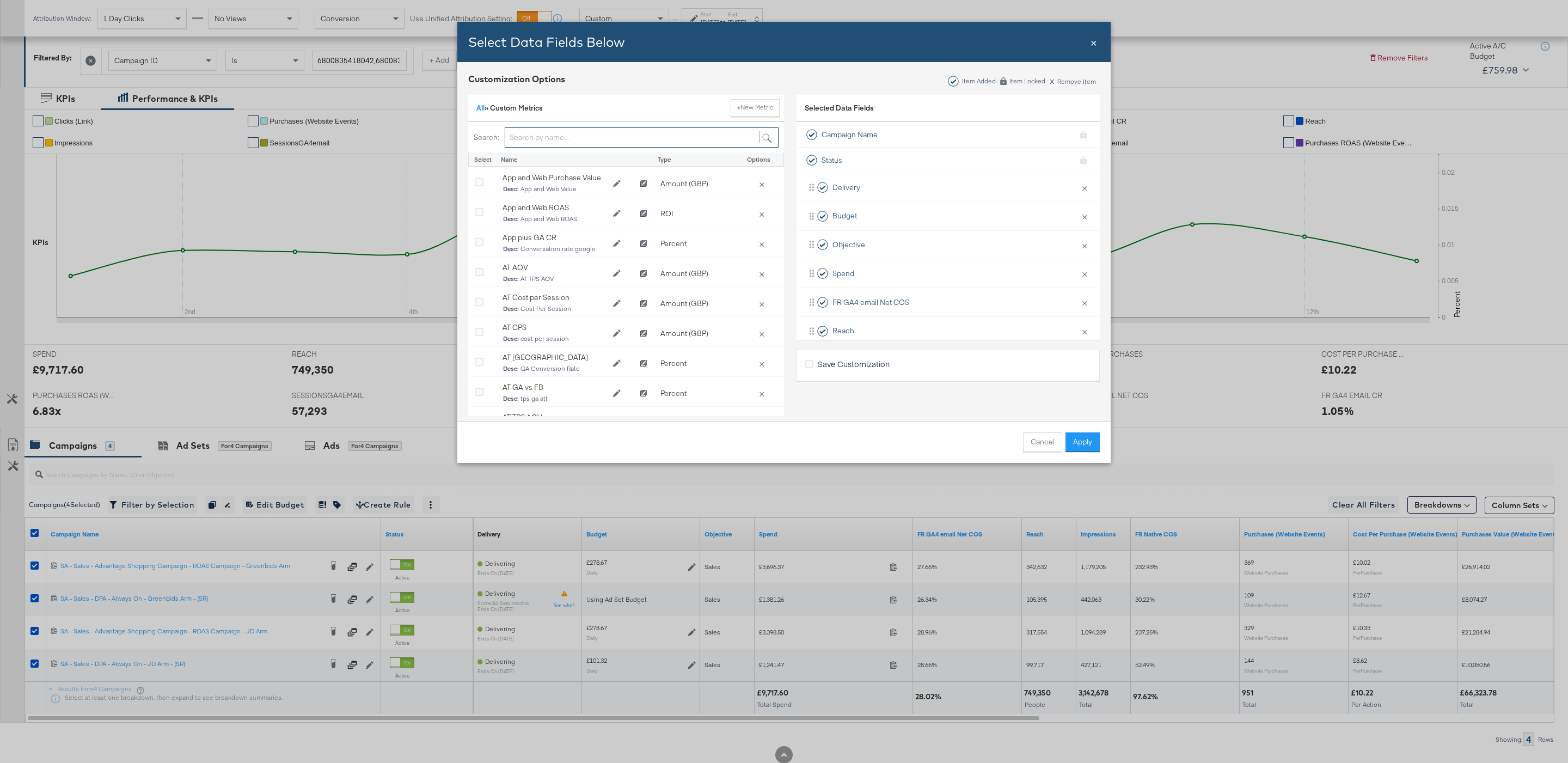
click at [570, 137] on input "Bulk Add Locations Modal" at bounding box center [642, 137] width 274 height 20
type input "A"
type input "FR"
click at [474, 360] on div "Bulk Add Locations Modal" at bounding box center [483, 364] width 27 height 22
click at [483, 366] on div "Bulk Add Locations Modal" at bounding box center [483, 364] width 16 height 11
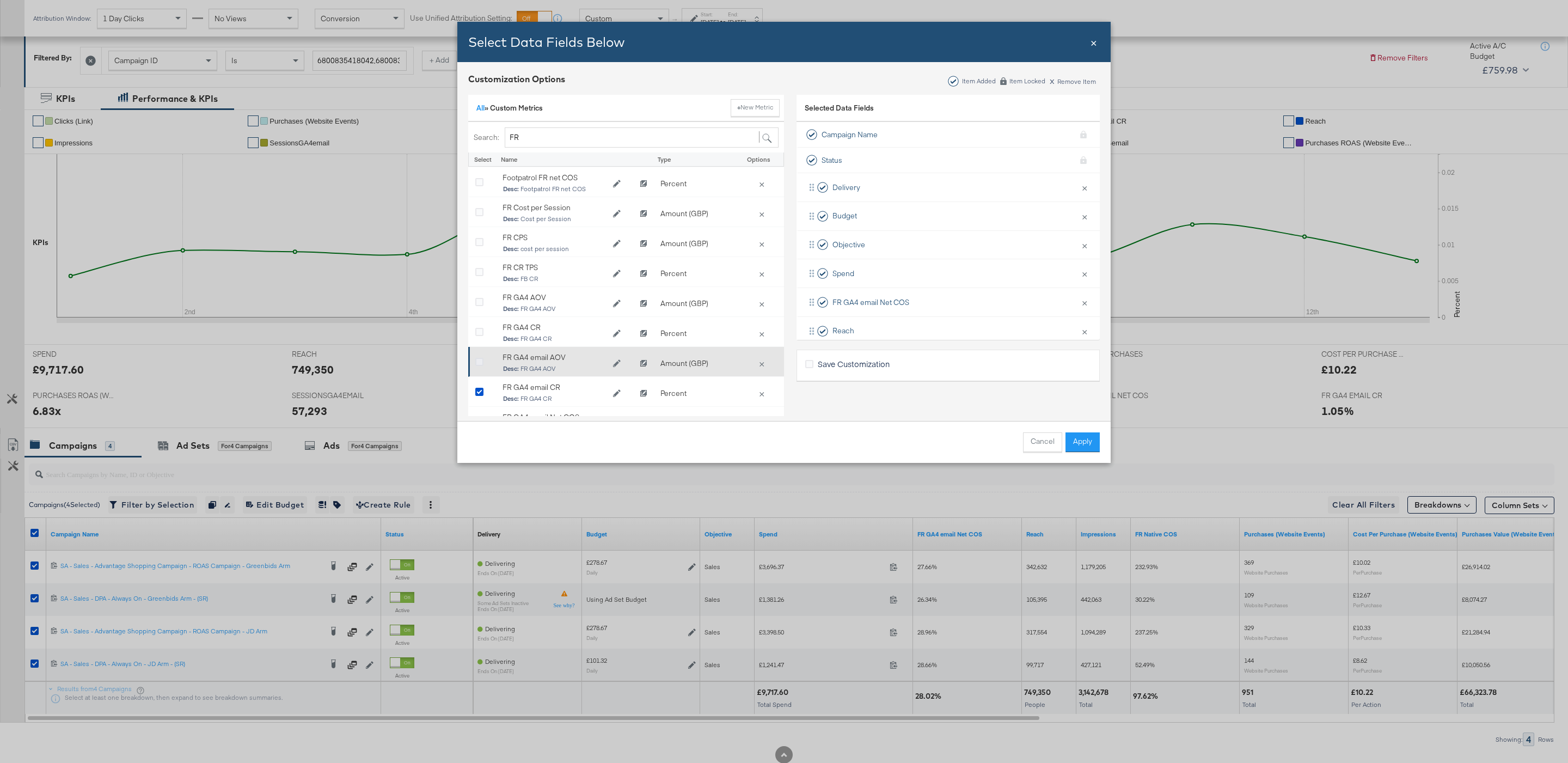
click at [480, 364] on icon "Bulk Add Locations Modal" at bounding box center [479, 362] width 8 height 8
click at [0, 0] on input "Bulk Add Locations Modal" at bounding box center [0, 0] width 0 height 0
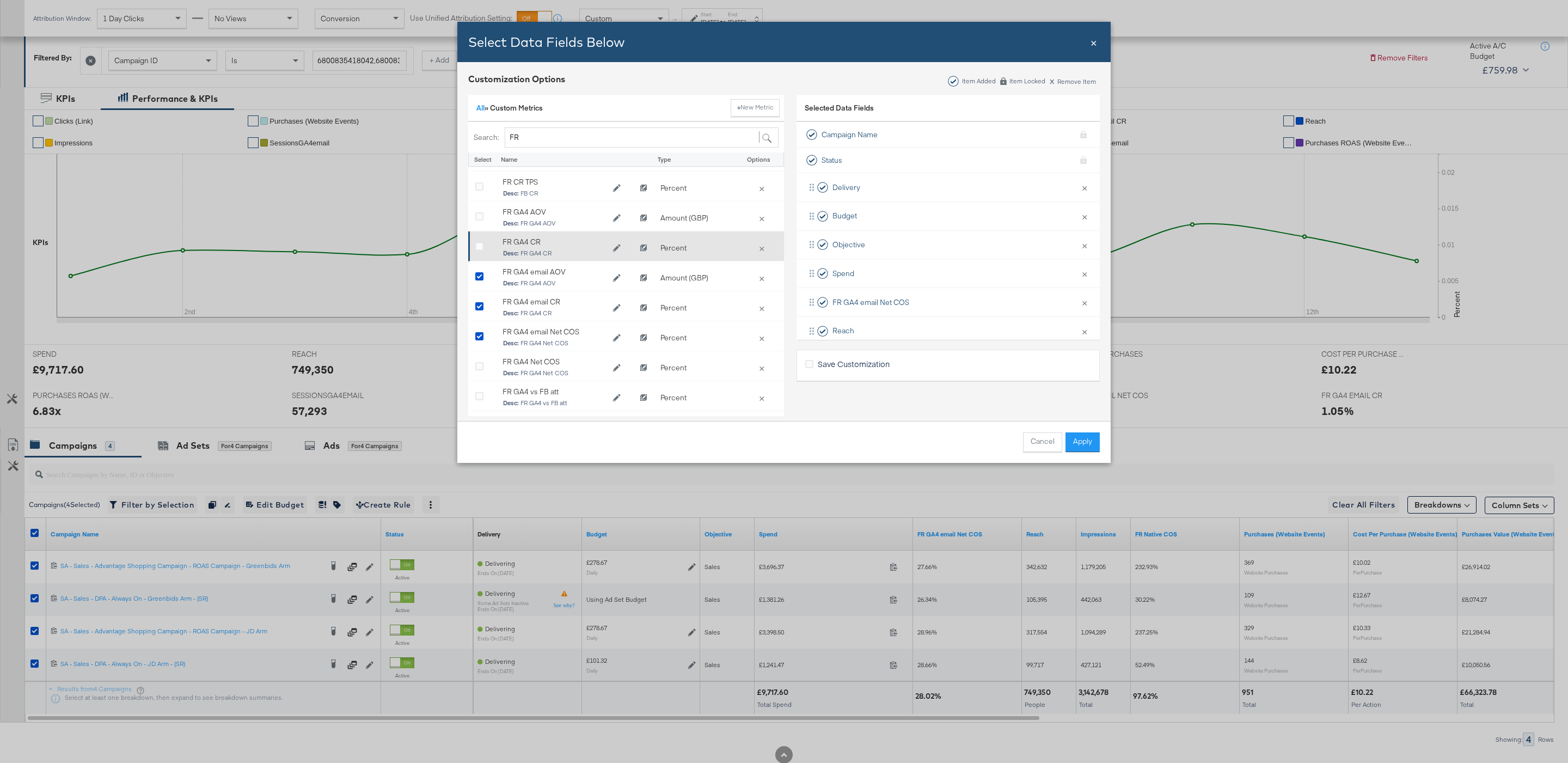
scroll to position [90, 0]
click at [1071, 435] on button "Apply" at bounding box center [1082, 442] width 34 height 19
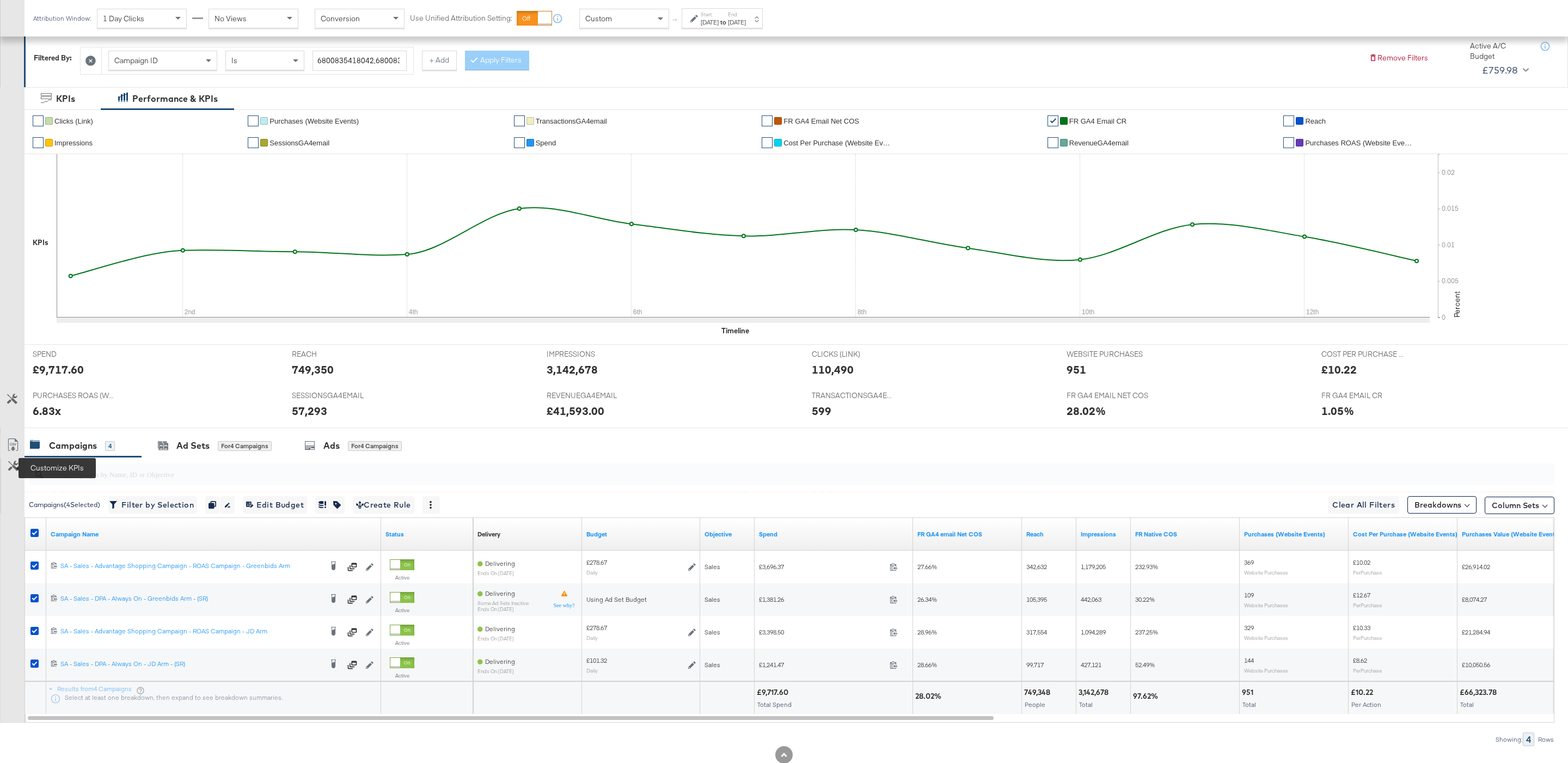
click at [13, 468] on icon at bounding box center [13, 466] width 10 height 10
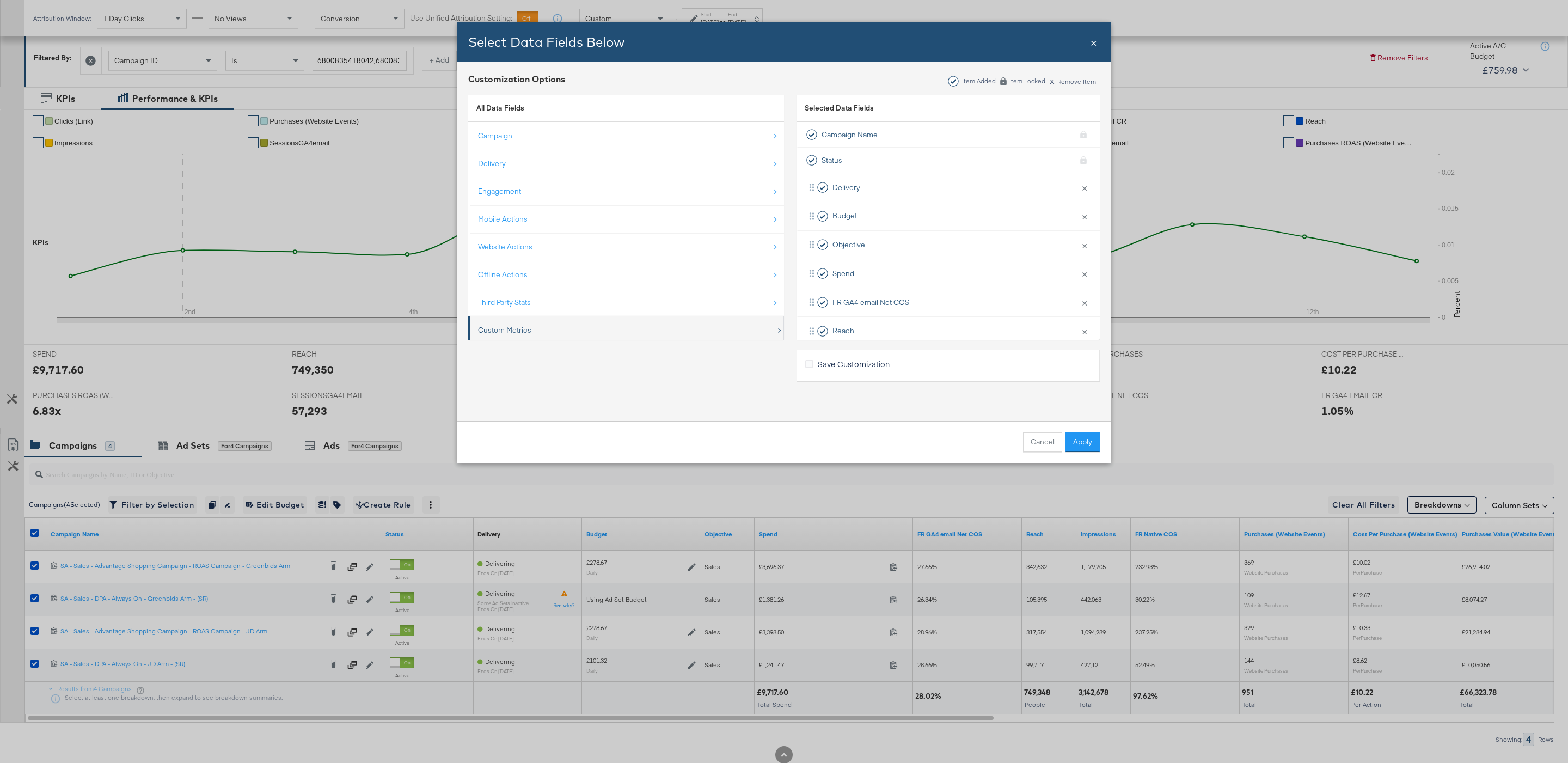
click at [553, 329] on div "Custom Metrics" at bounding box center [626, 330] width 298 height 23
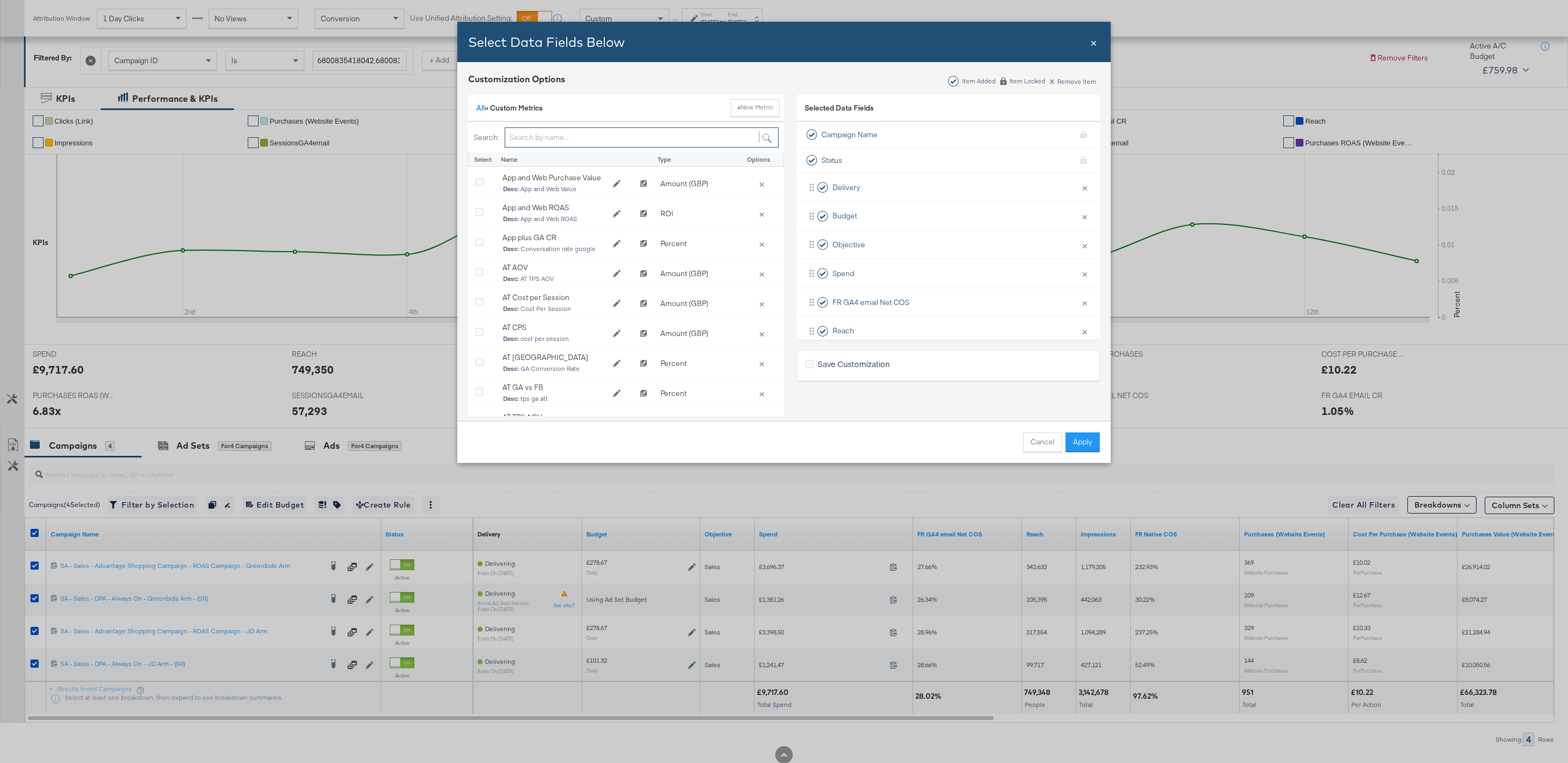
click at [541, 139] on input "Bulk Add Locations Modal" at bounding box center [642, 137] width 274 height 20
type input "aov"
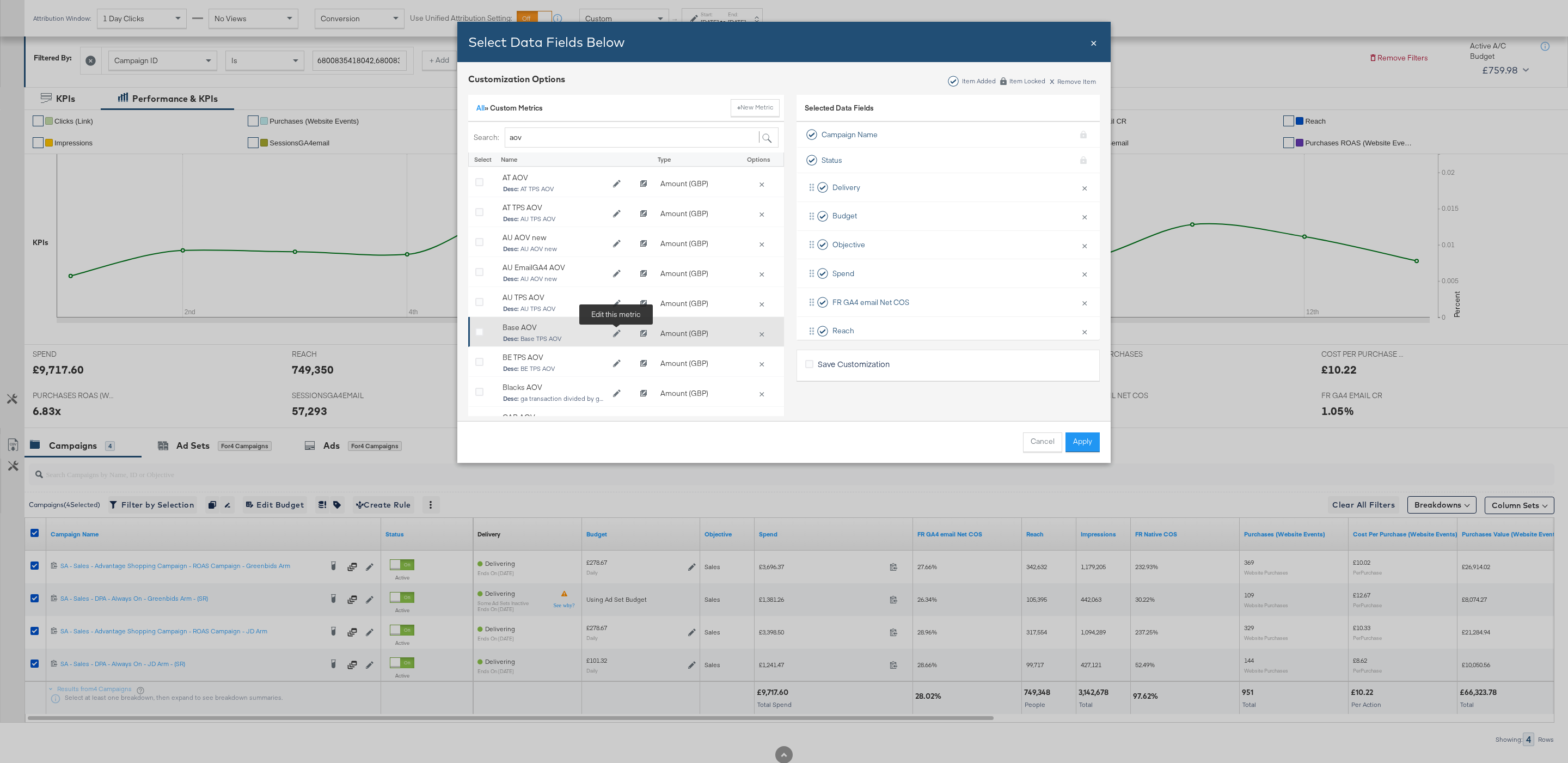
click at [615, 328] on button "Edit Base AOV" at bounding box center [617, 334] width 22 height 16
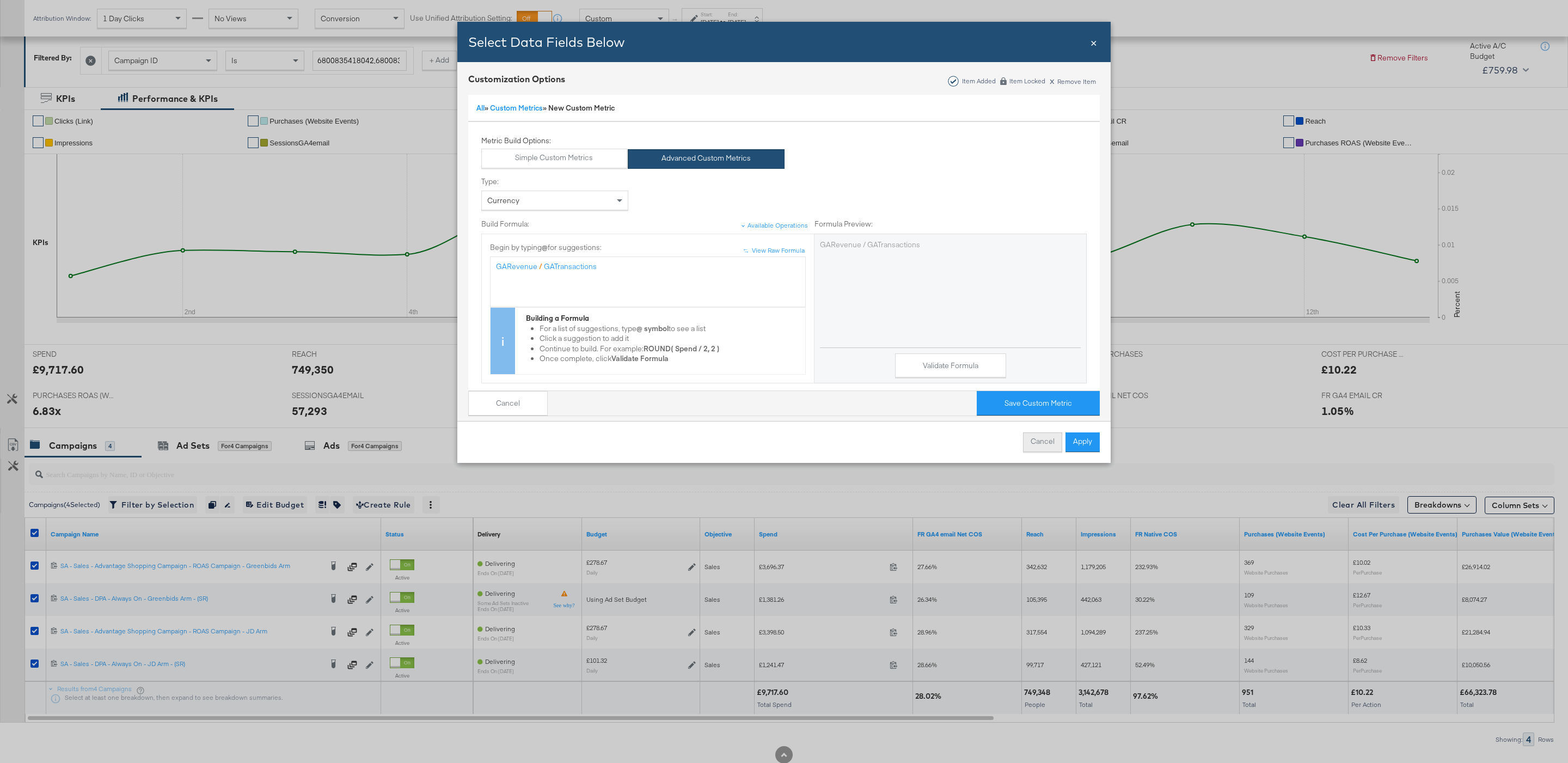
click at [1034, 441] on button "Cancel" at bounding box center [1043, 442] width 39 height 19
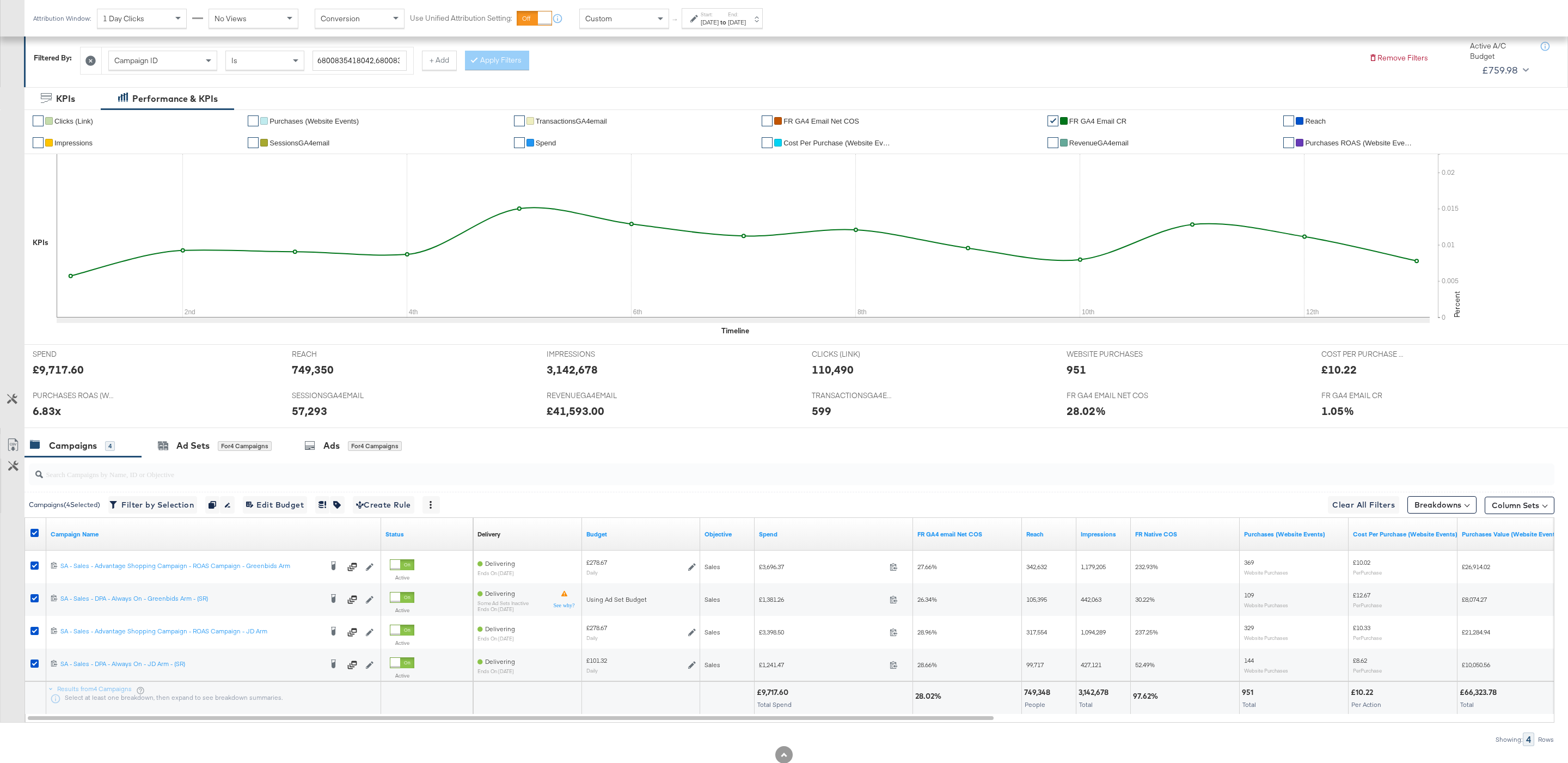
scroll to position [188, 0]
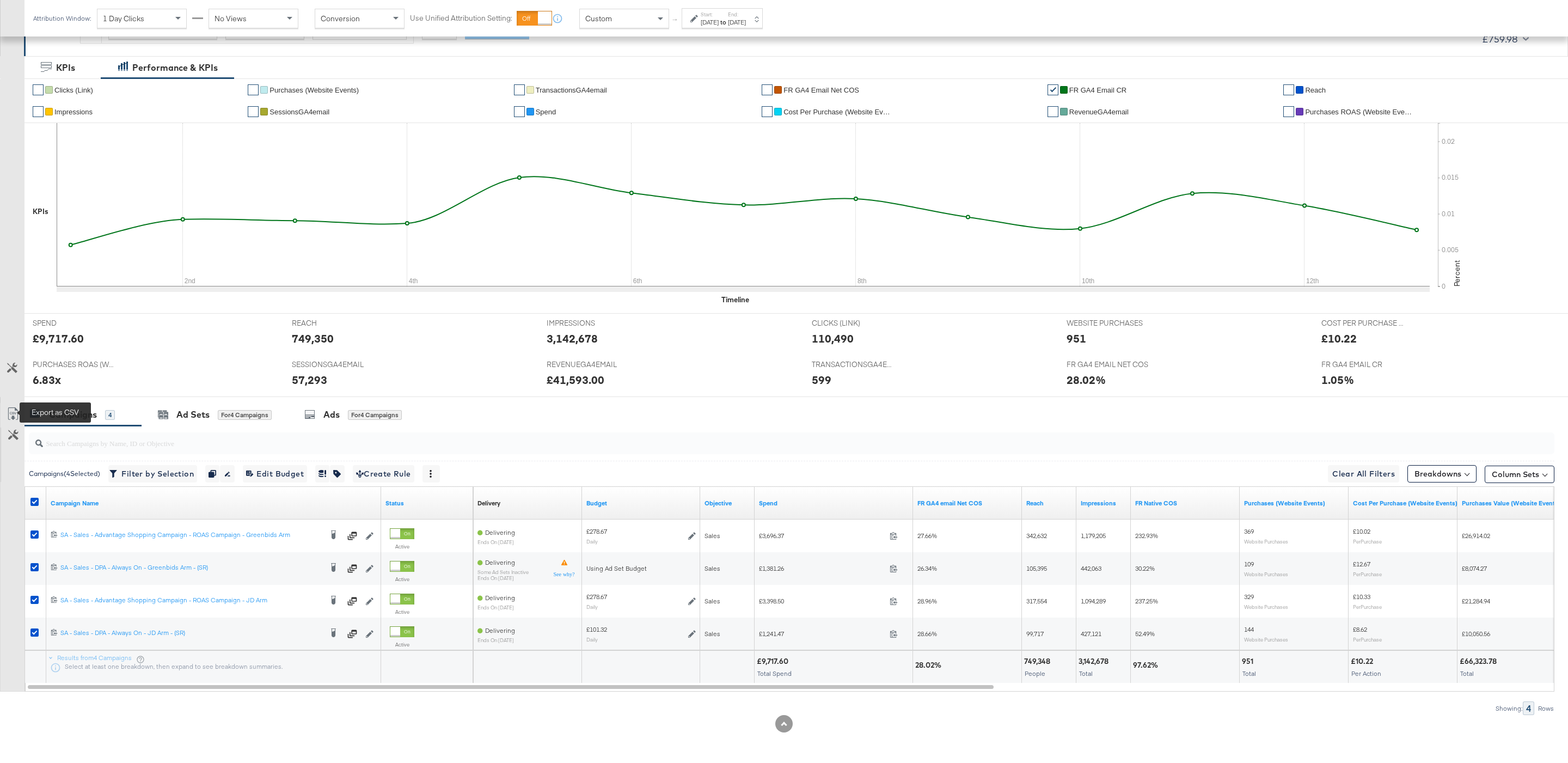
click at [15, 415] on icon at bounding box center [13, 413] width 13 height 13
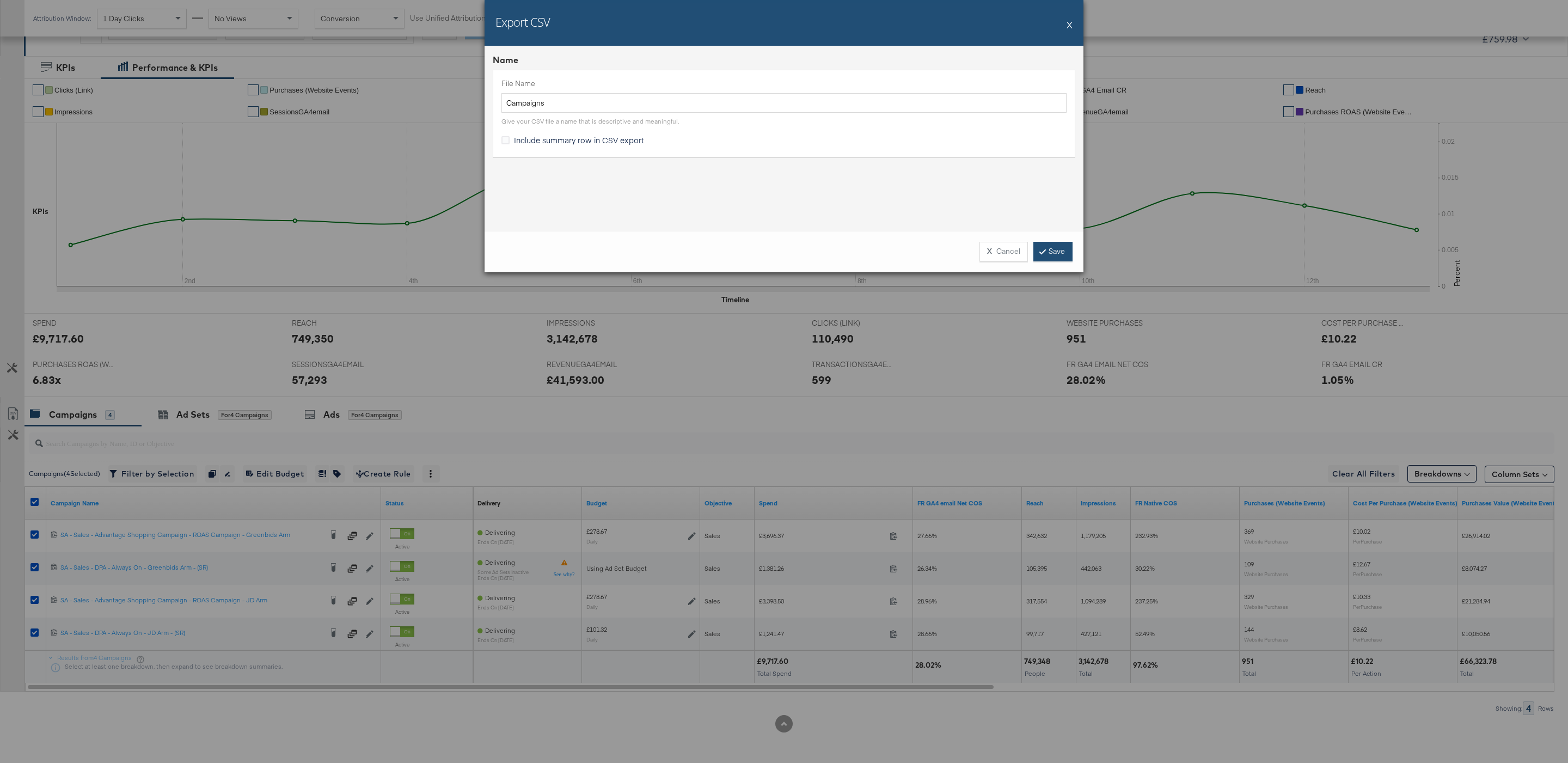
click at [1058, 251] on link "Save" at bounding box center [1053, 251] width 39 height 19
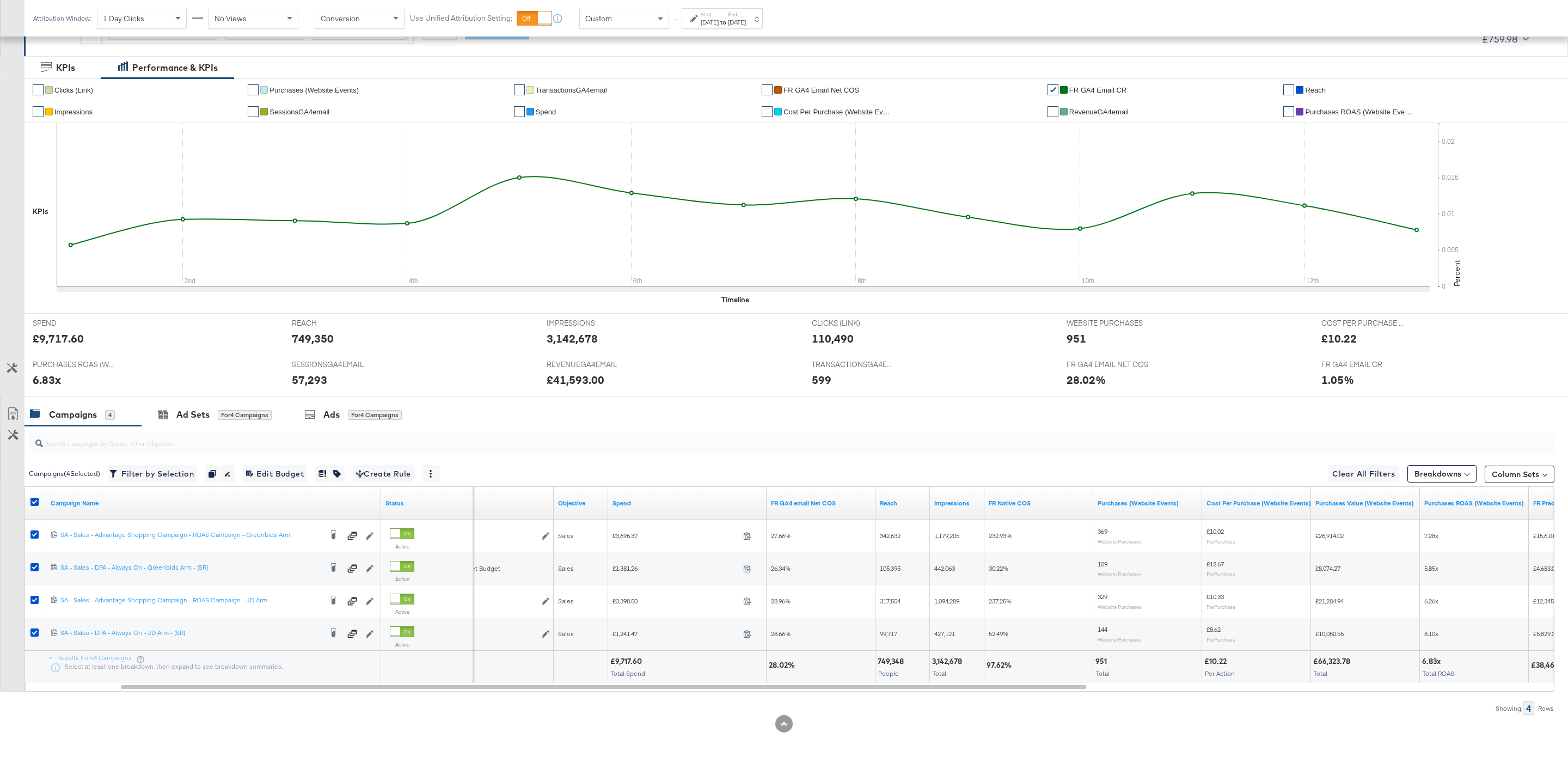
click at [746, 23] on div "Aug 13th 2025" at bounding box center [737, 23] width 18 height 9
click at [713, 103] on input "August 13th 2025" at bounding box center [741, 105] width 114 height 19
click at [725, 189] on td "12" at bounding box center [734, 190] width 18 height 15
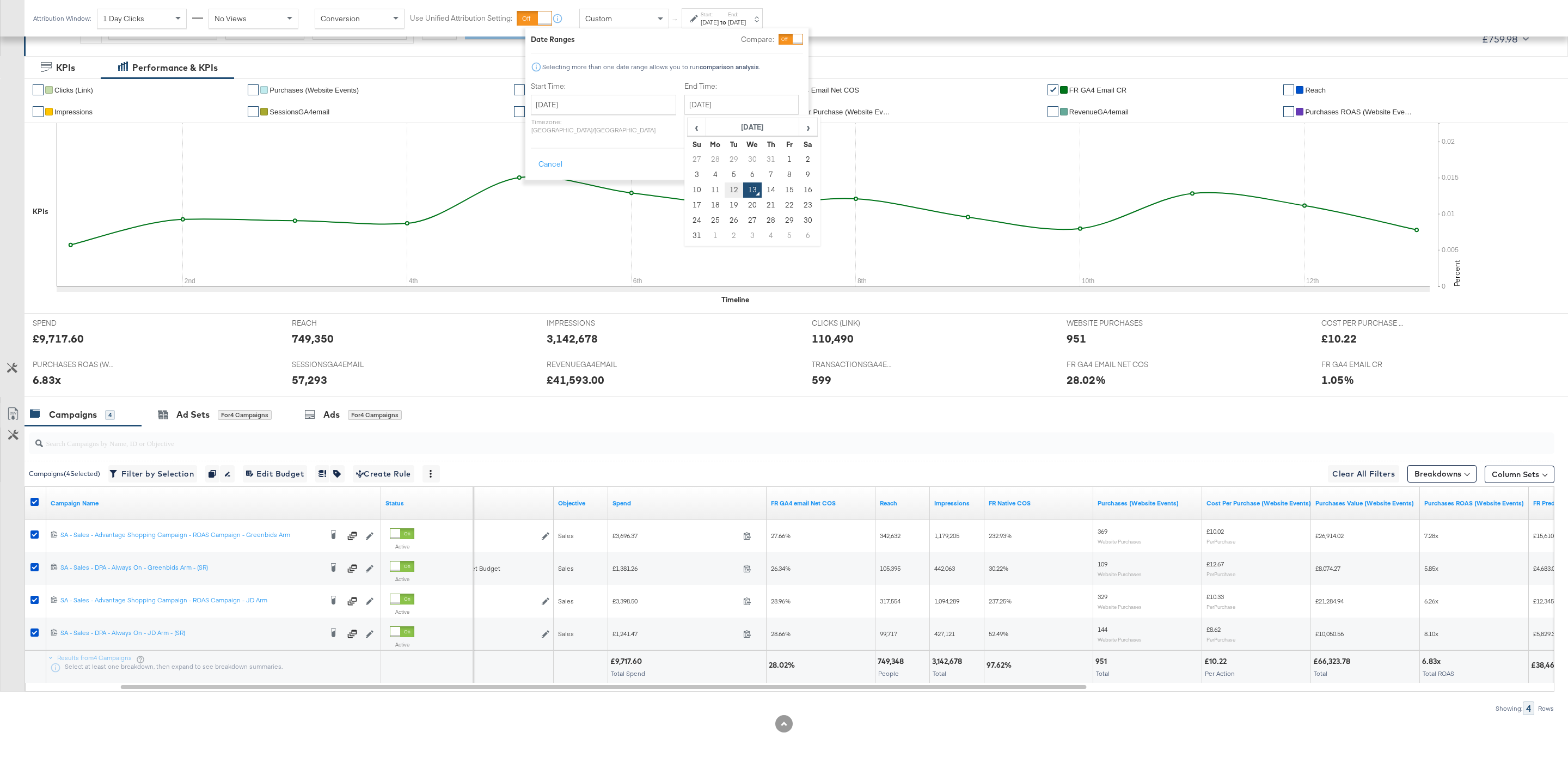
type input "August 12th 2025"
click at [770, 160] on button "Apply" at bounding box center [786, 164] width 34 height 19
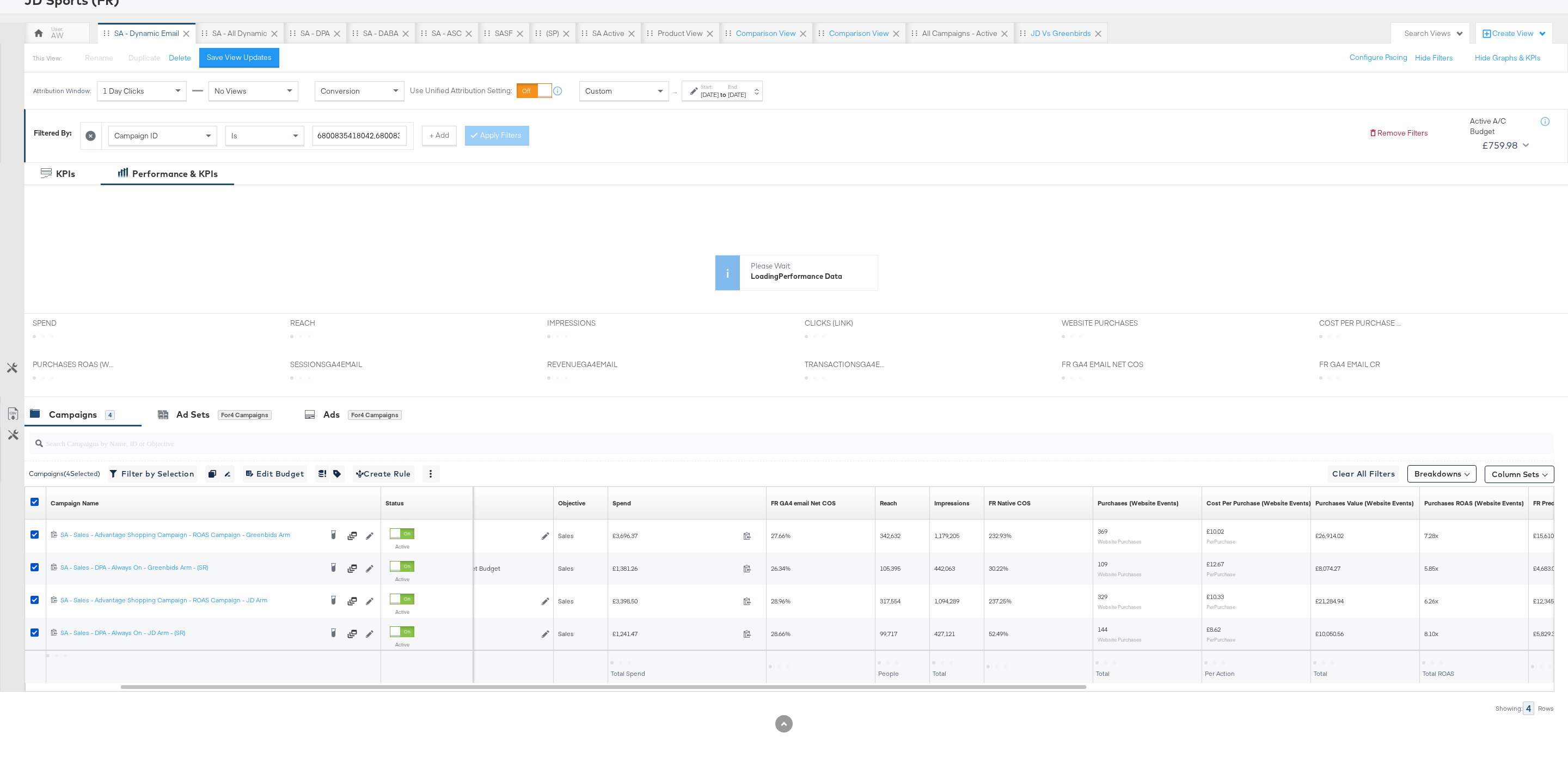
scroll to position [82, 0]
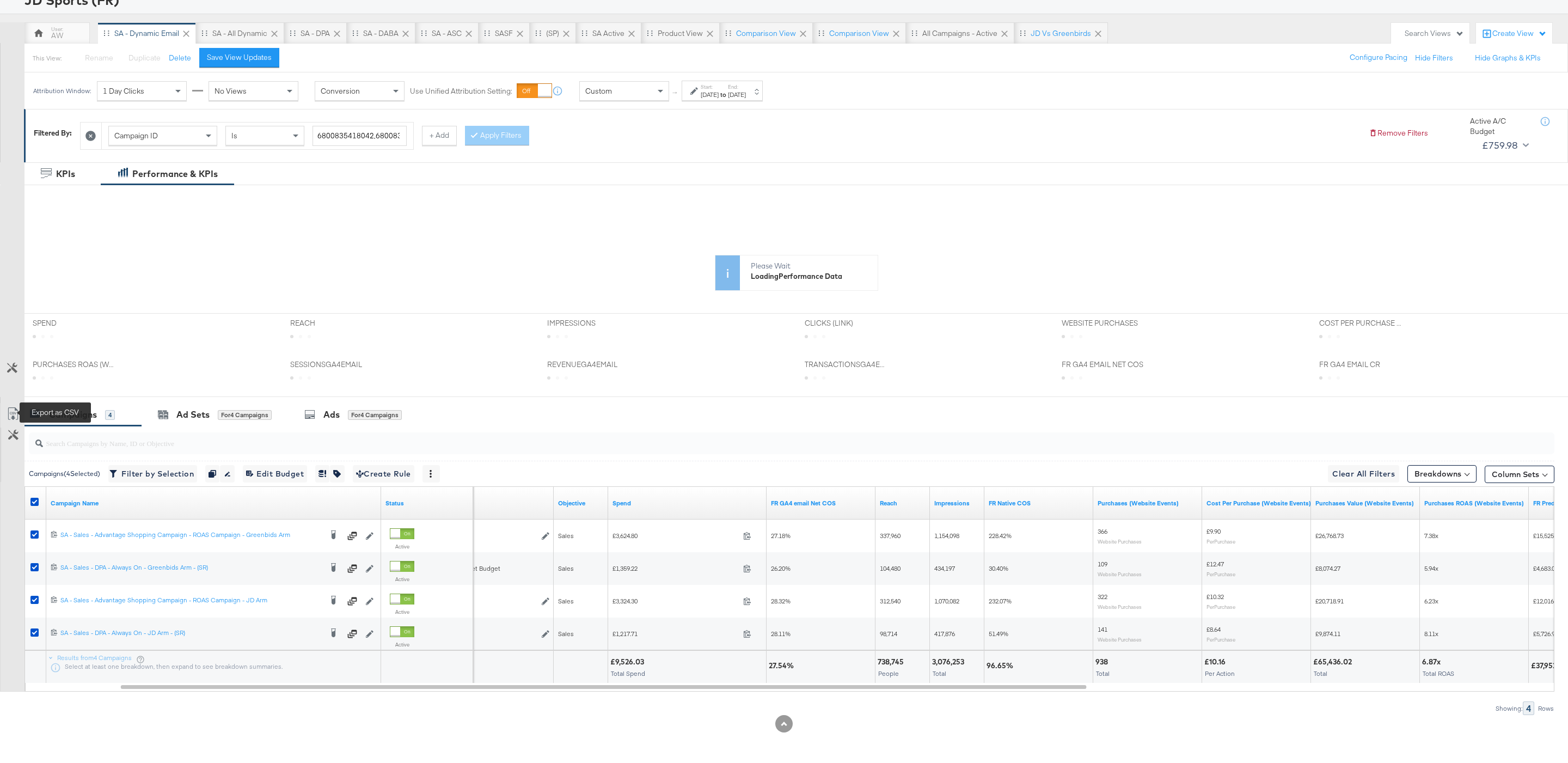
click at [15, 410] on icon at bounding box center [13, 413] width 13 height 13
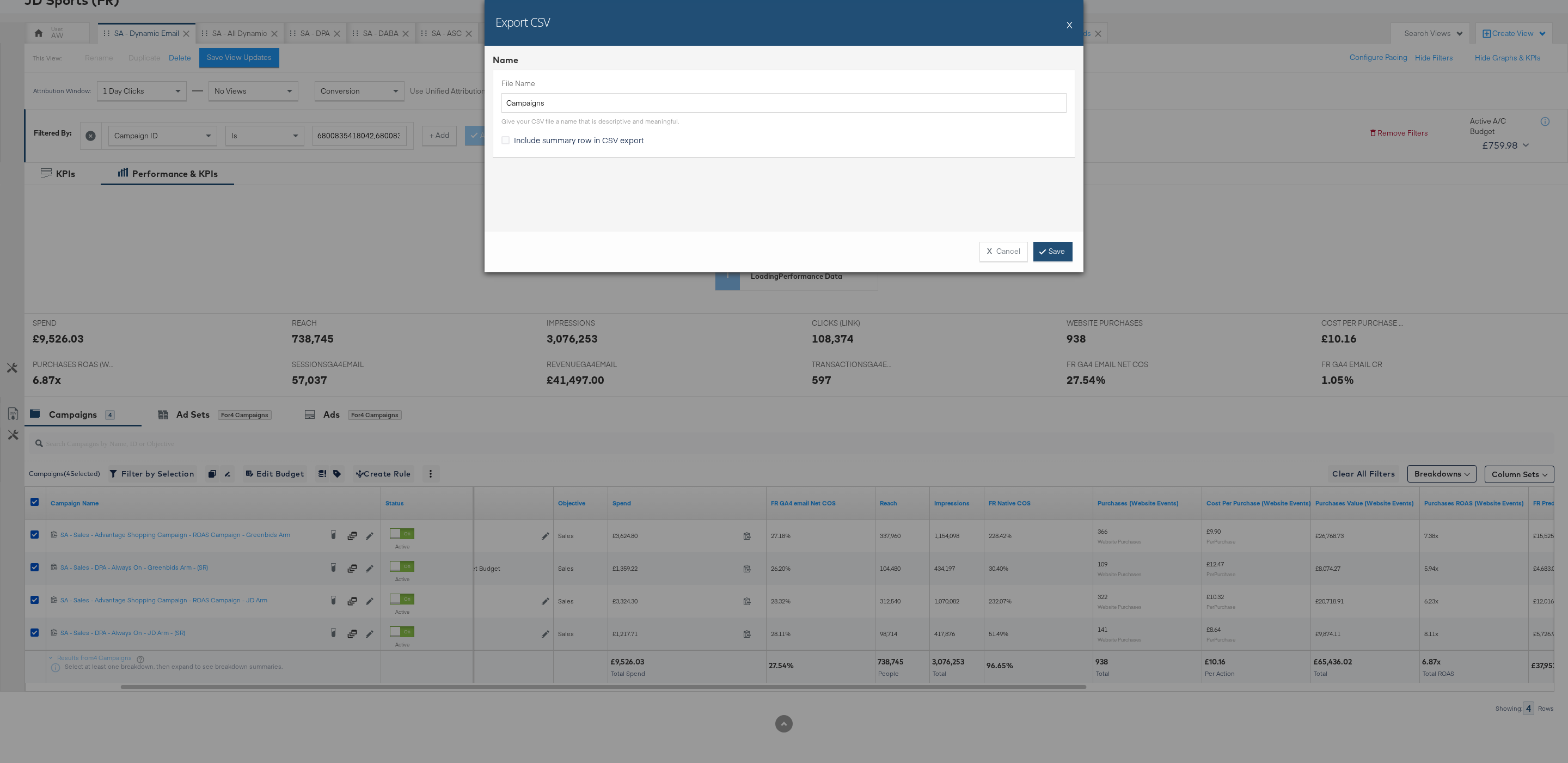
click at [1058, 251] on link "Save" at bounding box center [1053, 251] width 39 height 19
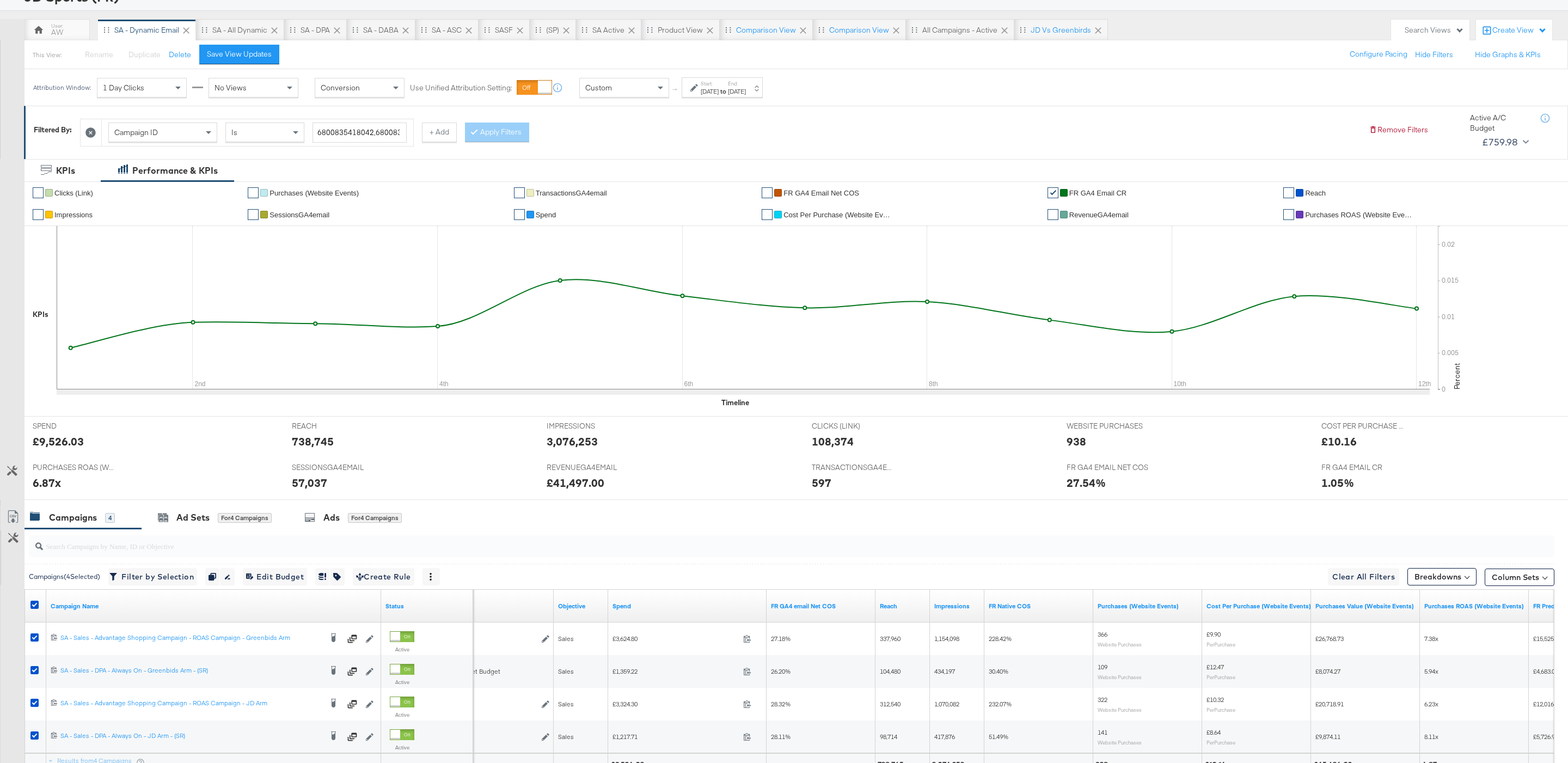
scroll to position [188, 0]
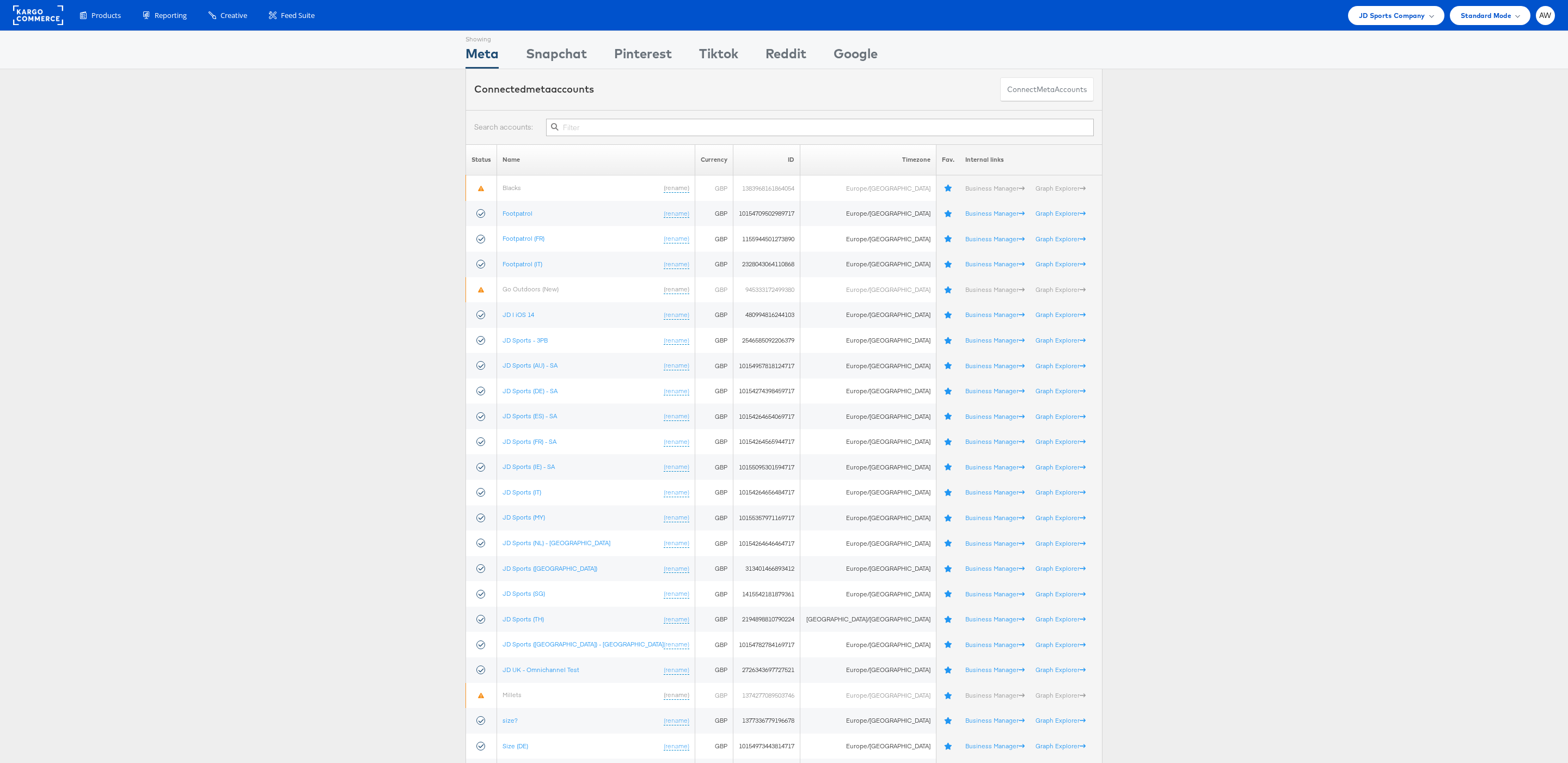
click at [640, 136] on input "text" at bounding box center [820, 127] width 548 height 18
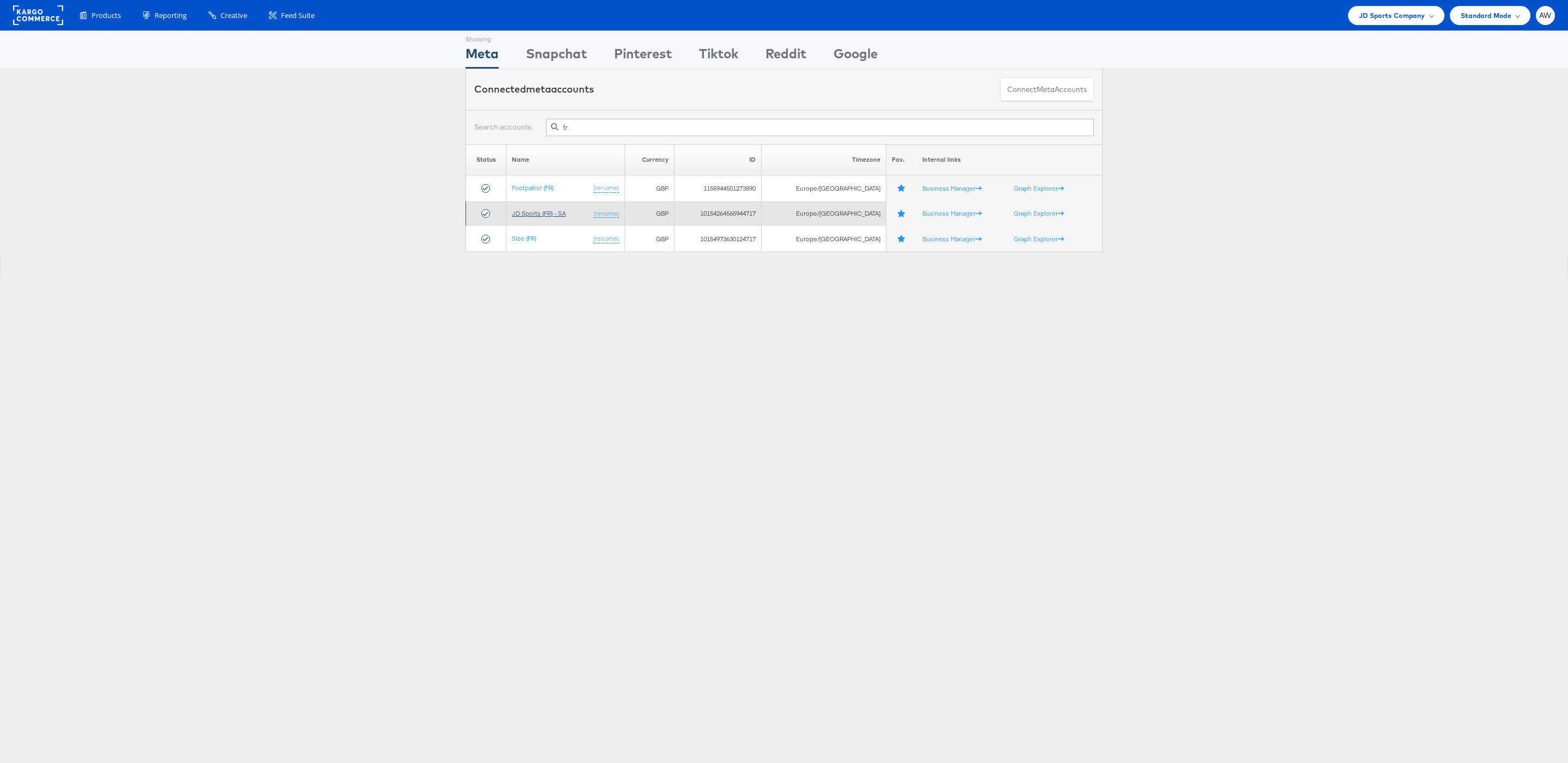
type input "fr"
click at [530, 217] on link "JD Sports (FR) - SA" at bounding box center [539, 213] width 54 height 8
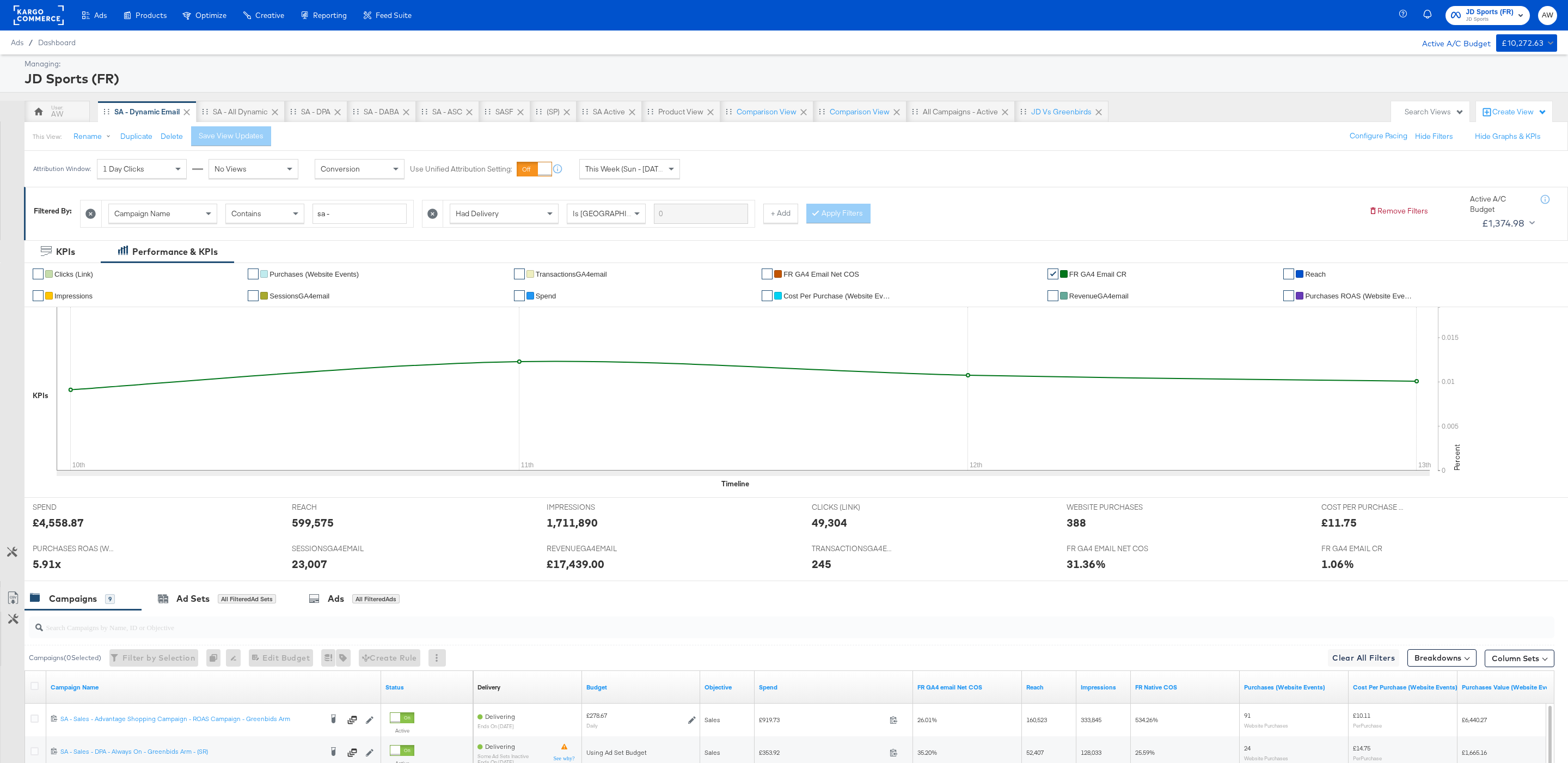
scroll to position [286, 0]
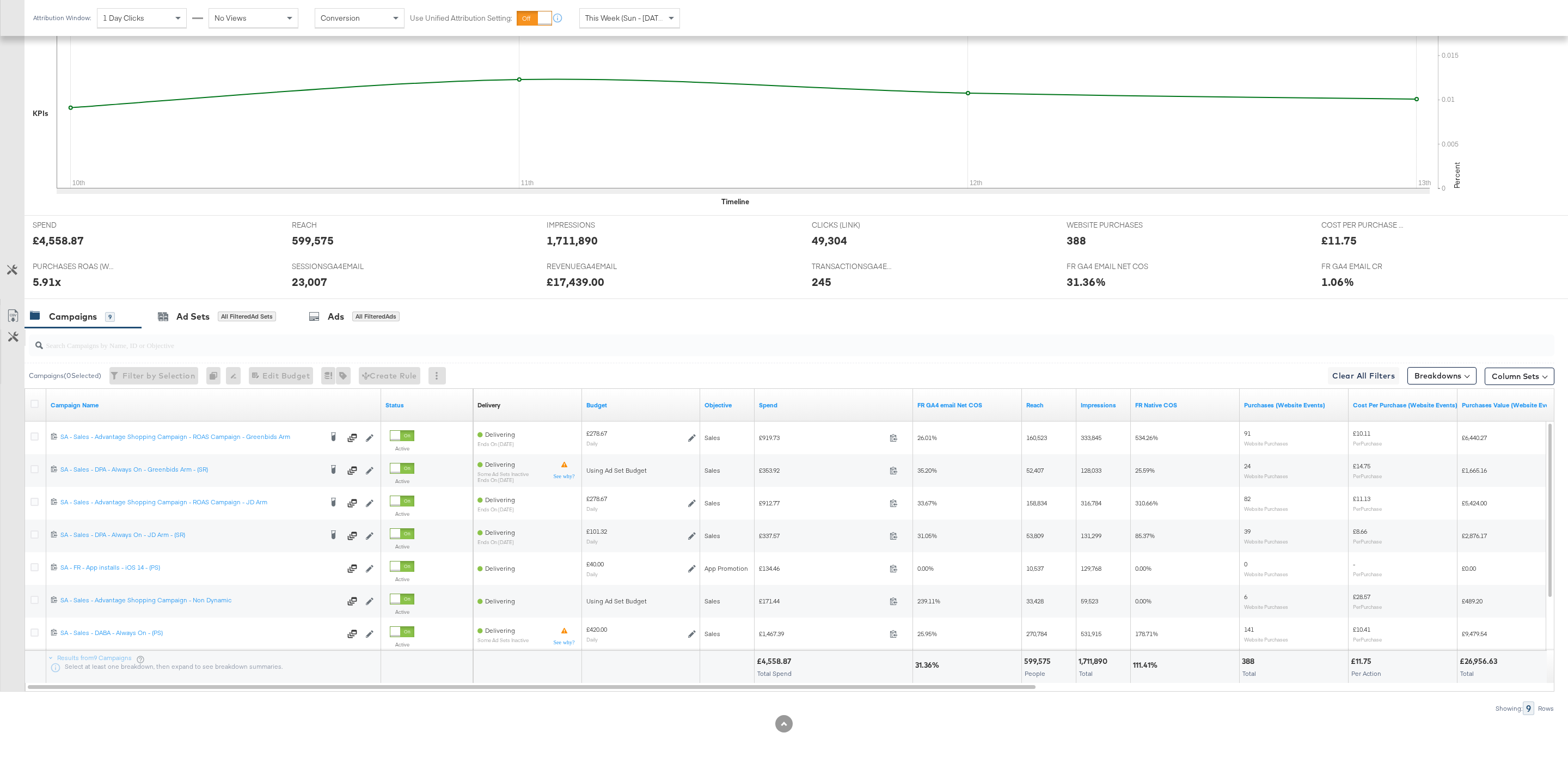
click at [15, 339] on icon at bounding box center [13, 337] width 10 height 10
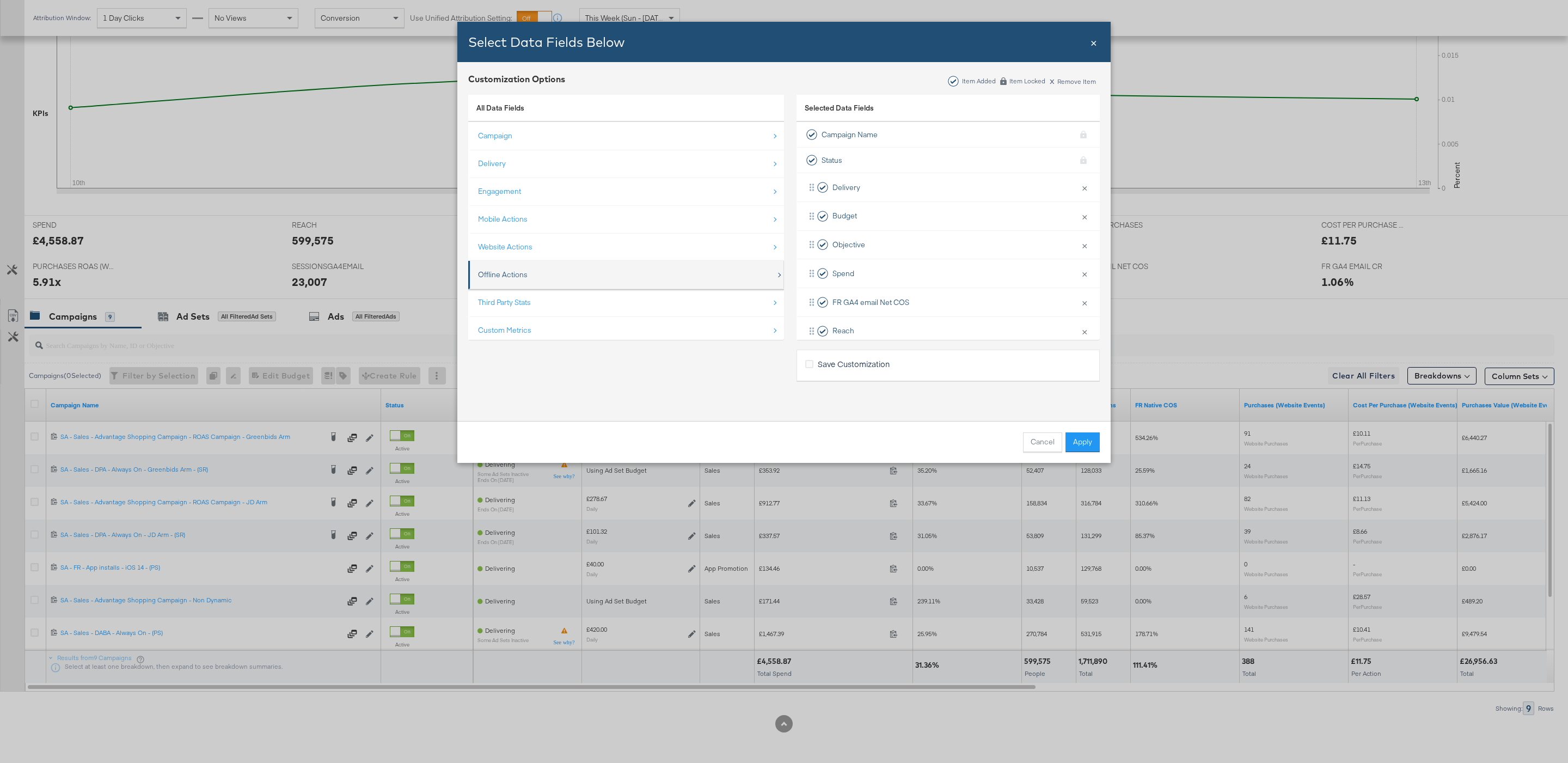
scroll to position [18, 0]
click at [519, 318] on div "Custom Metrics" at bounding box center [505, 314] width 54 height 10
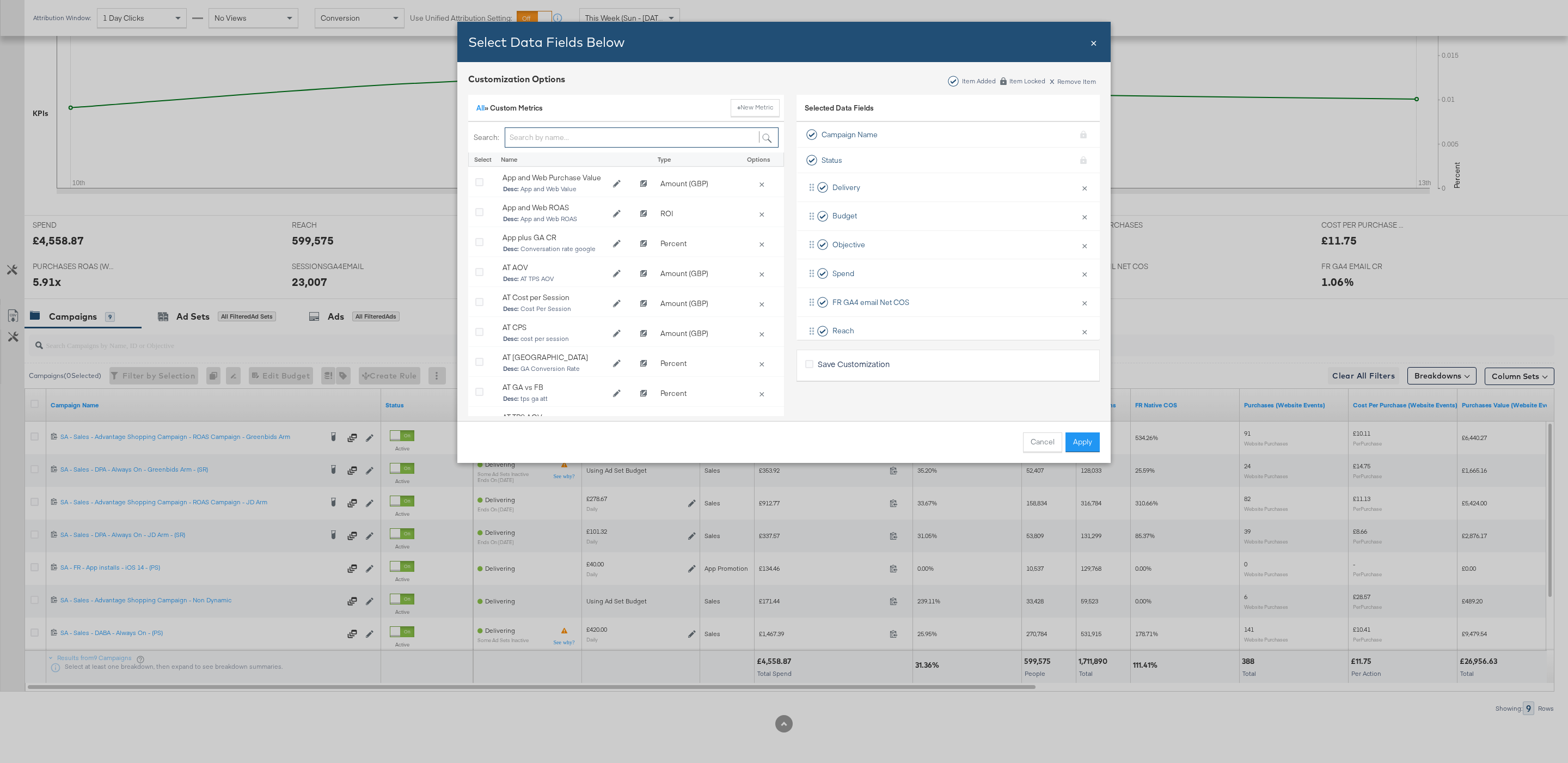
click at [550, 130] on input "Bulk Add Locations Modal" at bounding box center [642, 137] width 274 height 20
type input "fr"
click at [617, 393] on icon "Edit FR GA4 email CR" at bounding box center [617, 393] width 8 height 8
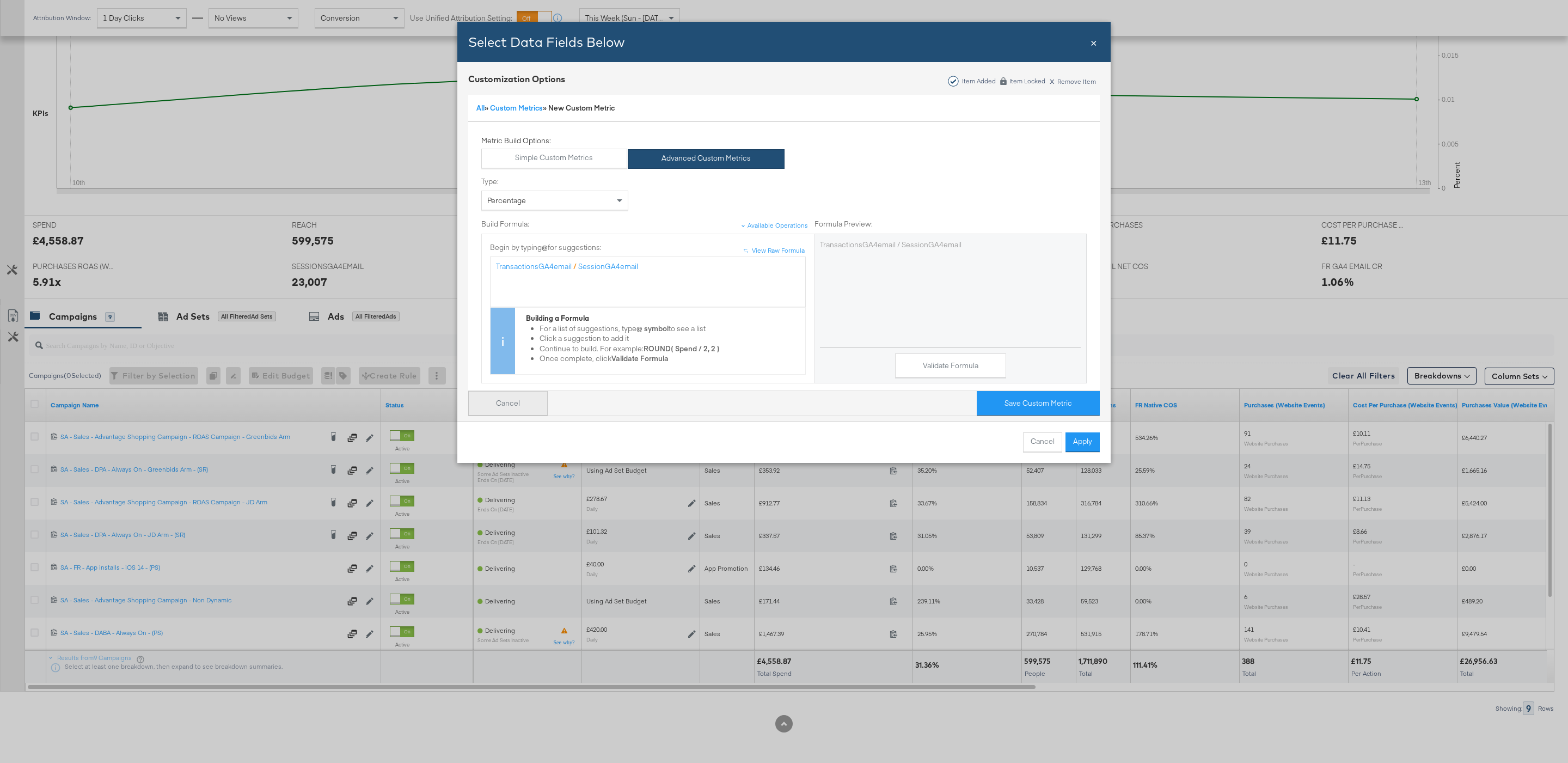
click at [525, 406] on button "Cancel" at bounding box center [508, 403] width 80 height 24
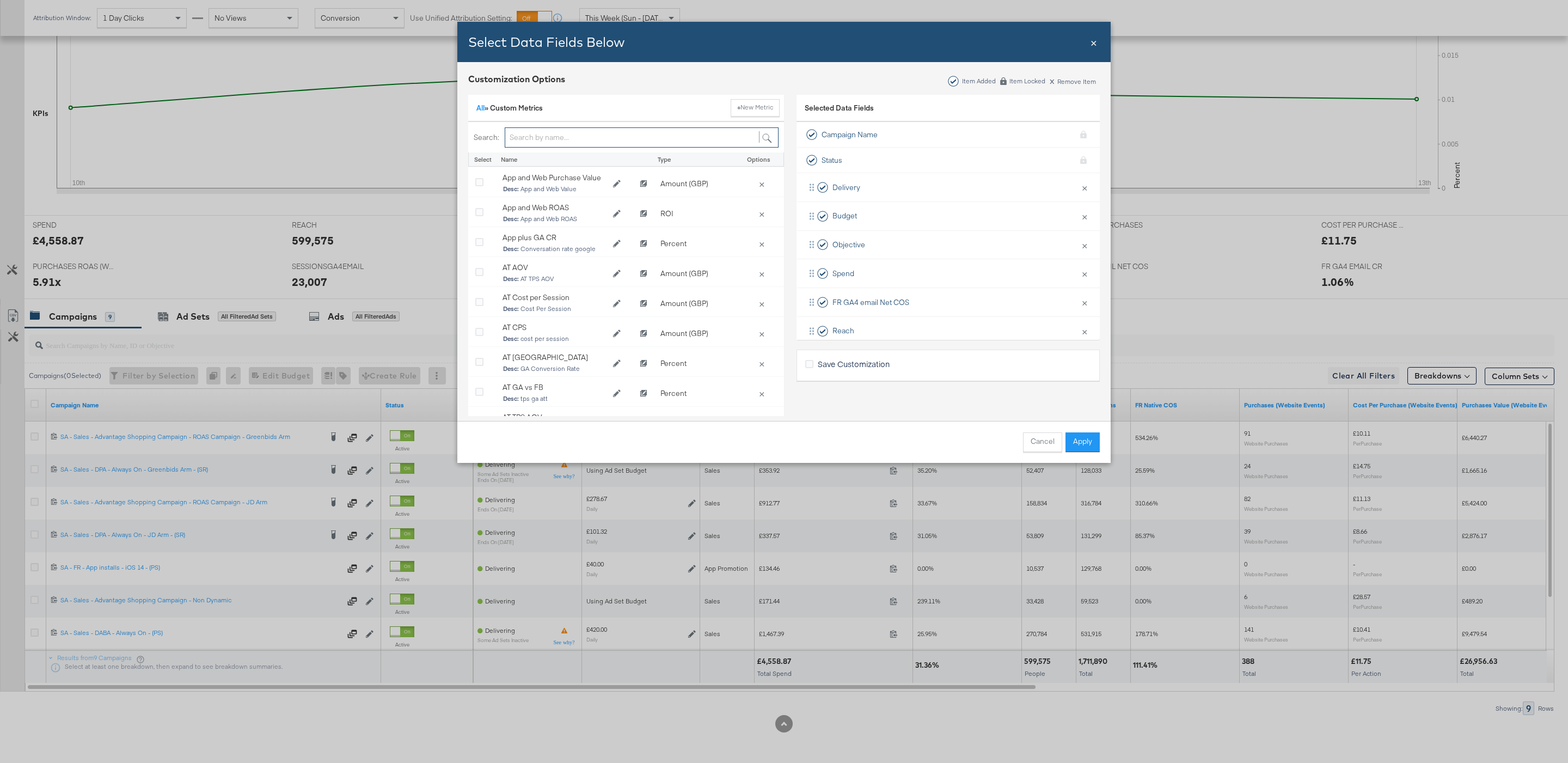
click at [584, 130] on input "Bulk Add Locations Modal" at bounding box center [642, 137] width 274 height 20
type input "fr"
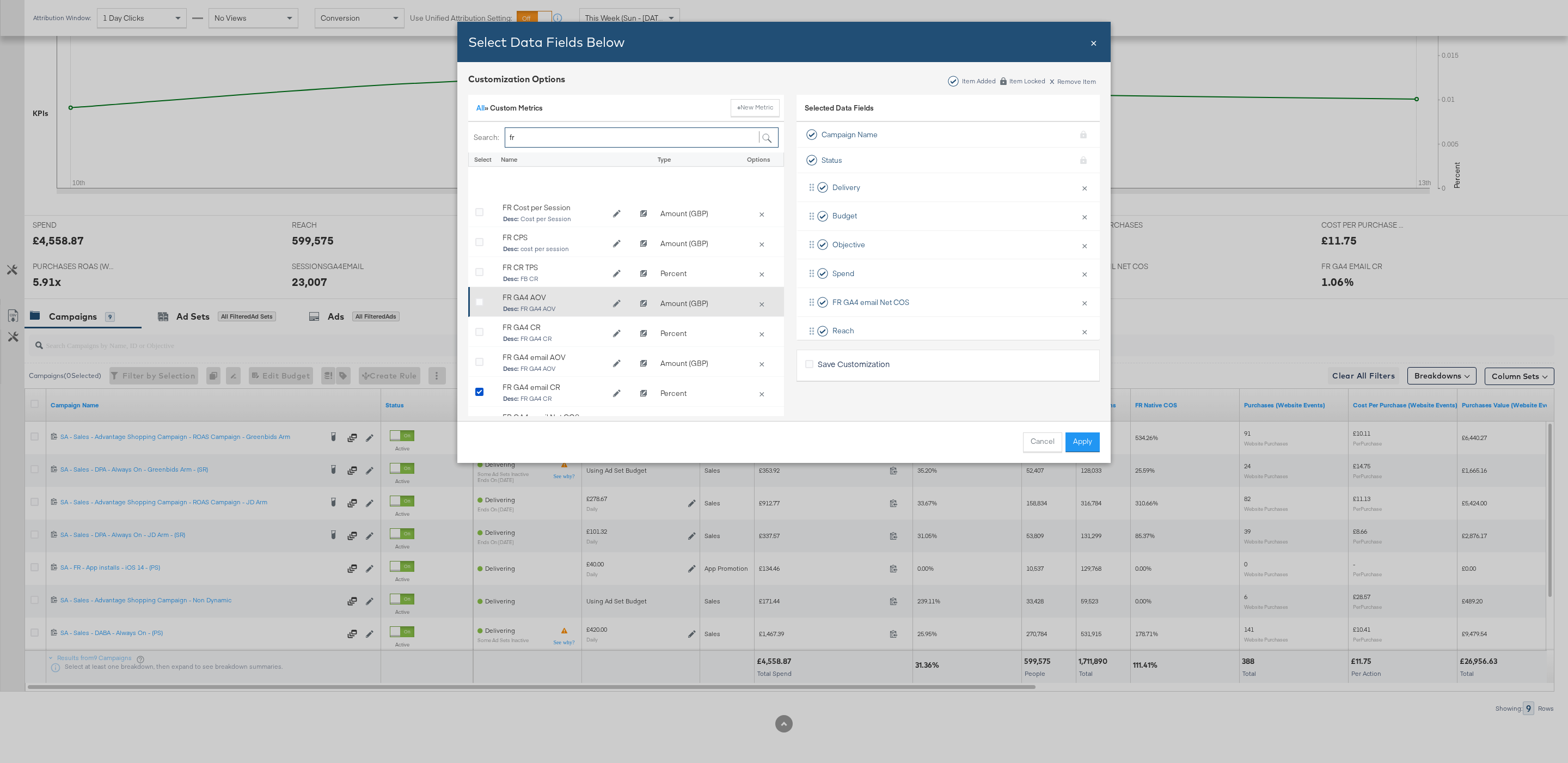
scroll to position [90, 0]
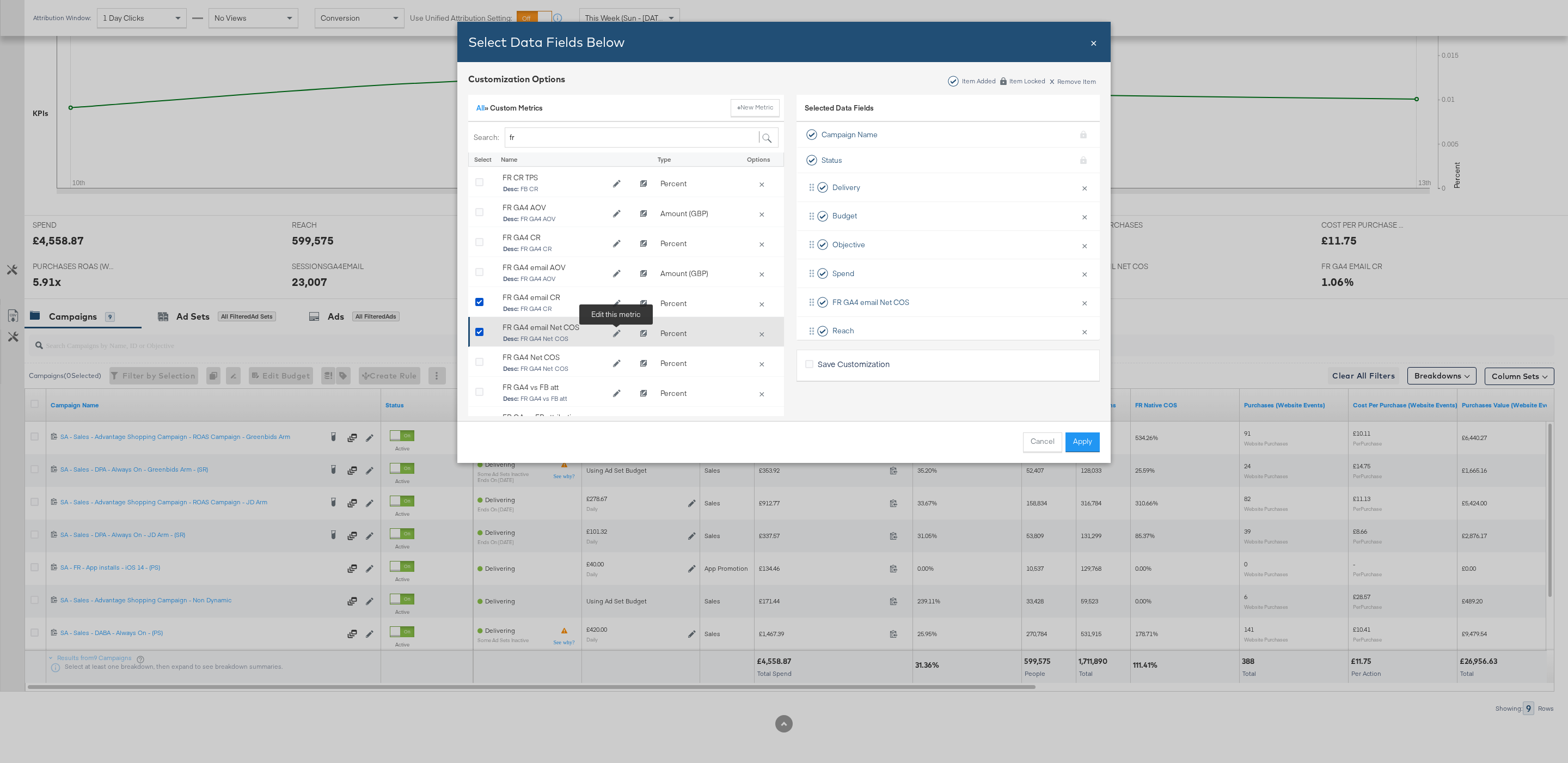
click at [613, 335] on icon "Edit FR GA4 email Net COS" at bounding box center [617, 333] width 8 height 8
